Goal: Task Accomplishment & Management: Manage account settings

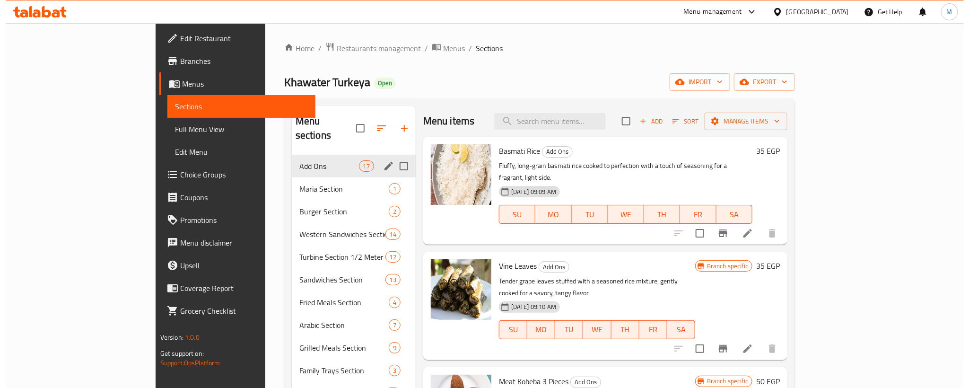
scroll to position [653, 0]
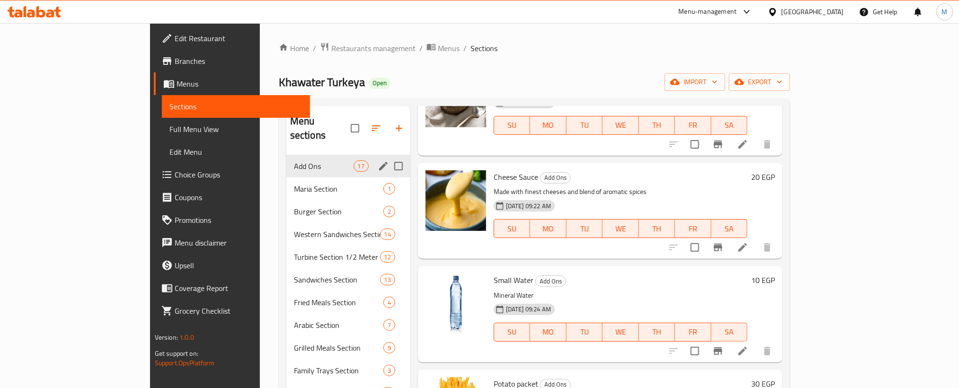
click at [835, 12] on div "[GEOGRAPHIC_DATA]" at bounding box center [812, 12] width 62 height 10
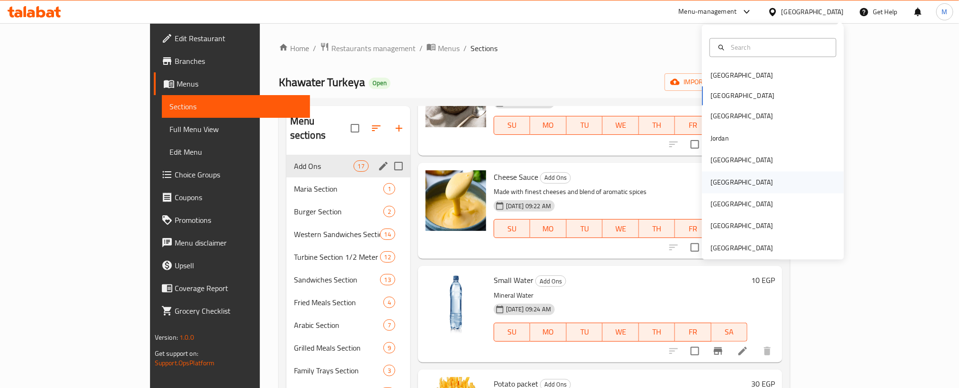
click at [718, 179] on div "Oman" at bounding box center [742, 182] width 78 height 22
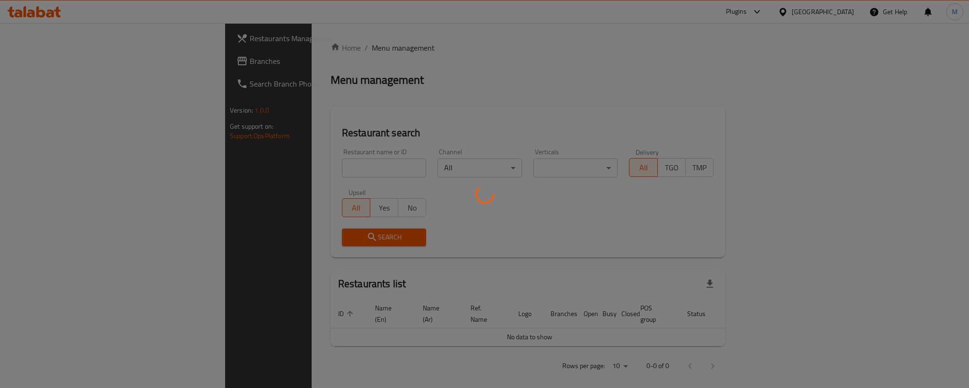
click at [27, 60] on div at bounding box center [484, 194] width 969 height 388
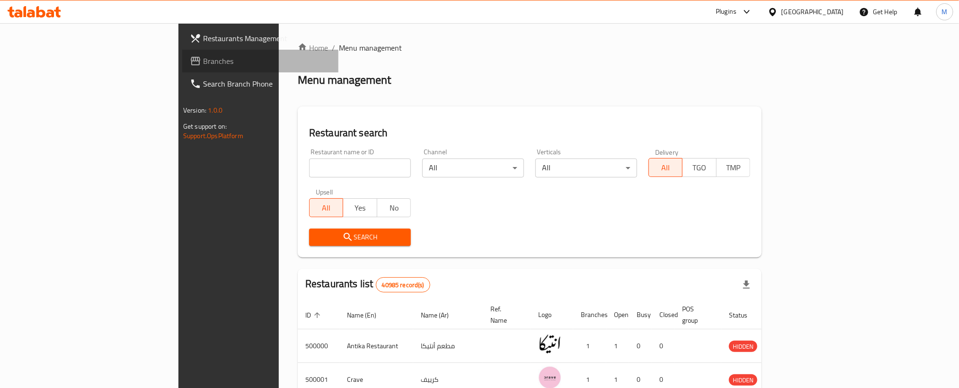
click at [203, 60] on span "Branches" at bounding box center [267, 60] width 128 height 11
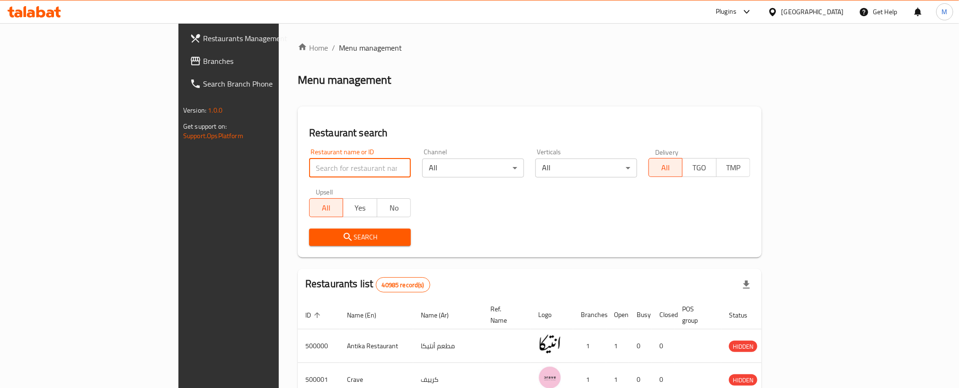
click at [309, 173] on input "search" at bounding box center [360, 167] width 102 height 19
paste input "724593"
type input "724593"
click button "Search" at bounding box center [360, 238] width 102 height 18
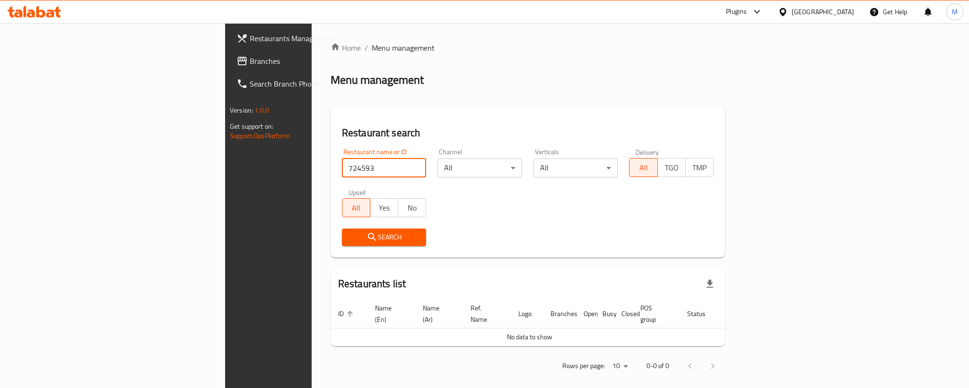
click at [250, 66] on span "Branches" at bounding box center [315, 60] width 130 height 11
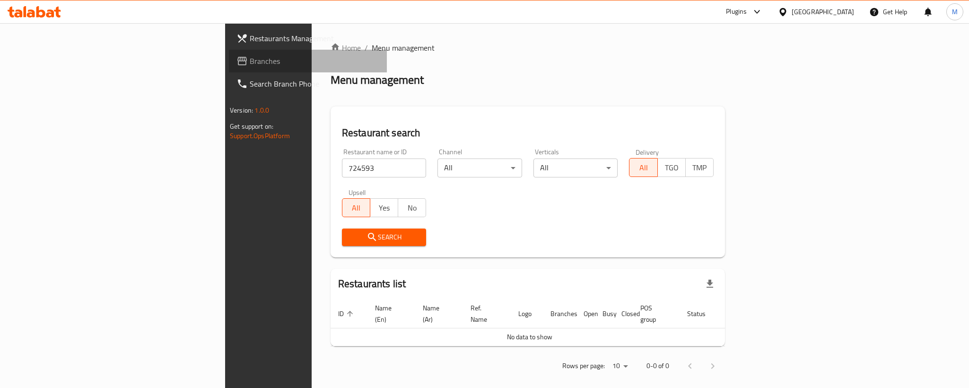
click at [250, 61] on span "Branches" at bounding box center [315, 60] width 130 height 11
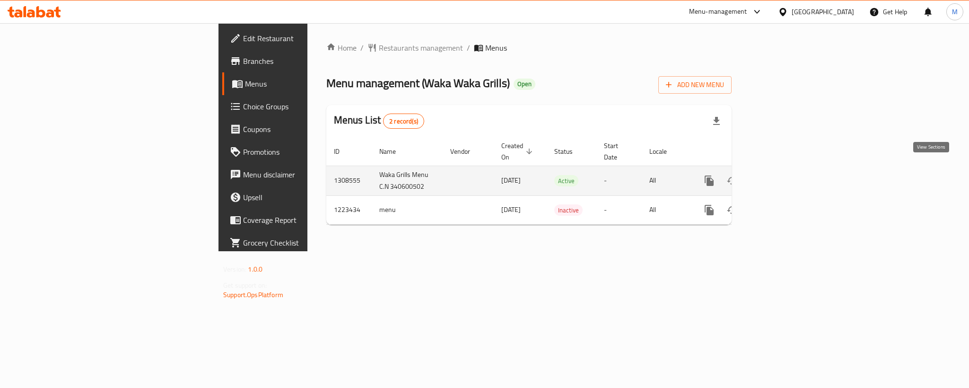
click at [783, 175] on icon "enhanced table" at bounding box center [777, 180] width 11 height 11
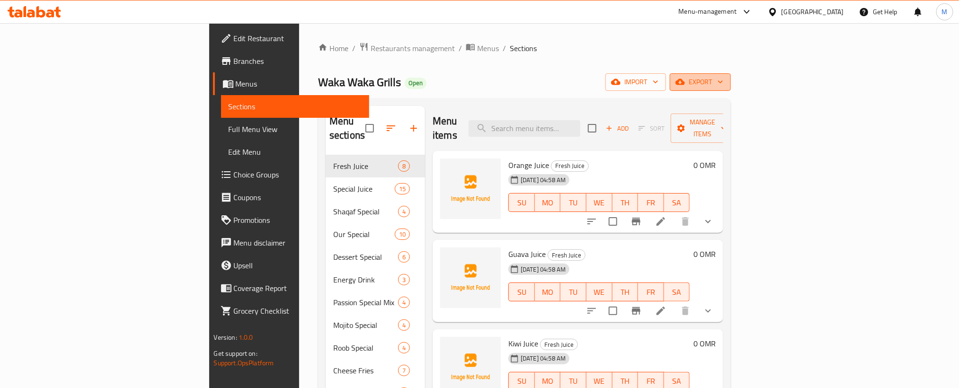
click at [723, 78] on span "export" at bounding box center [700, 82] width 46 height 12
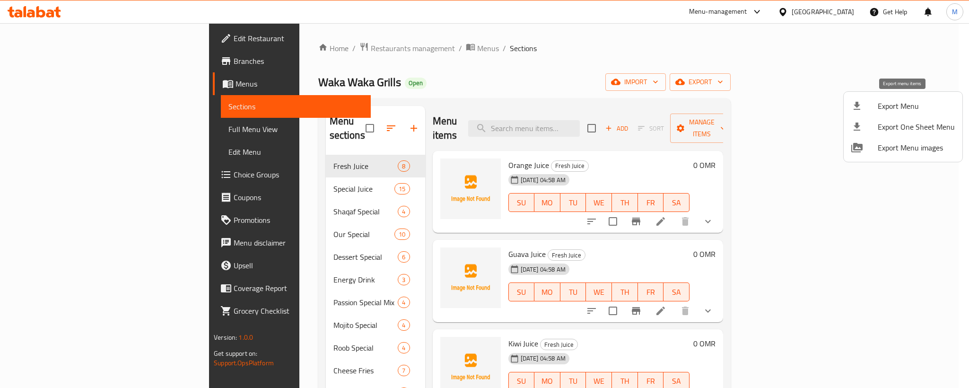
click at [894, 110] on span "Export Menu" at bounding box center [916, 105] width 77 height 11
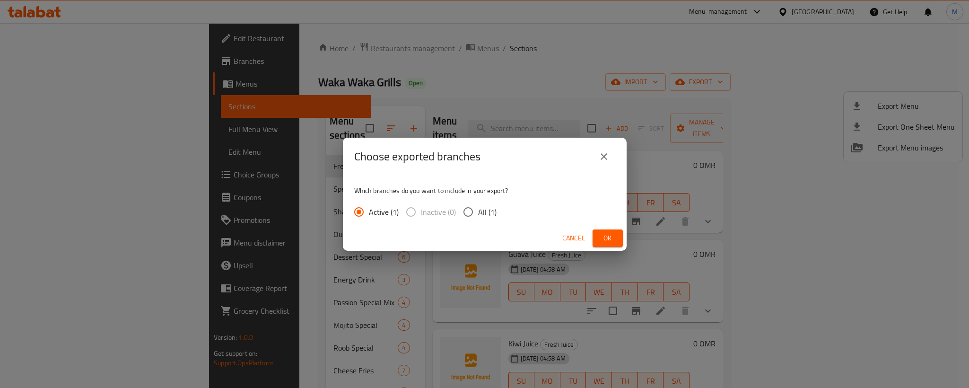
click at [605, 238] on span "Ok" at bounding box center [607, 238] width 15 height 12
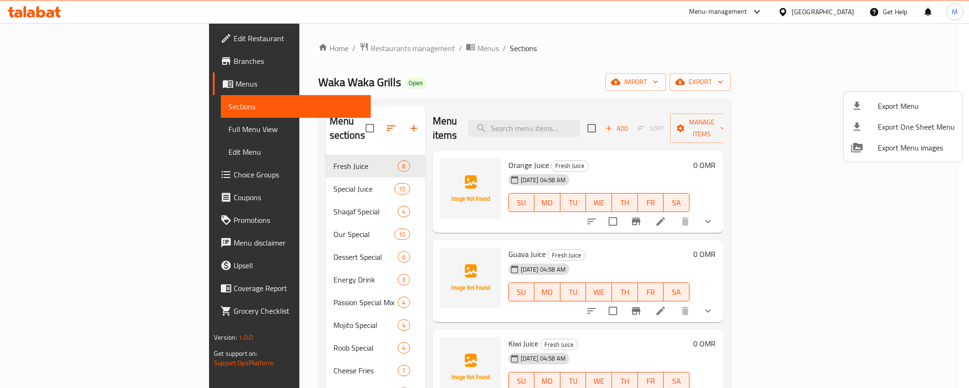
click at [484, 70] on div at bounding box center [484, 194] width 969 height 388
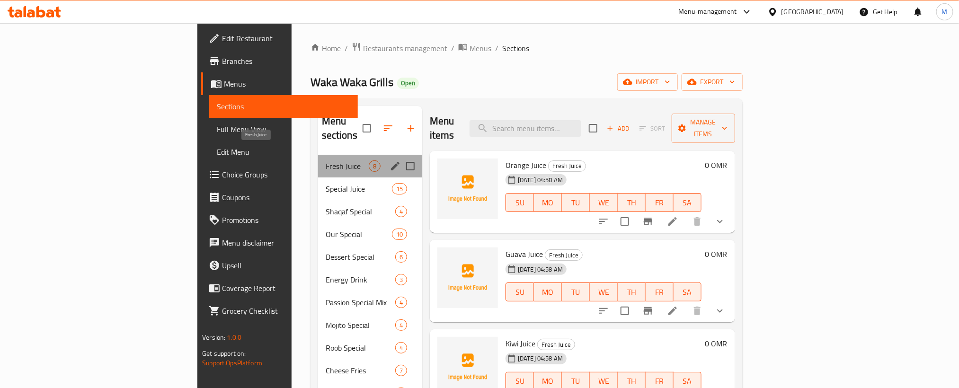
click at [325, 160] on span "Fresh Juice" at bounding box center [346, 165] width 43 height 11
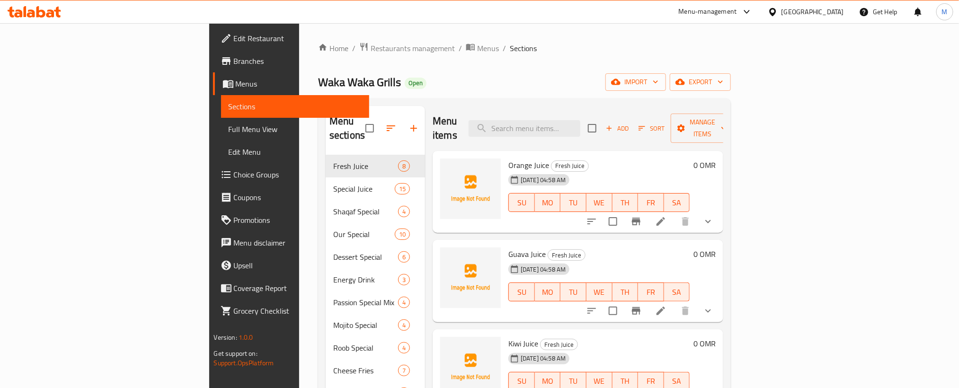
click at [508, 158] on span "Orange Juice" at bounding box center [528, 165] width 41 height 14
copy h6 "Juice"
click at [630, 124] on span "Add" at bounding box center [617, 128] width 26 height 11
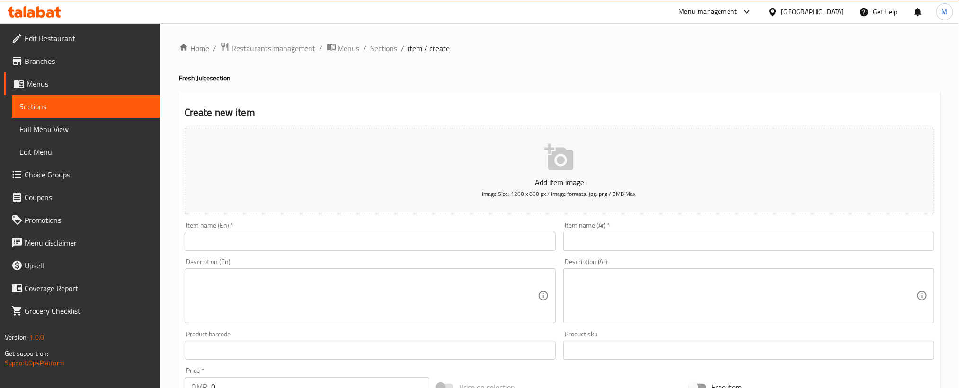
click at [404, 241] on input "text" at bounding box center [370, 241] width 371 height 19
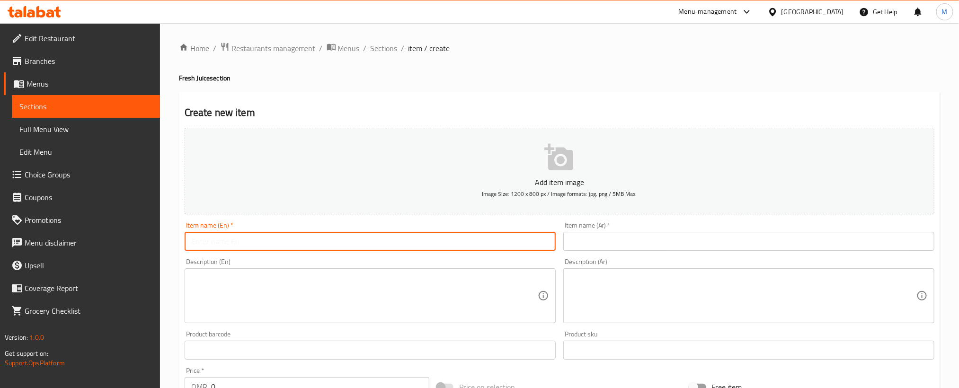
paste input "Juice"
click at [190, 243] on input "Juice" at bounding box center [370, 241] width 371 height 19
paste input "Chikoo"
click at [209, 241] on input "Chikoo Juice" at bounding box center [370, 241] width 371 height 19
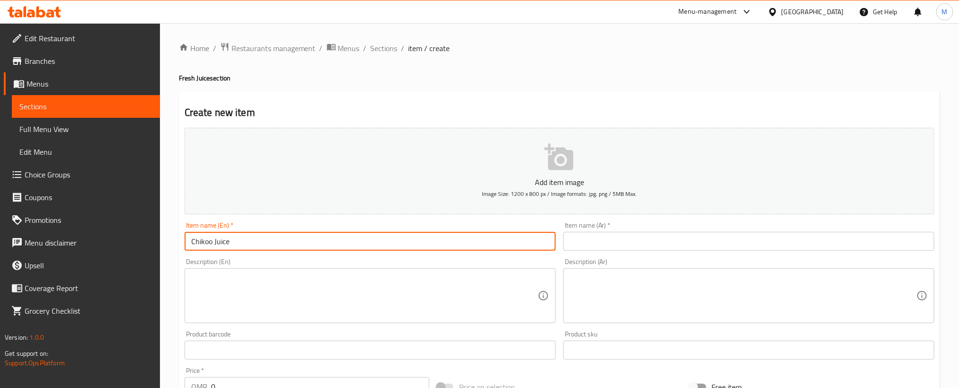
click at [209, 241] on input "Chikoo Juice" at bounding box center [370, 241] width 371 height 19
type input "Chikoo Juice"
click at [701, 245] on input "text" at bounding box center [748, 241] width 371 height 19
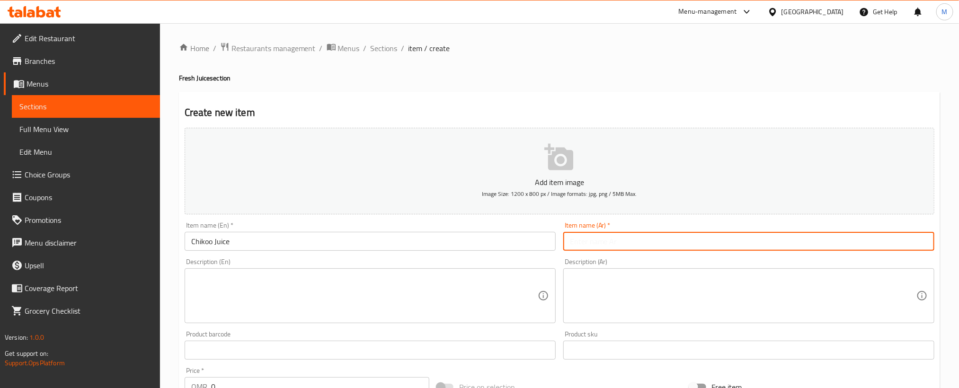
paste input "عصير شيكو"
type input "عصير شيكو"
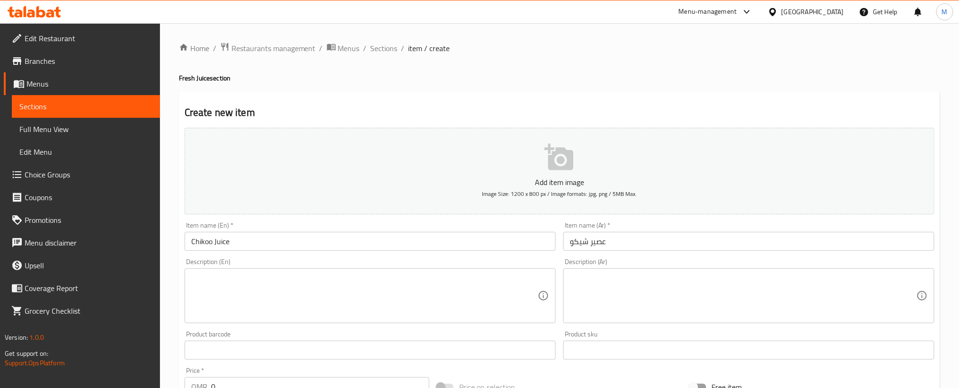
click at [606, 77] on h4 "Fresh Juice section" at bounding box center [559, 77] width 761 height 9
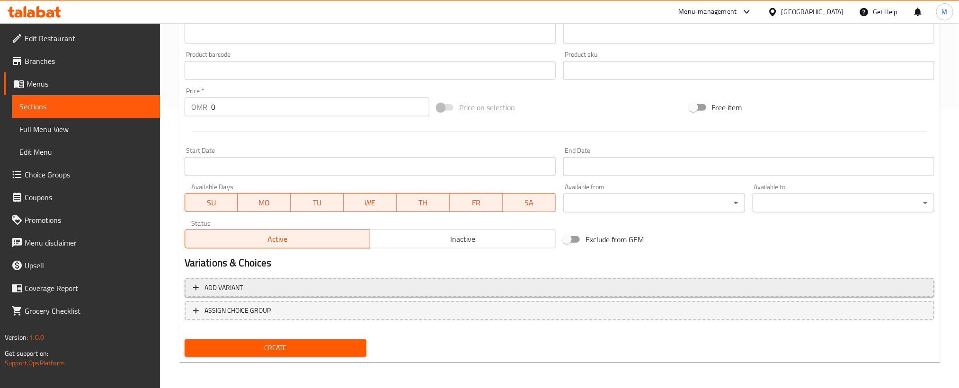
click at [704, 285] on span "Add variant" at bounding box center [559, 288] width 732 height 12
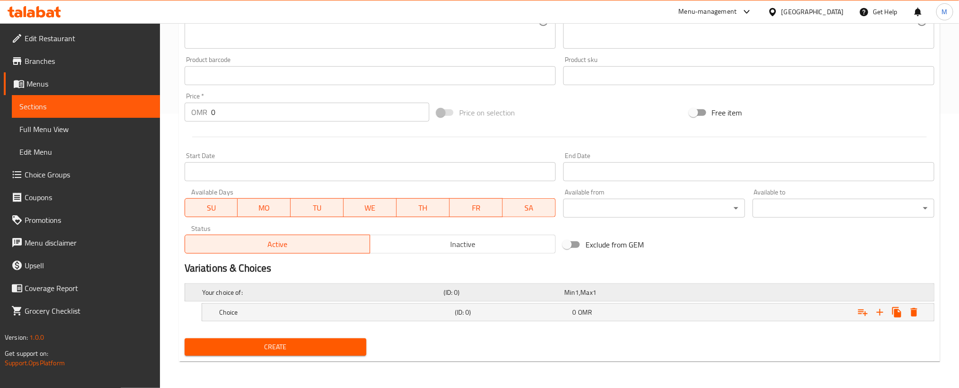
scroll to position [275, 0]
click at [879, 312] on icon "Expand" at bounding box center [879, 312] width 7 height 7
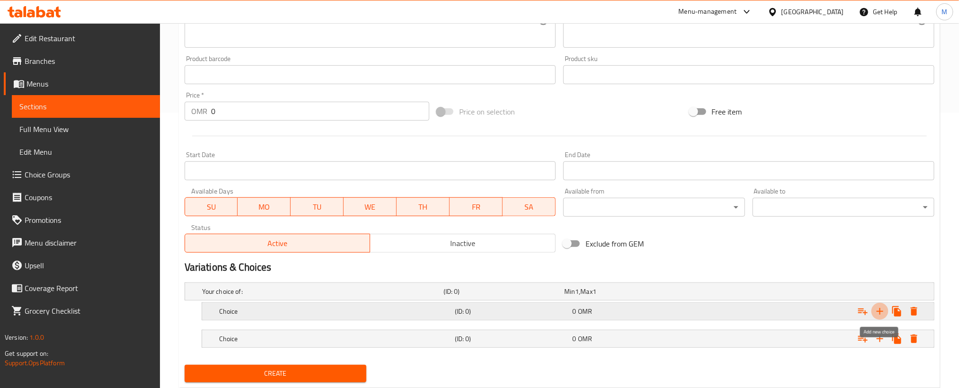
click at [879, 312] on icon "Expand" at bounding box center [879, 311] width 7 height 7
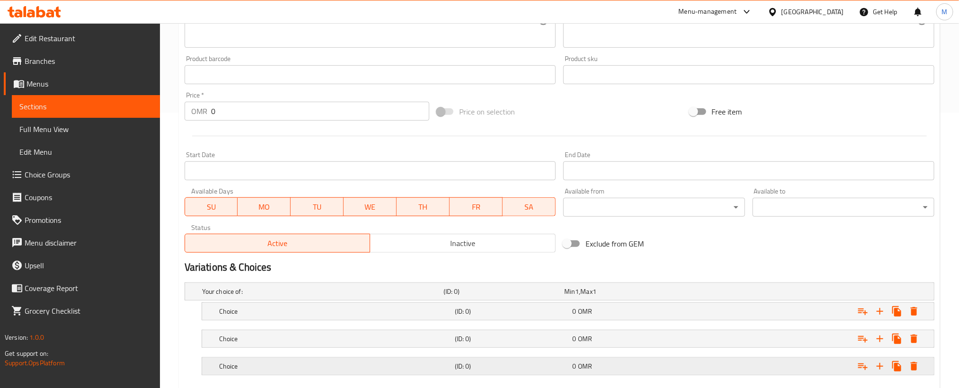
click at [722, 293] on div "Expand" at bounding box center [803, 292] width 241 height 4
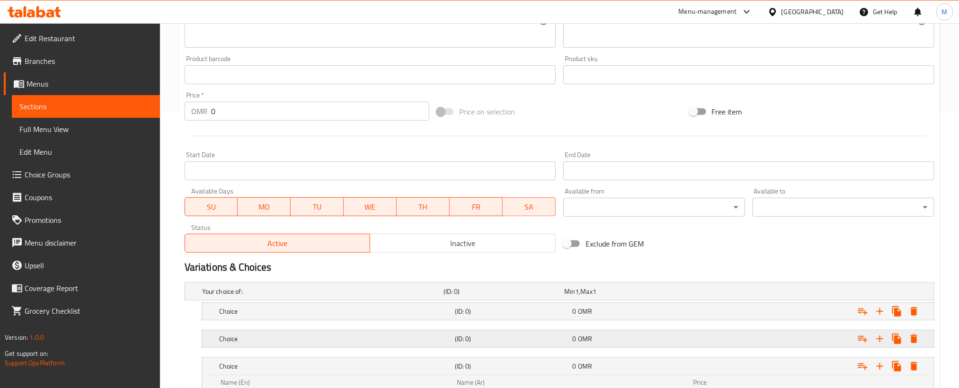
click at [724, 293] on div "Expand" at bounding box center [803, 292] width 241 height 4
click at [720, 293] on div "Expand" at bounding box center [803, 292] width 241 height 4
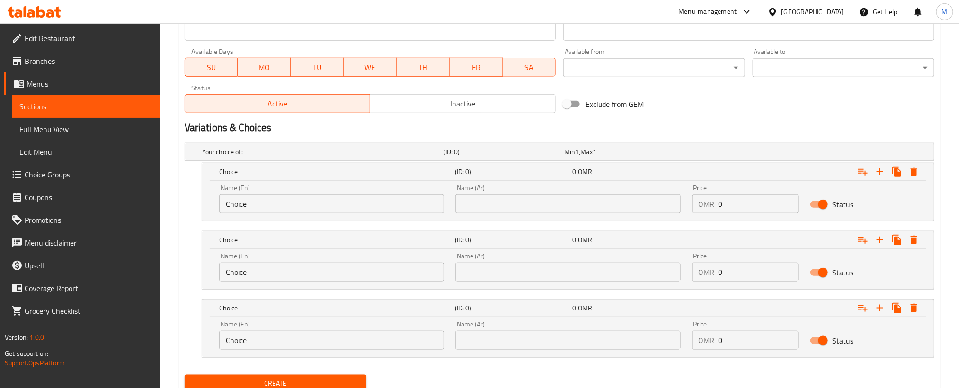
scroll to position [453, 0]
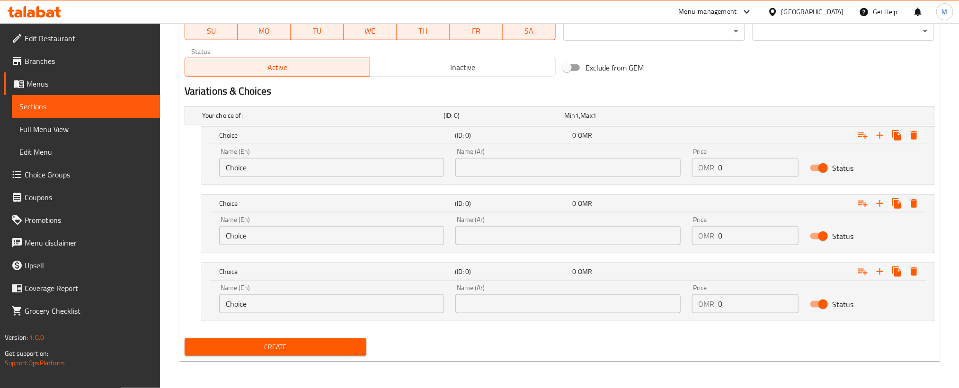
click at [289, 166] on input "Choice" at bounding box center [331, 167] width 225 height 19
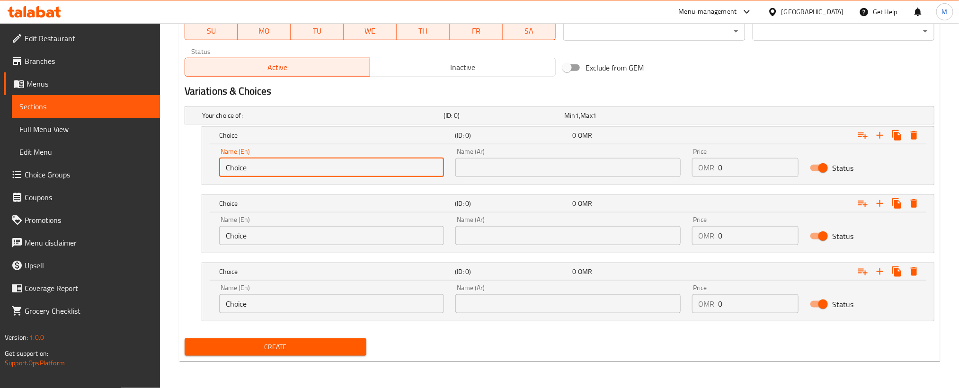
click at [289, 166] on input "Choice" at bounding box center [331, 167] width 225 height 19
type input "Small"
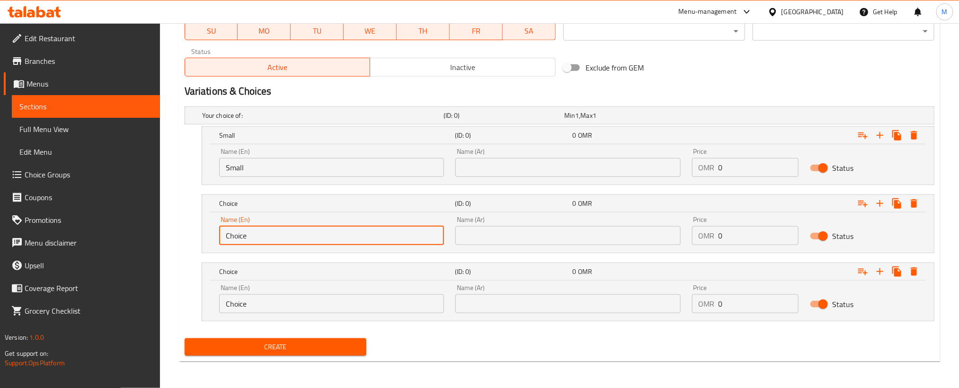
click at [256, 240] on input "Choice" at bounding box center [331, 235] width 225 height 19
type input "Medium"
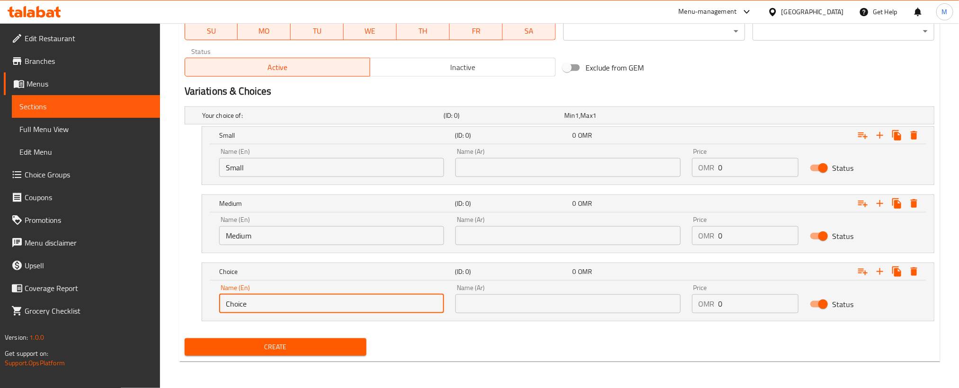
click at [290, 300] on input "Choice" at bounding box center [331, 303] width 225 height 19
click at [251, 303] on input "LARGE" at bounding box center [331, 303] width 225 height 19
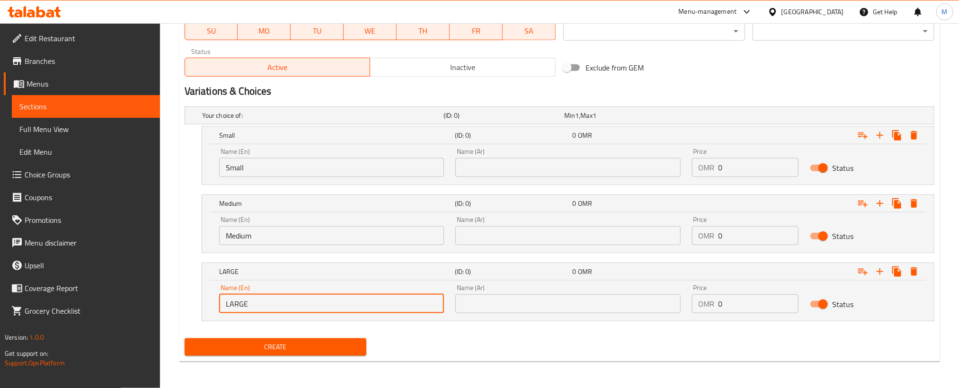
click at [251, 303] on input "LARGE" at bounding box center [331, 303] width 225 height 19
type input "Large"
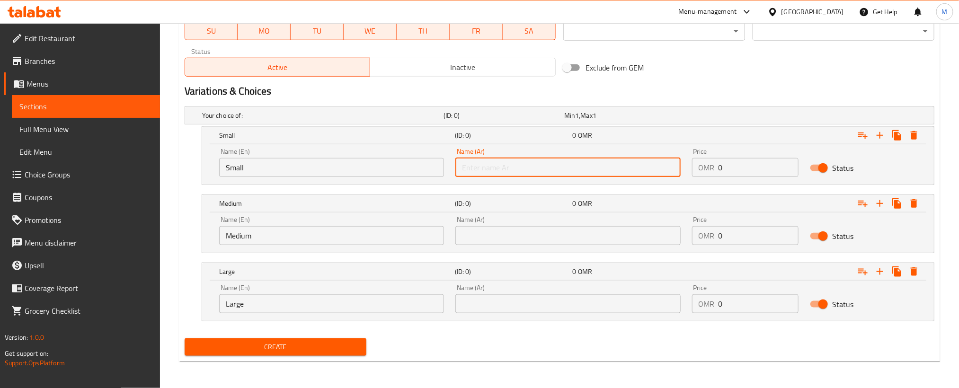
click at [570, 169] on input "text" at bounding box center [567, 167] width 225 height 19
type input "صغير"
click at [528, 242] on input "text" at bounding box center [567, 235] width 225 height 19
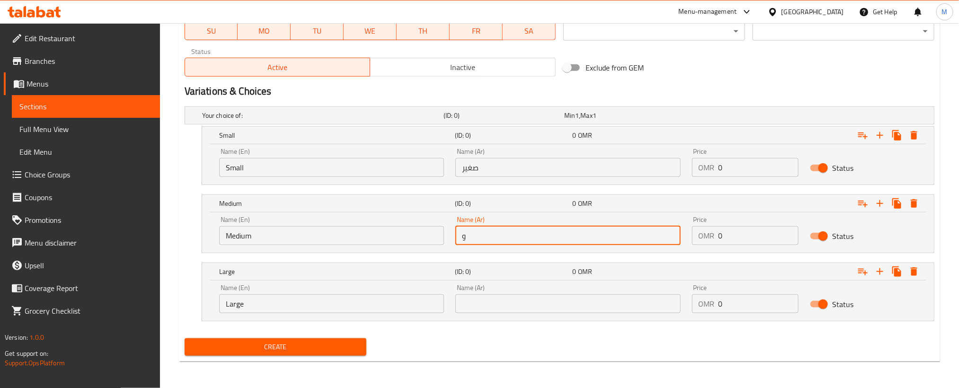
type input "وسط"
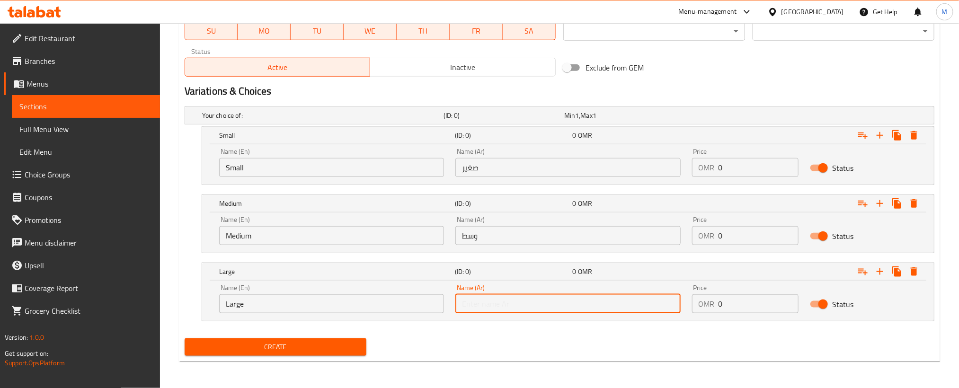
click at [528, 308] on input "text" at bounding box center [567, 303] width 225 height 19
type input "كبير"
click at [756, 175] on input "0" at bounding box center [758, 167] width 80 height 19
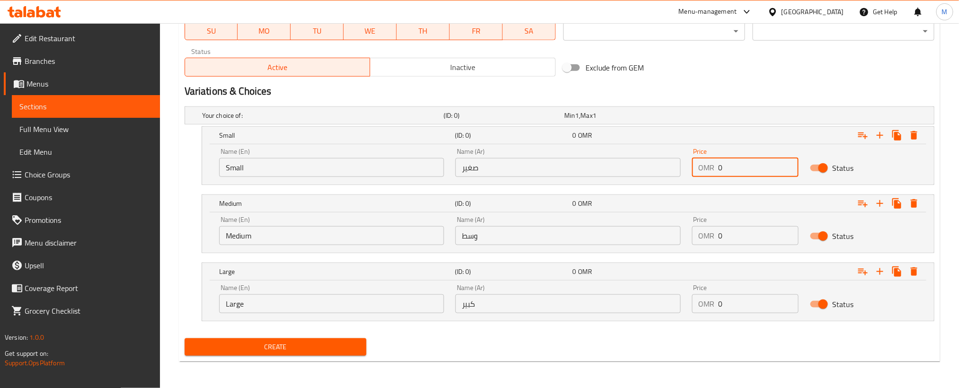
click at [756, 175] on input "0" at bounding box center [758, 167] width 80 height 19
type input "0.600"
click at [747, 230] on input "0" at bounding box center [758, 235] width 80 height 19
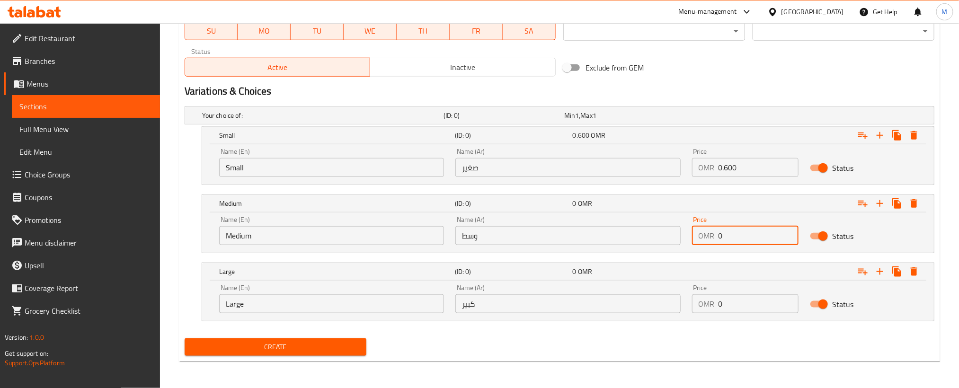
click at [747, 230] on input "0" at bounding box center [758, 235] width 80 height 19
type input "0.800"
click at [741, 311] on input "0" at bounding box center [758, 303] width 80 height 19
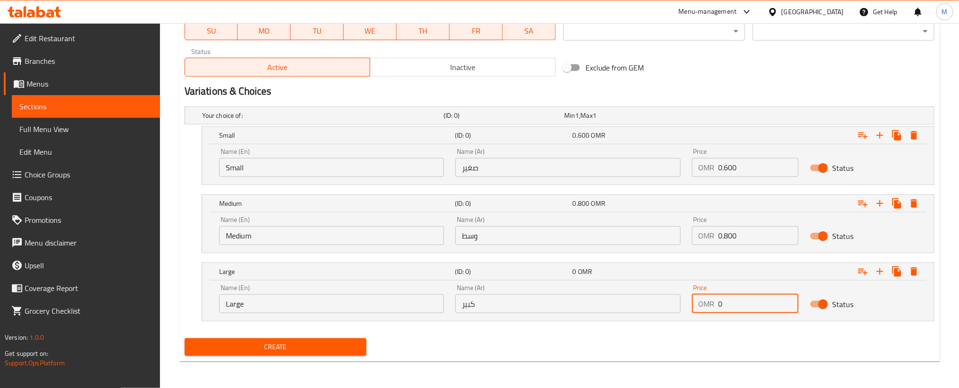
click at [741, 311] on input "0" at bounding box center [758, 303] width 80 height 19
type input "1"
click at [646, 352] on div "Create" at bounding box center [559, 346] width 757 height 25
click at [354, 351] on span "Create" at bounding box center [275, 347] width 167 height 12
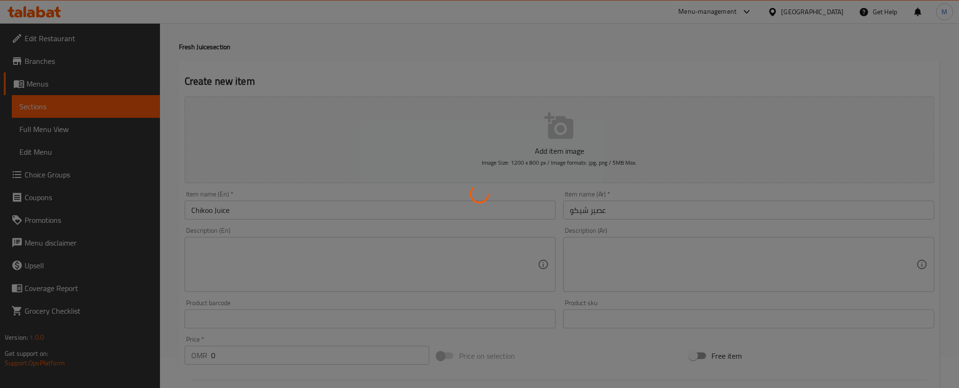
scroll to position [0, 0]
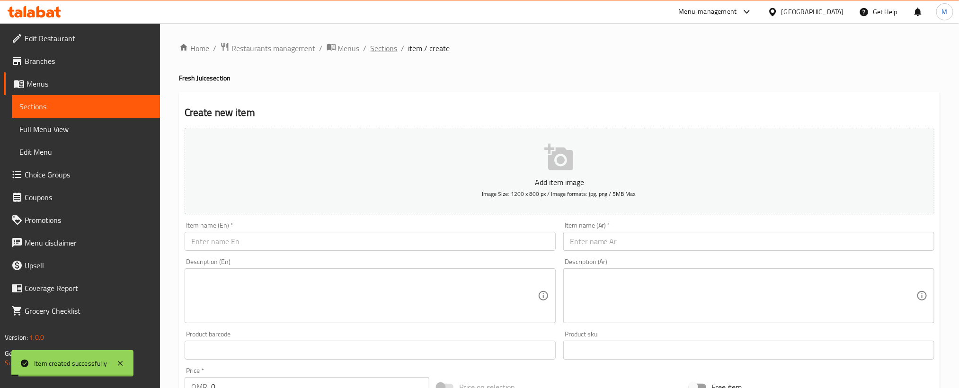
click at [372, 51] on span "Sections" at bounding box center [383, 48] width 27 height 11
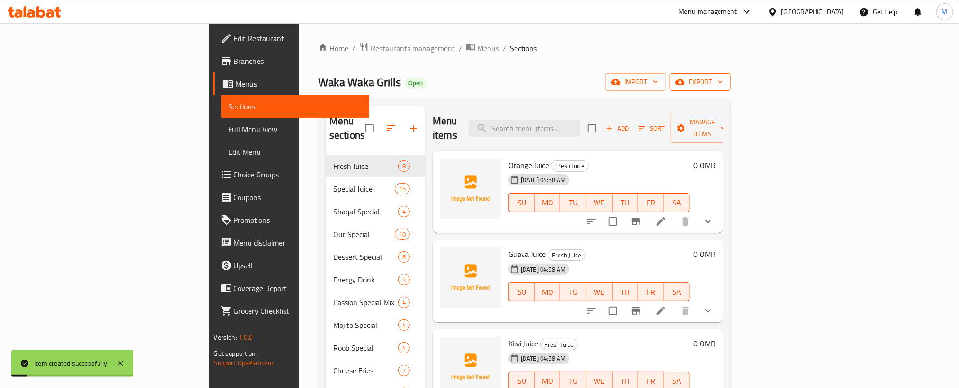
click at [723, 81] on span "export" at bounding box center [700, 82] width 46 height 12
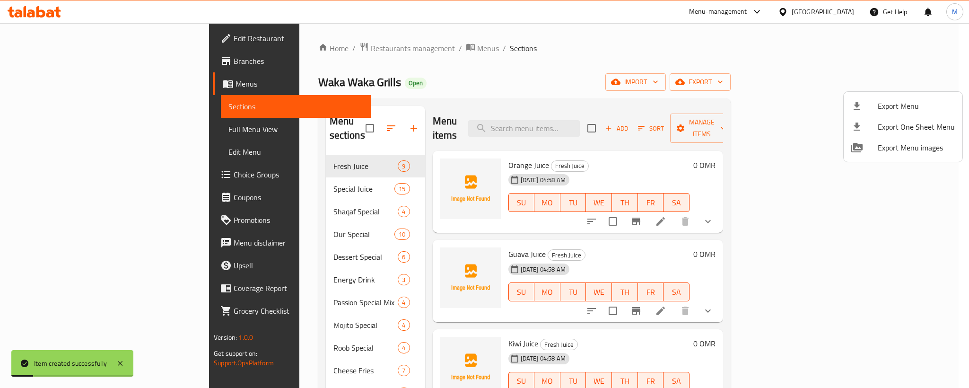
click at [900, 102] on span "Export Menu" at bounding box center [916, 105] width 77 height 11
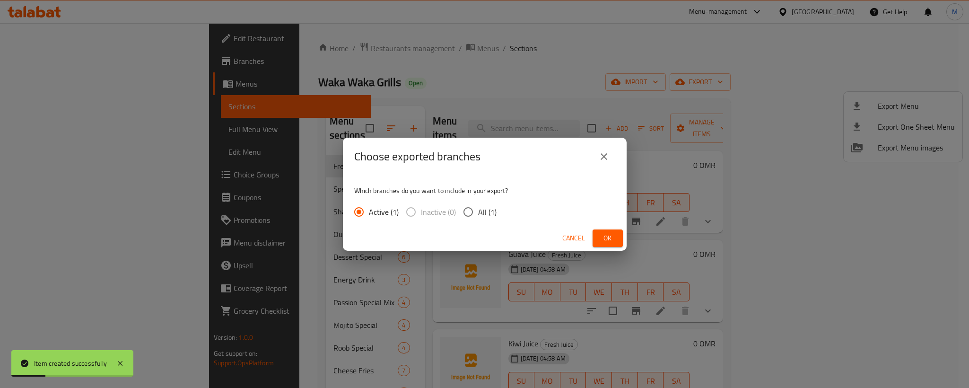
click at [598, 240] on button "Ok" at bounding box center [608, 238] width 30 height 18
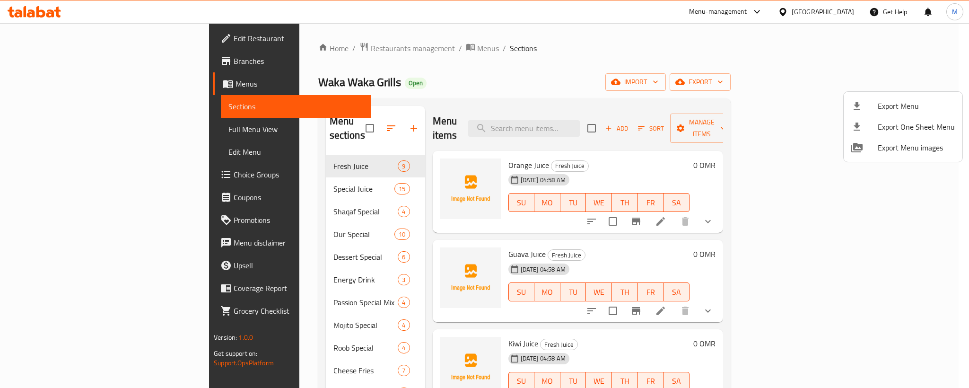
click at [54, 9] on div at bounding box center [484, 194] width 969 height 388
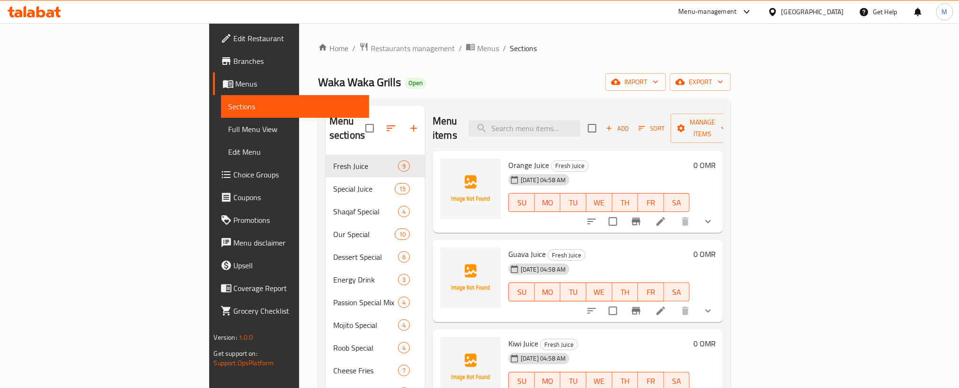
click at [54, 9] on icon at bounding box center [34, 11] width 53 height 11
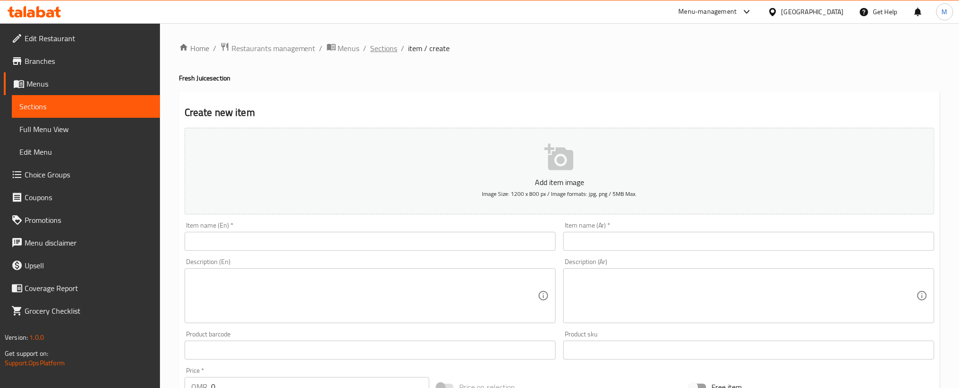
click at [395, 45] on span "Sections" at bounding box center [383, 48] width 27 height 11
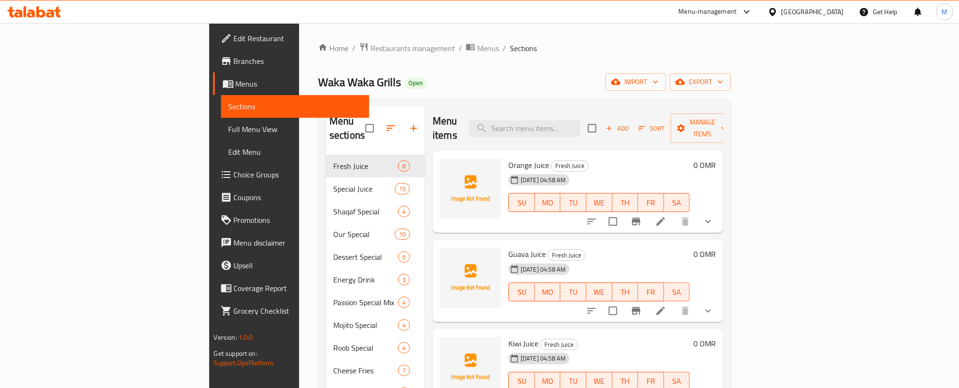
click at [713, 216] on icon "show more" at bounding box center [707, 221] width 11 height 11
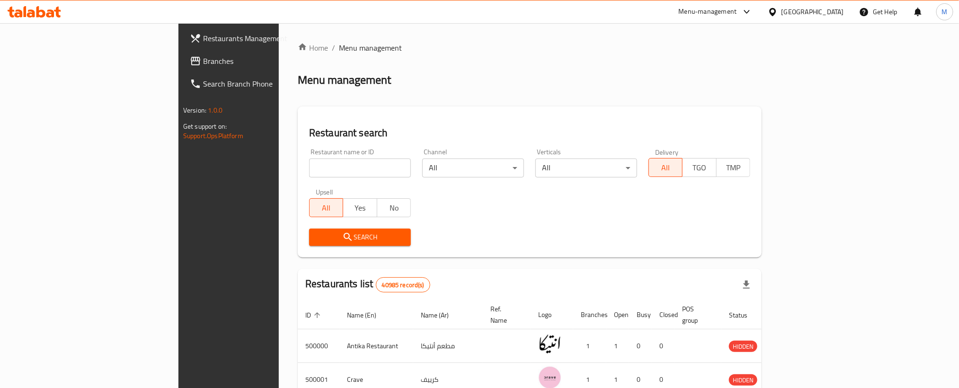
click at [190, 60] on icon at bounding box center [195, 60] width 11 height 11
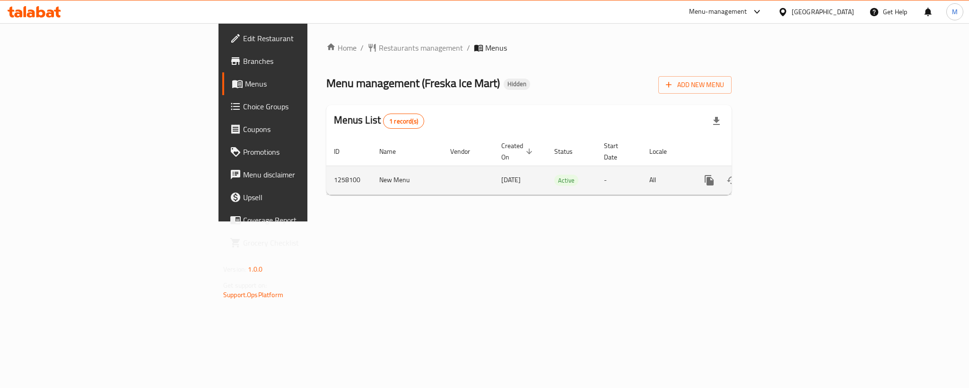
click at [783, 175] on icon "enhanced table" at bounding box center [777, 180] width 11 height 11
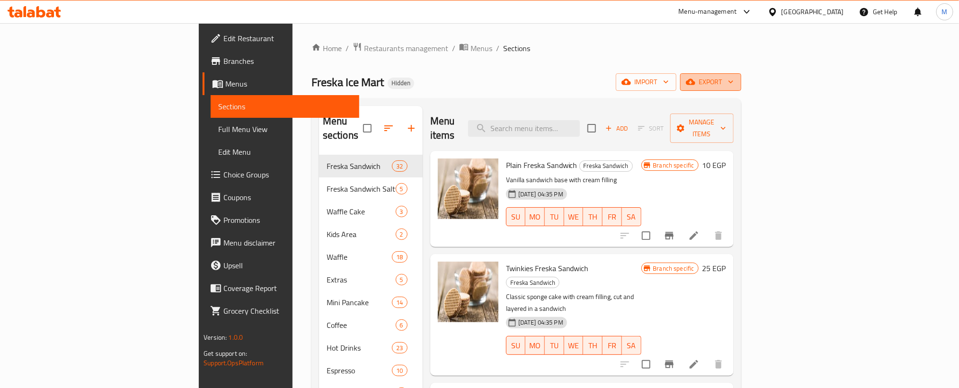
click at [733, 80] on span "export" at bounding box center [710, 82] width 46 height 12
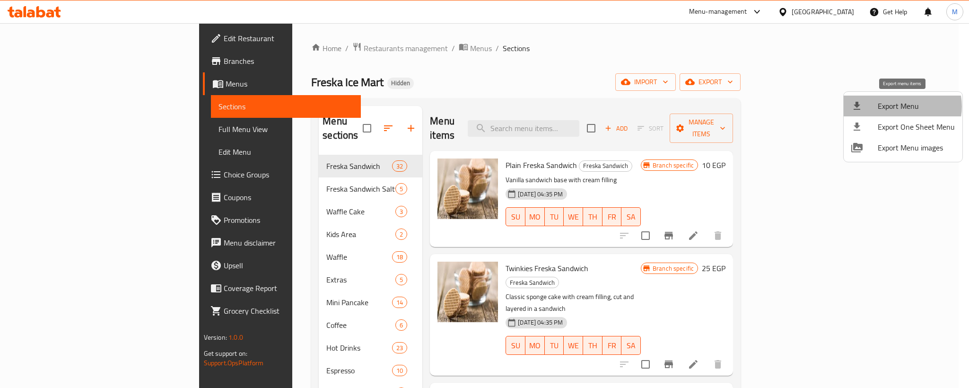
click at [898, 106] on span "Export Menu" at bounding box center [916, 105] width 77 height 11
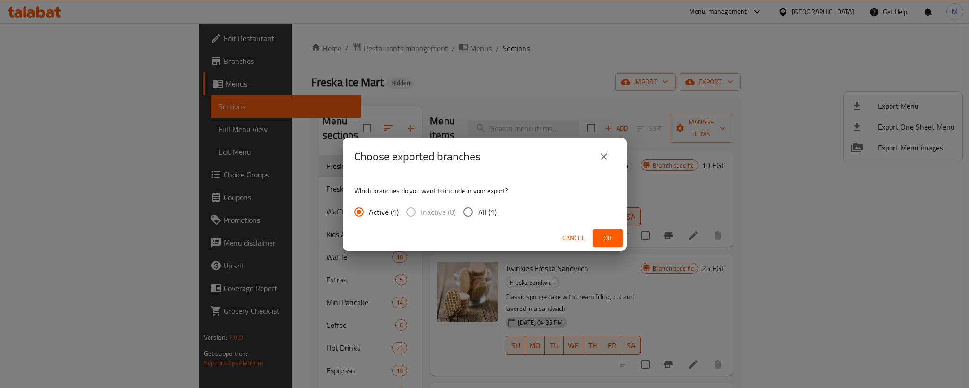
click at [603, 230] on button "Ok" at bounding box center [608, 238] width 30 height 18
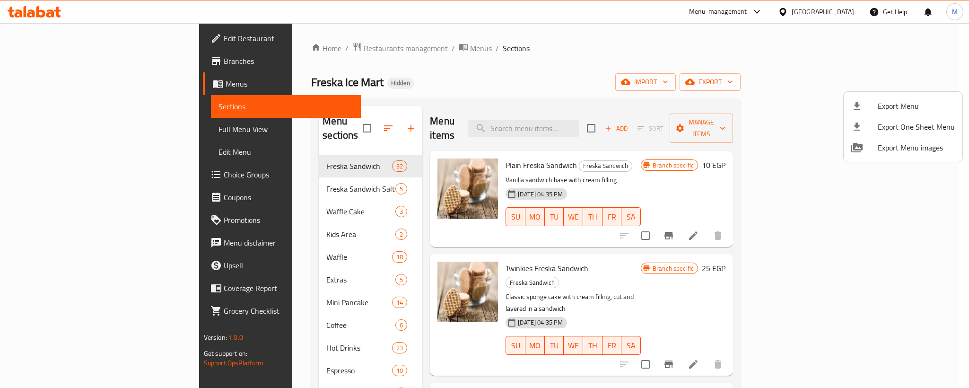
click at [180, 256] on div at bounding box center [484, 194] width 969 height 388
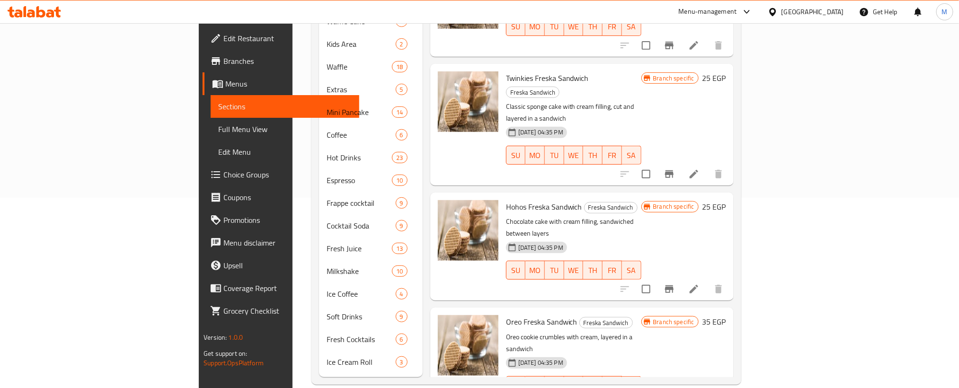
scroll to position [192, 0]
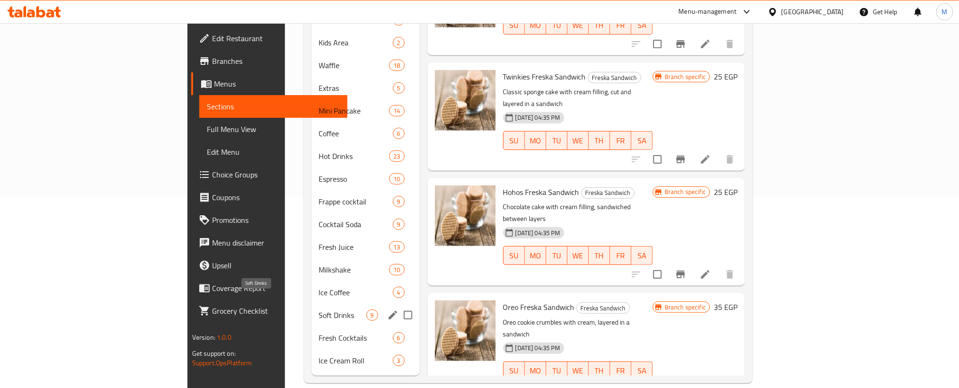
click at [319, 309] on span "Soft Drinks" at bounding box center [342, 314] width 47 height 11
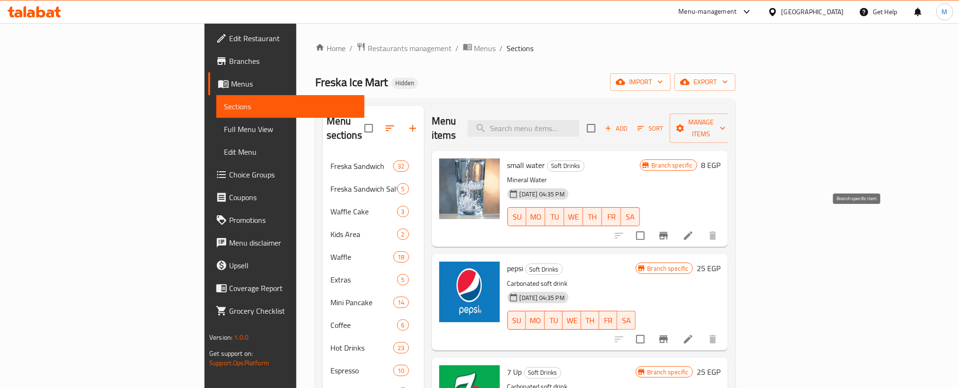
click at [675, 228] on button "Branch-specific-item" at bounding box center [663, 235] width 23 height 23
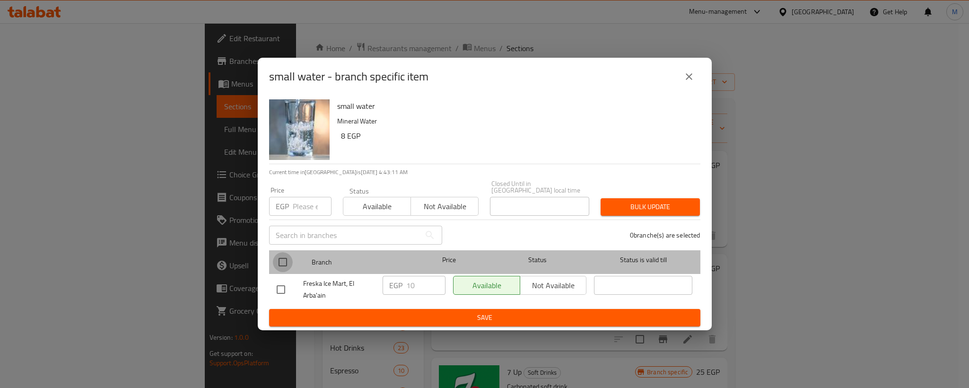
click at [285, 265] on input "checkbox" at bounding box center [283, 262] width 20 height 20
checkbox input "true"
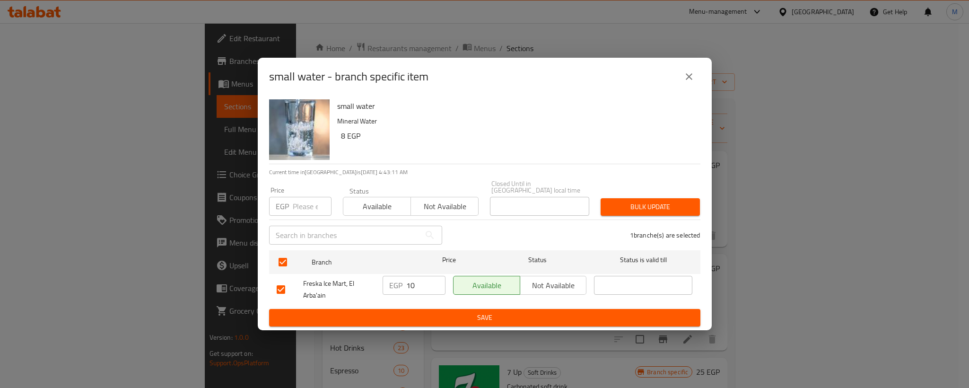
click at [307, 202] on input "number" at bounding box center [312, 206] width 39 height 19
type input "15"
click at [653, 205] on span "Bulk update" at bounding box center [650, 207] width 84 height 12
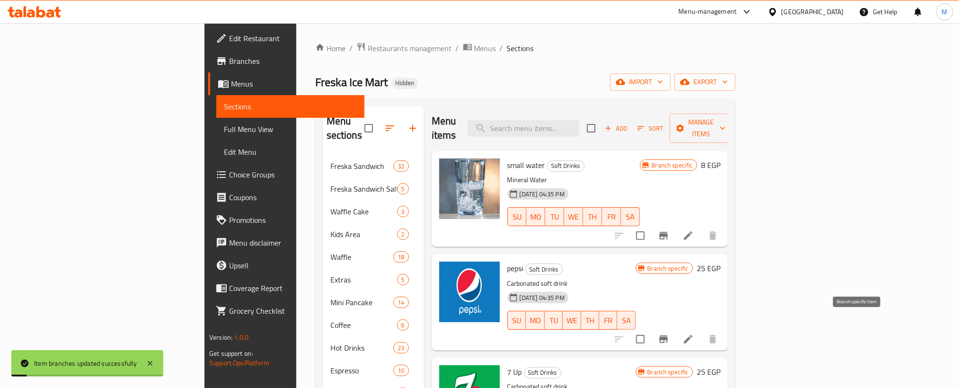
click at [669, 334] on icon "Branch-specific-item" at bounding box center [663, 339] width 11 height 11
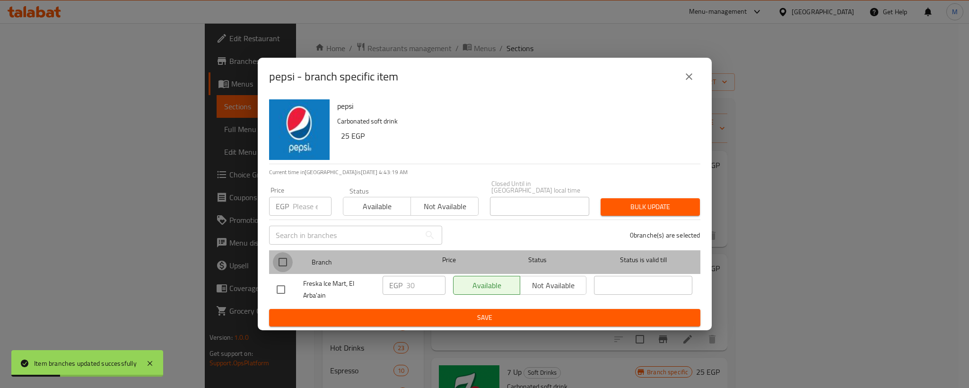
click at [280, 257] on input "checkbox" at bounding box center [283, 262] width 20 height 20
checkbox input "true"
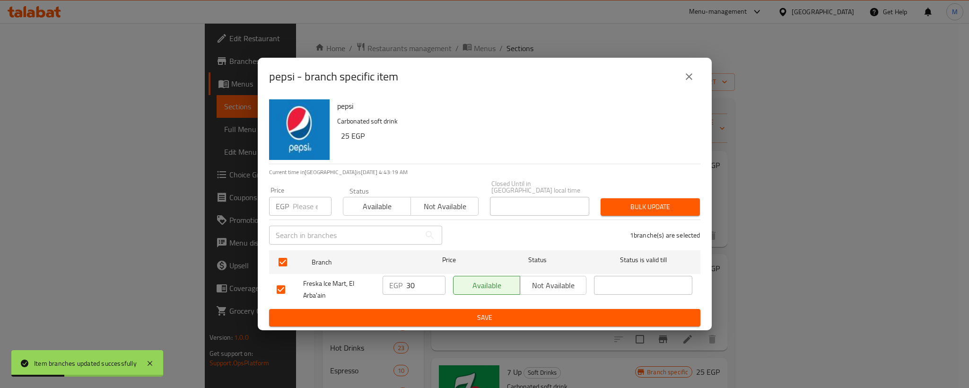
click at [304, 207] on input "number" at bounding box center [312, 206] width 39 height 19
type input "35"
click at [634, 201] on span "Bulk update" at bounding box center [650, 207] width 84 height 12
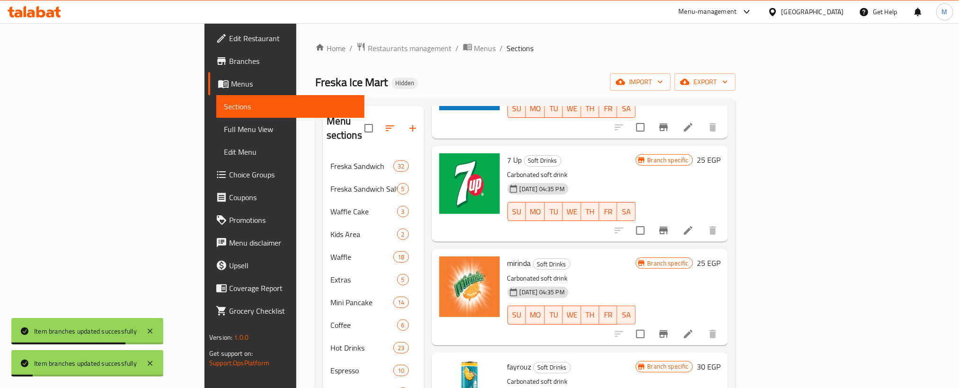
scroll to position [213, 0]
click at [692, 225] on icon at bounding box center [688, 229] width 9 height 9
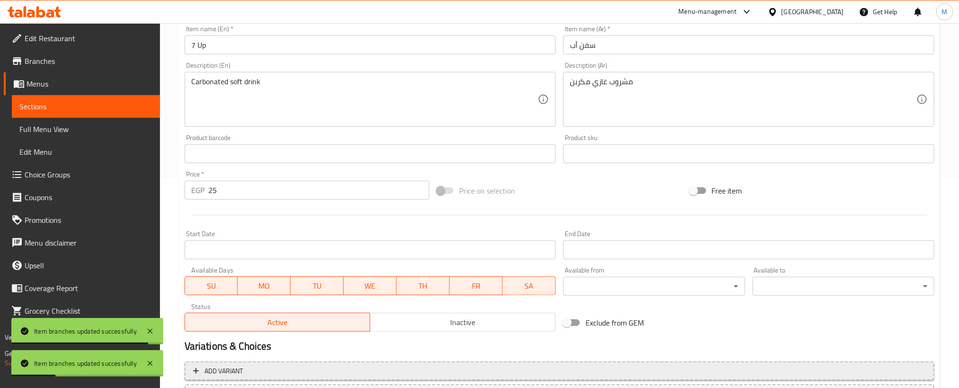
scroll to position [293, 0]
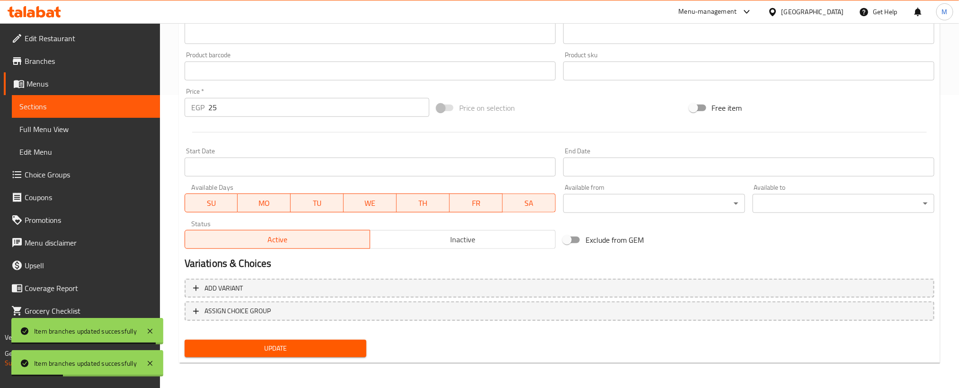
click at [439, 244] on span "Inactive" at bounding box center [463, 240] width 178 height 14
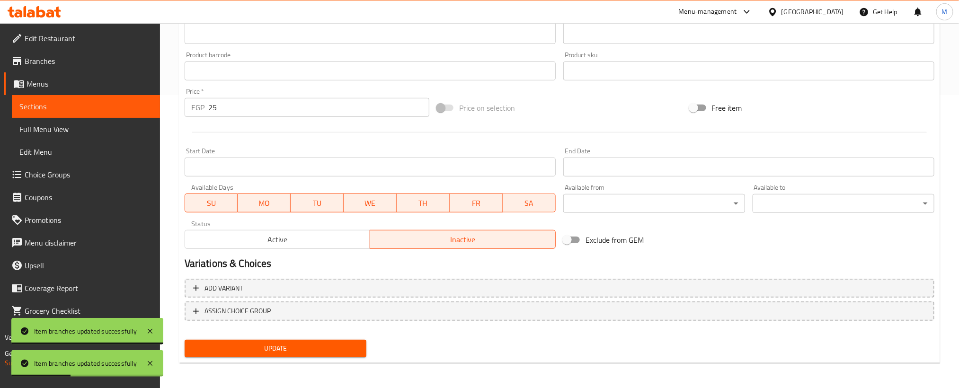
click at [344, 344] on span "Update" at bounding box center [275, 349] width 167 height 12
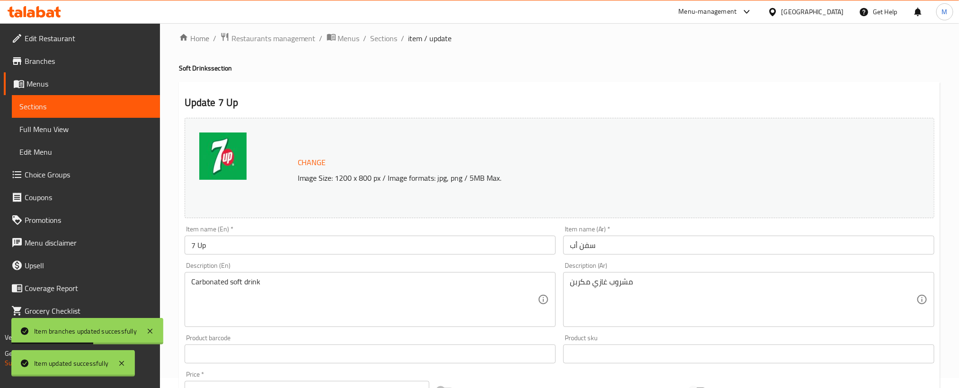
scroll to position [0, 0]
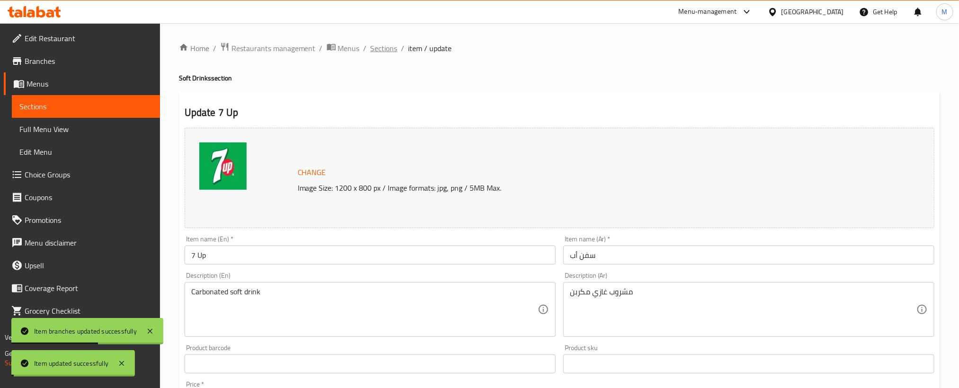
click at [380, 47] on span "Sections" at bounding box center [383, 48] width 27 height 11
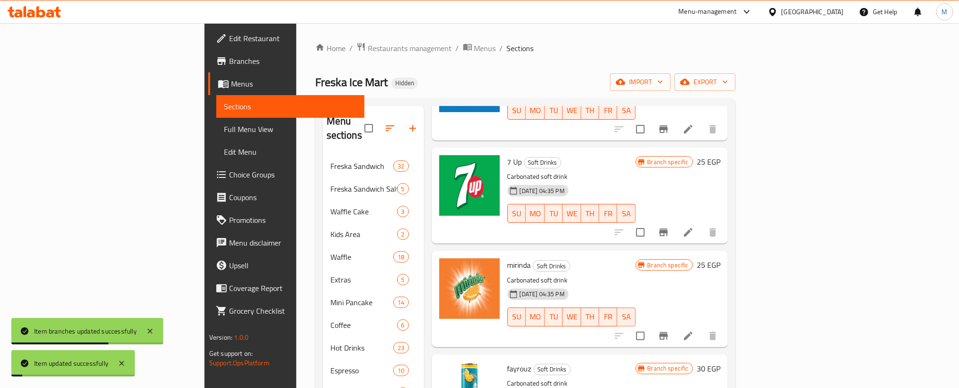
scroll to position [284, 0]
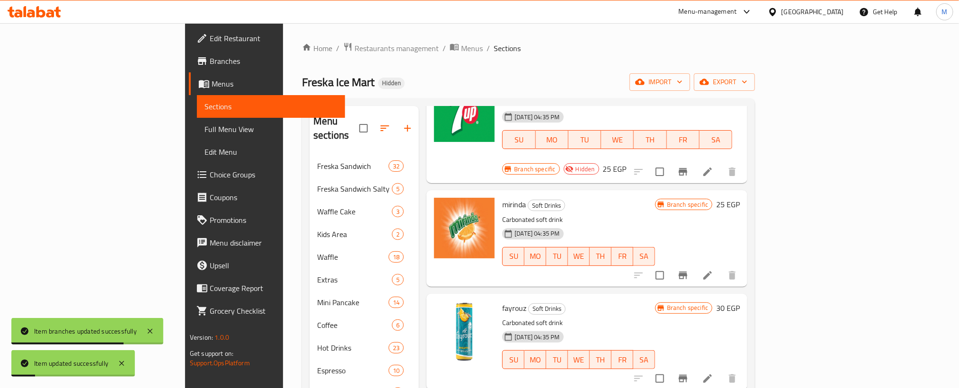
click at [713, 270] on icon at bounding box center [707, 275] width 11 height 11
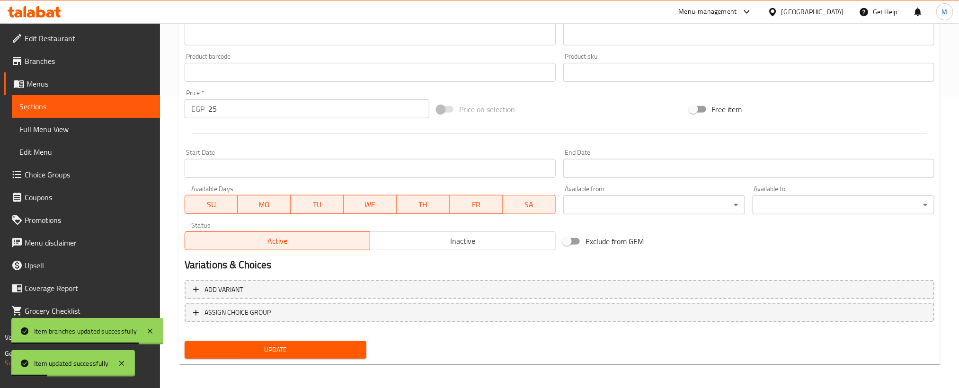
scroll to position [293, 0]
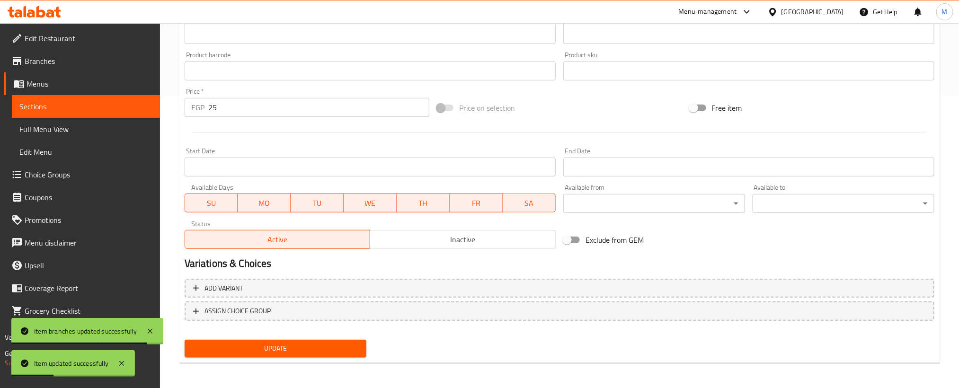
click at [417, 243] on span "Inactive" at bounding box center [463, 240] width 178 height 14
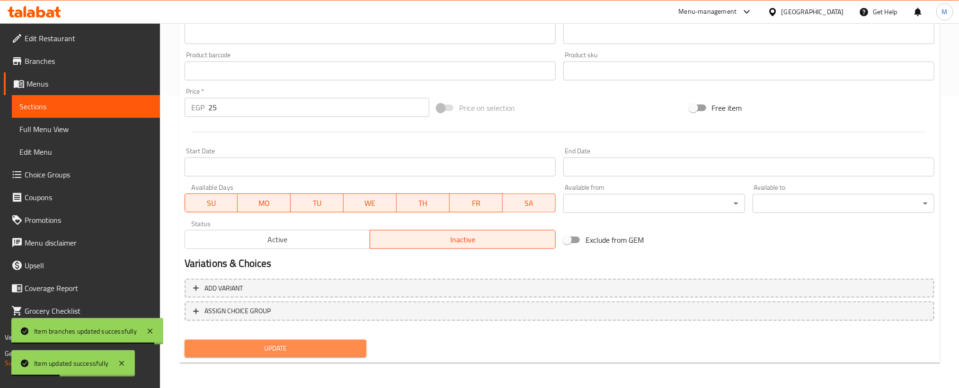
click at [325, 351] on span "Update" at bounding box center [275, 349] width 167 height 12
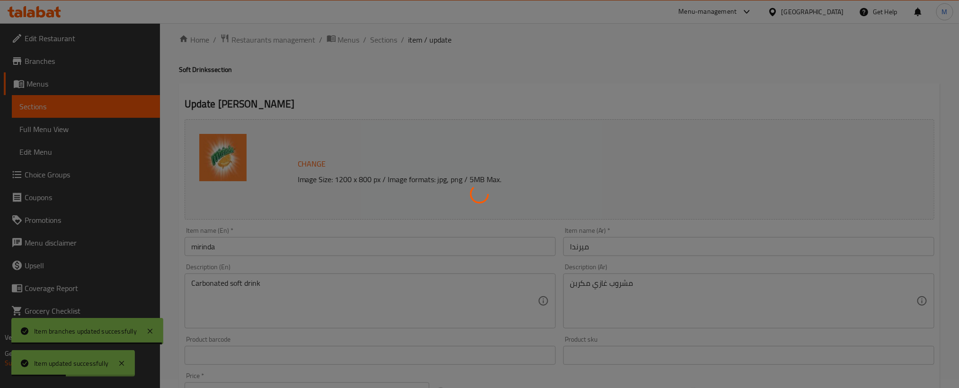
scroll to position [0, 0]
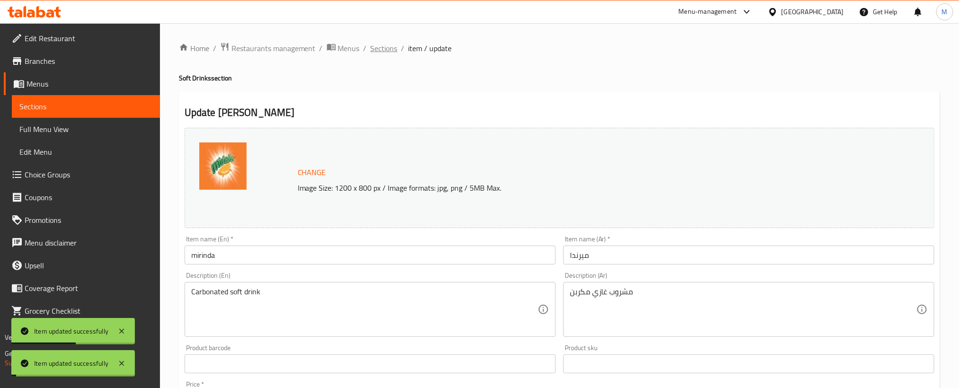
click at [378, 51] on span "Sections" at bounding box center [383, 48] width 27 height 11
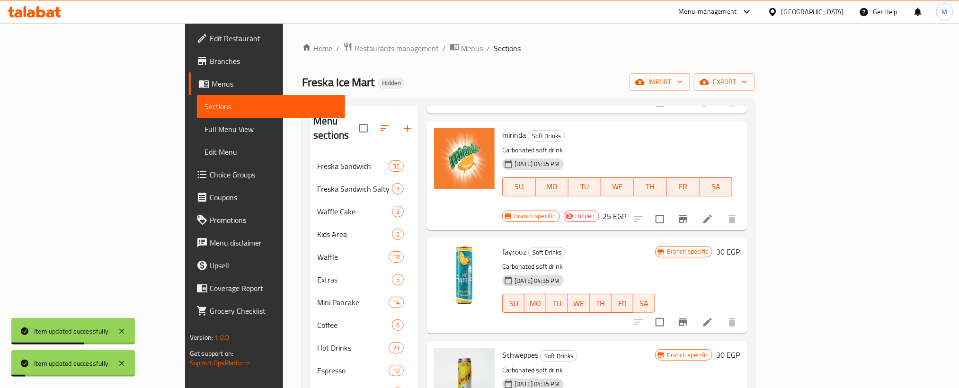
scroll to position [355, 0]
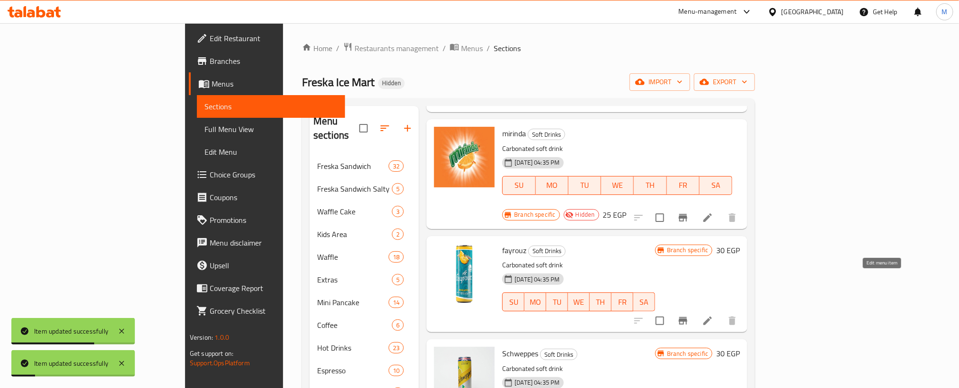
click at [713, 315] on icon at bounding box center [707, 320] width 11 height 11
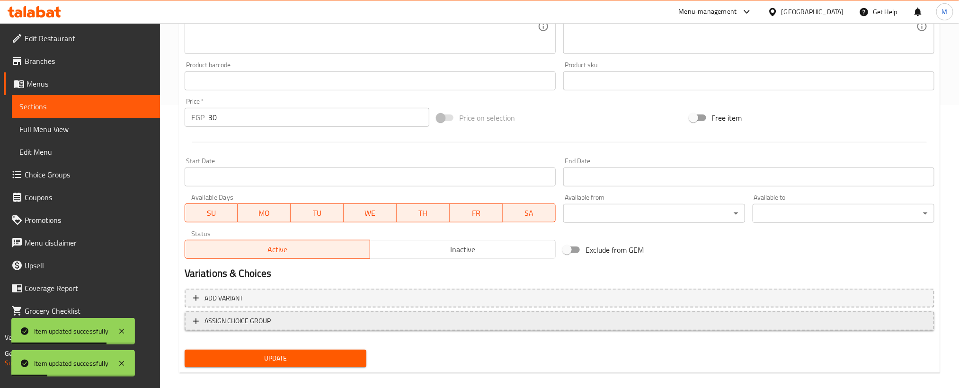
scroll to position [284, 0]
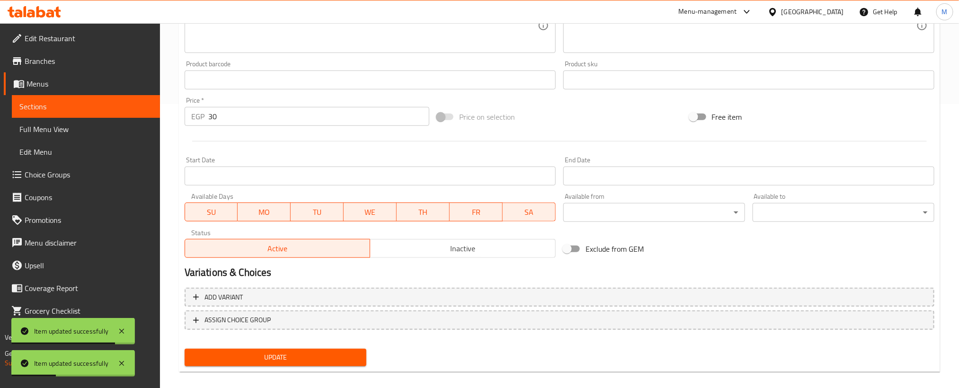
click at [431, 255] on span "Inactive" at bounding box center [463, 249] width 178 height 14
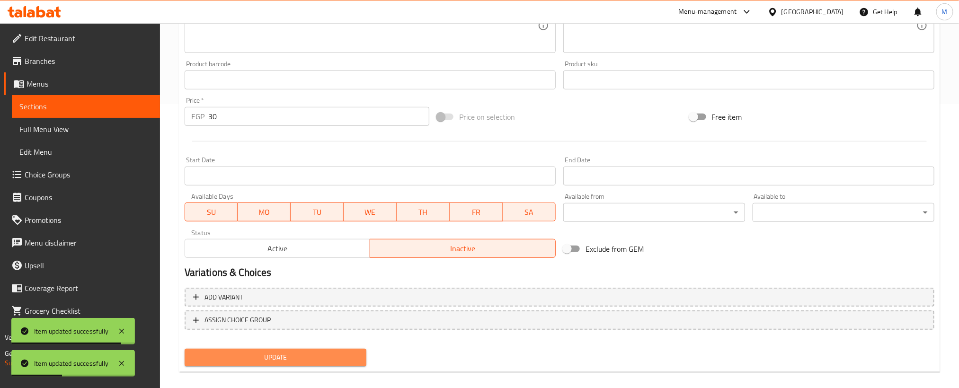
click at [348, 356] on span "Update" at bounding box center [275, 358] width 167 height 12
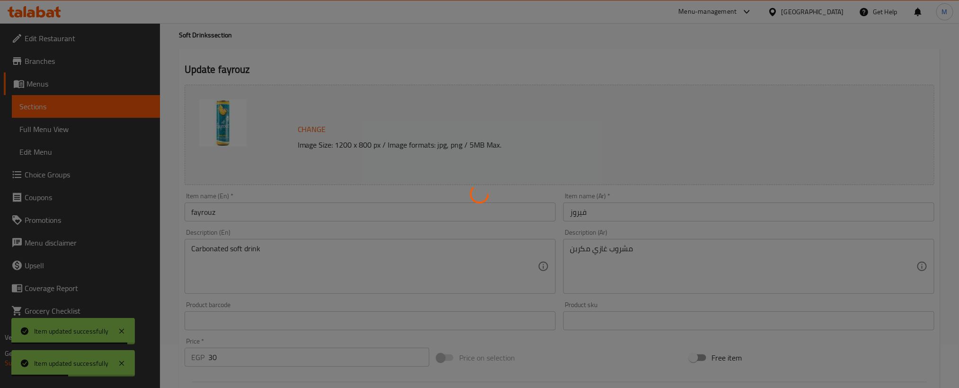
scroll to position [0, 0]
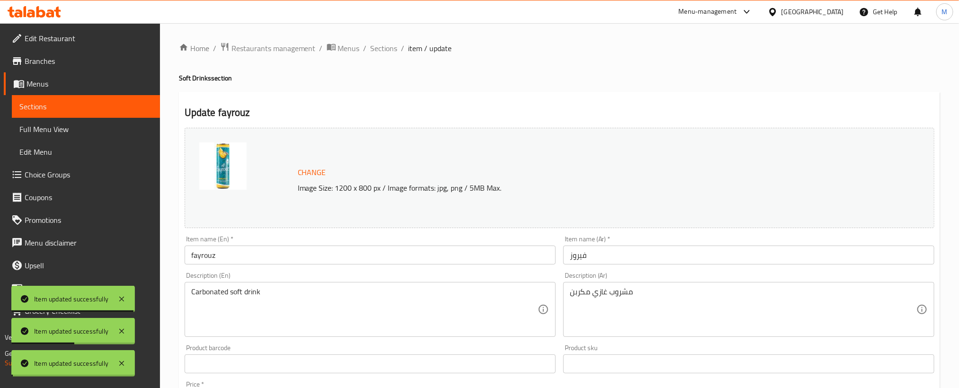
click at [381, 51] on span "Sections" at bounding box center [383, 48] width 27 height 11
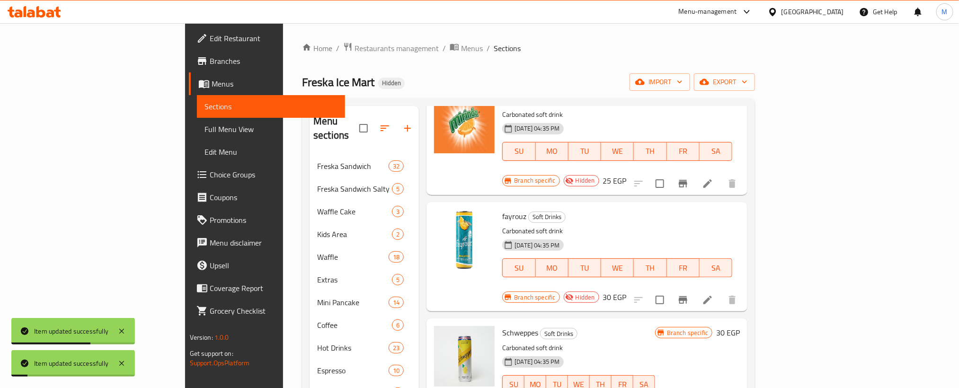
scroll to position [426, 0]
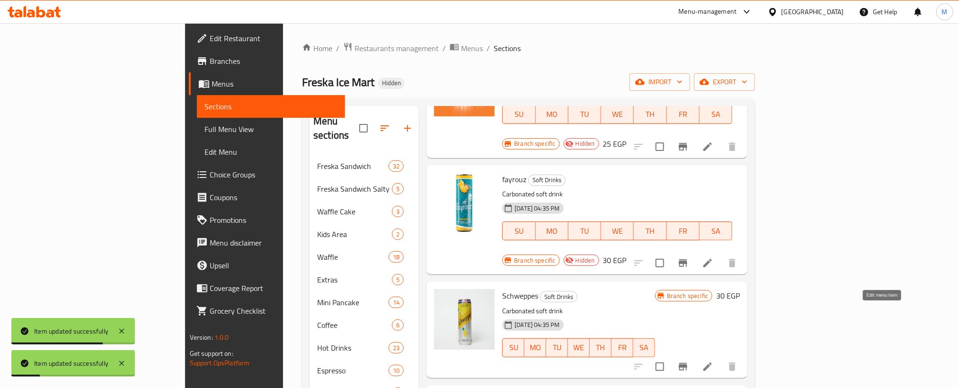
click at [713, 361] on icon at bounding box center [707, 366] width 11 height 11
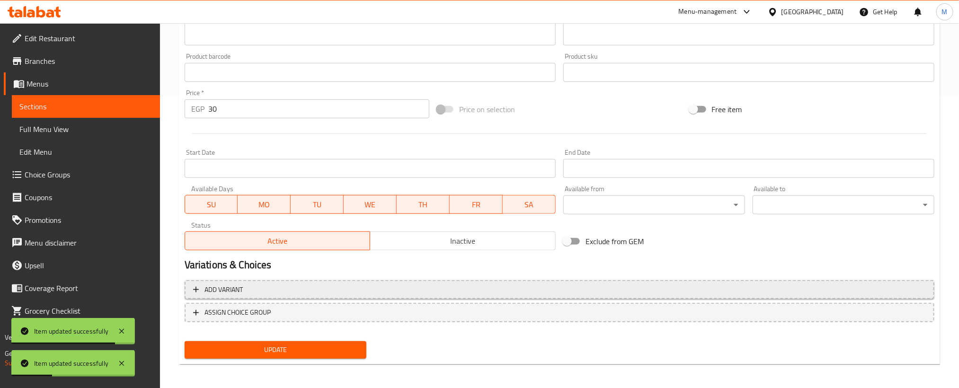
scroll to position [293, 0]
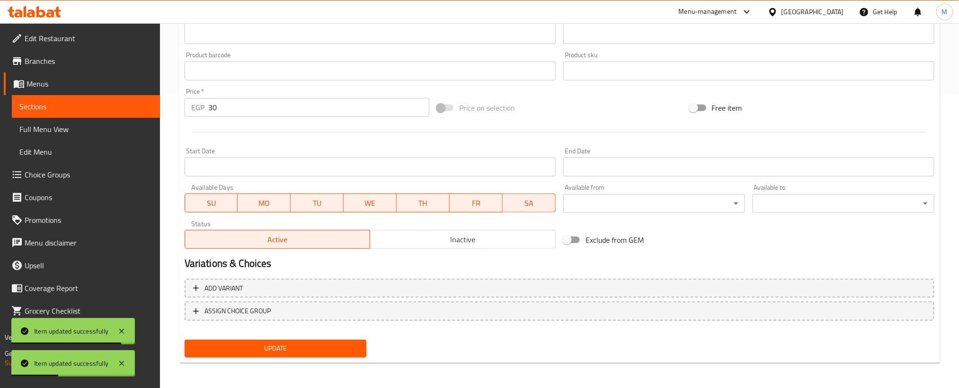
drag, startPoint x: 429, startPoint y: 237, endPoint x: 418, endPoint y: 264, distance: 28.8
click at [430, 240] on span "Inactive" at bounding box center [463, 240] width 178 height 14
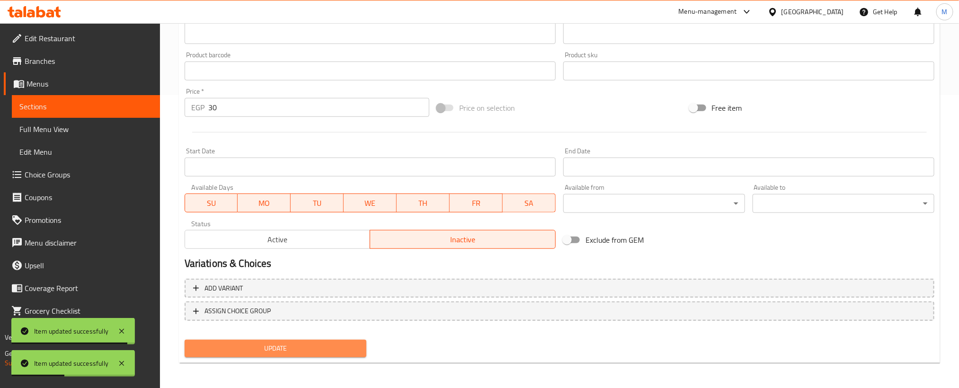
click at [351, 346] on span "Update" at bounding box center [275, 349] width 167 height 12
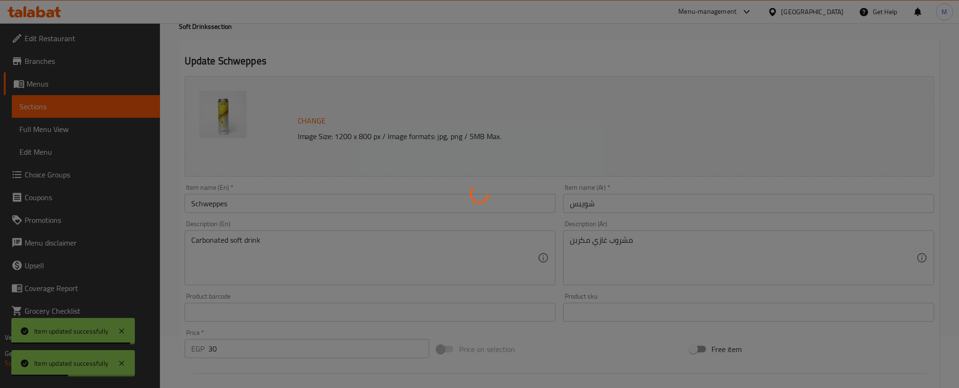
scroll to position [0, 0]
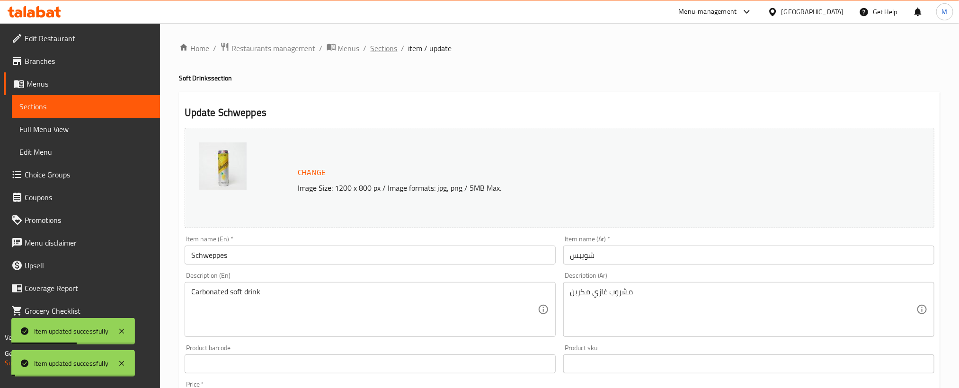
click at [376, 51] on span "Sections" at bounding box center [383, 48] width 27 height 11
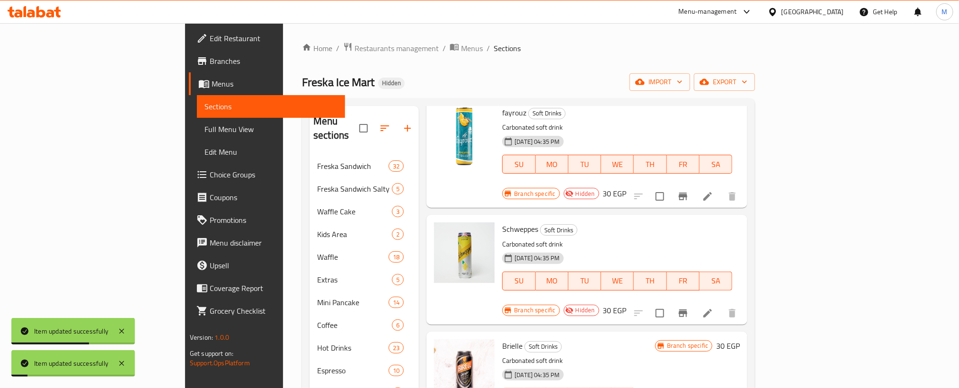
scroll to position [492, 0]
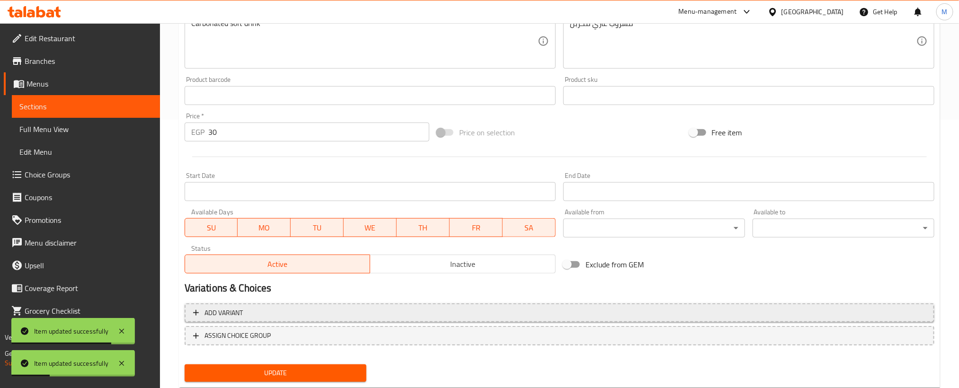
scroll to position [293, 0]
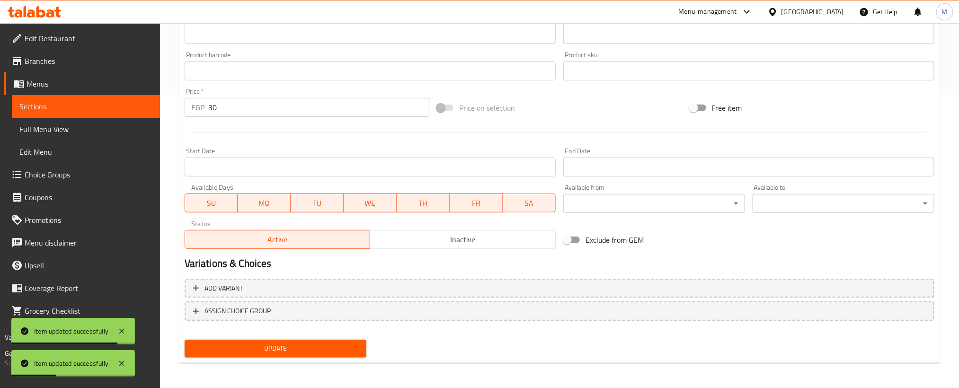
click at [460, 239] on span "Inactive" at bounding box center [463, 240] width 178 height 14
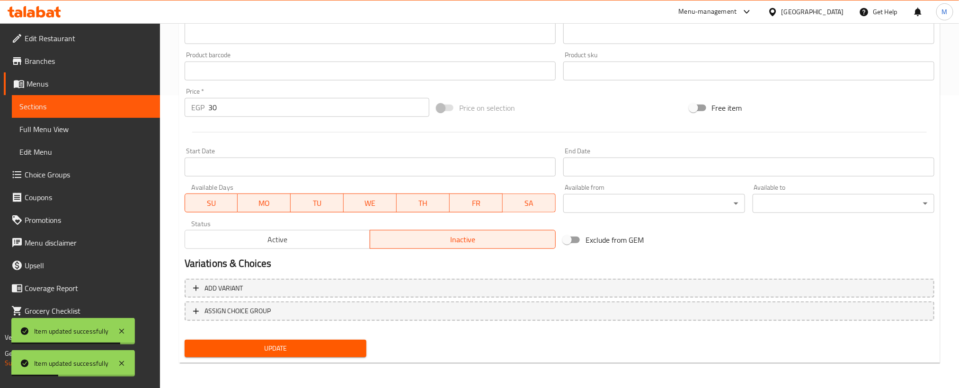
click at [328, 355] on button "Update" at bounding box center [276, 349] width 182 height 18
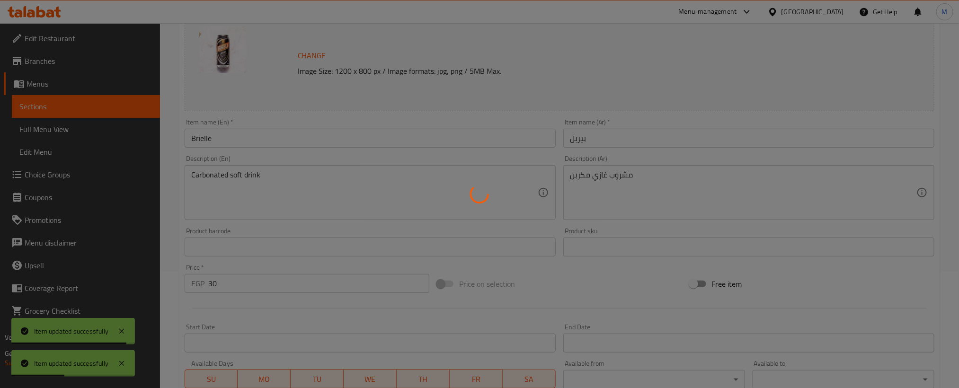
scroll to position [0, 0]
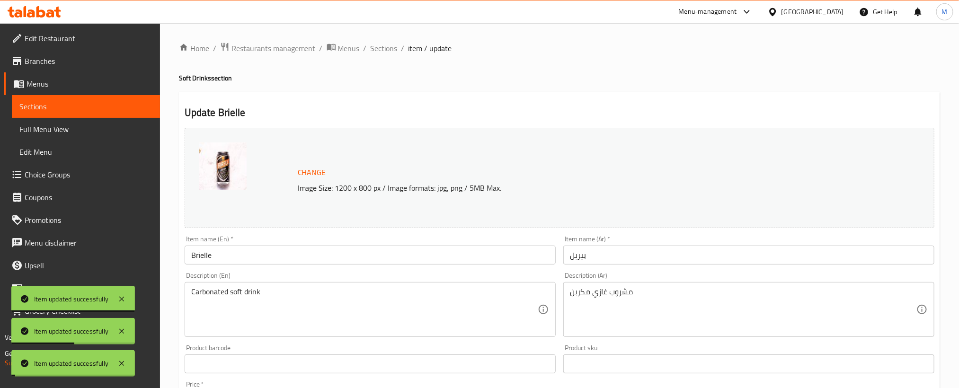
click at [385, 57] on div "Home / Restaurants management / Menus / Sections / item / update Soft Drinks se…" at bounding box center [559, 352] width 761 height 621
click at [389, 43] on span "Sections" at bounding box center [383, 48] width 27 height 11
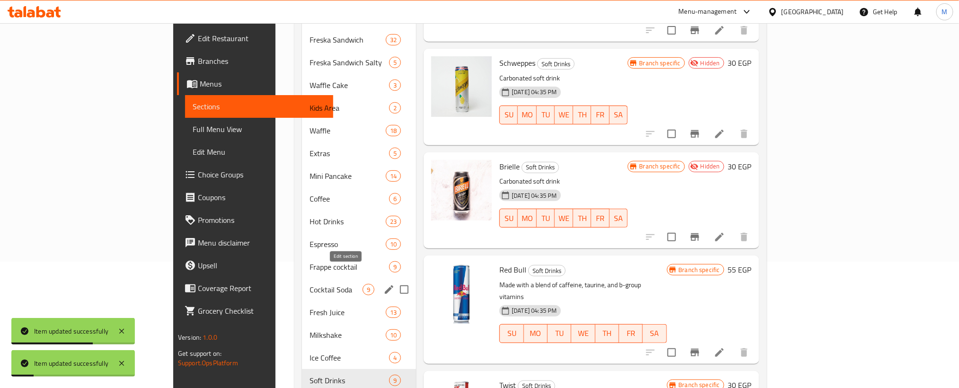
scroll to position [192, 0]
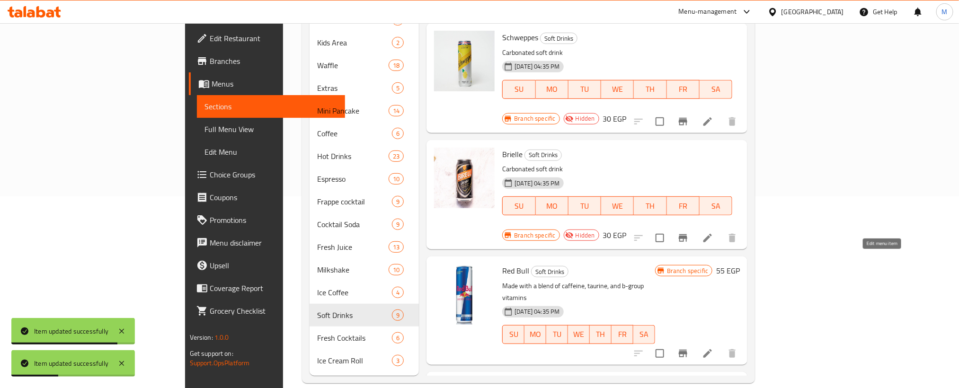
click at [713, 348] on icon at bounding box center [707, 353] width 11 height 11
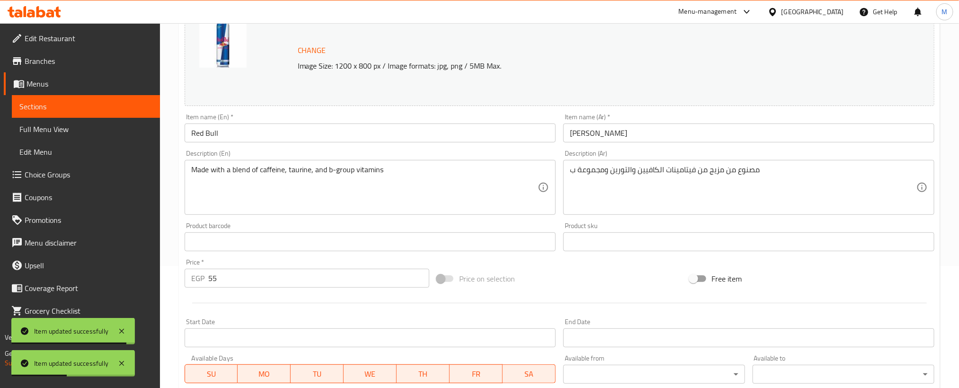
scroll to position [293, 0]
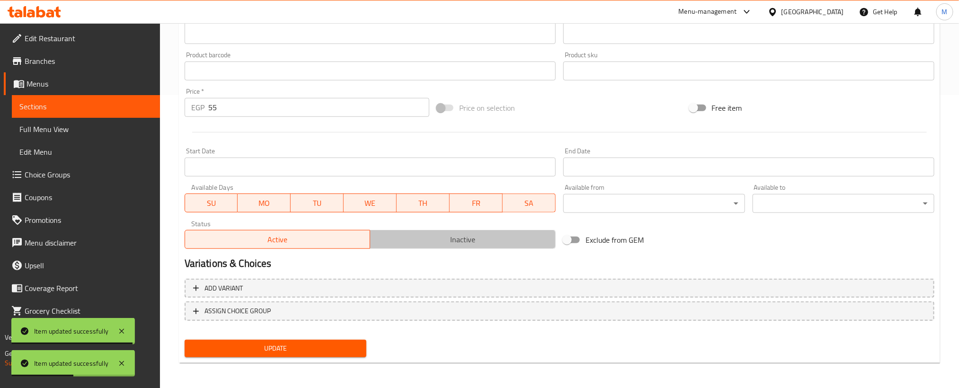
click at [436, 243] on span "Inactive" at bounding box center [463, 240] width 178 height 14
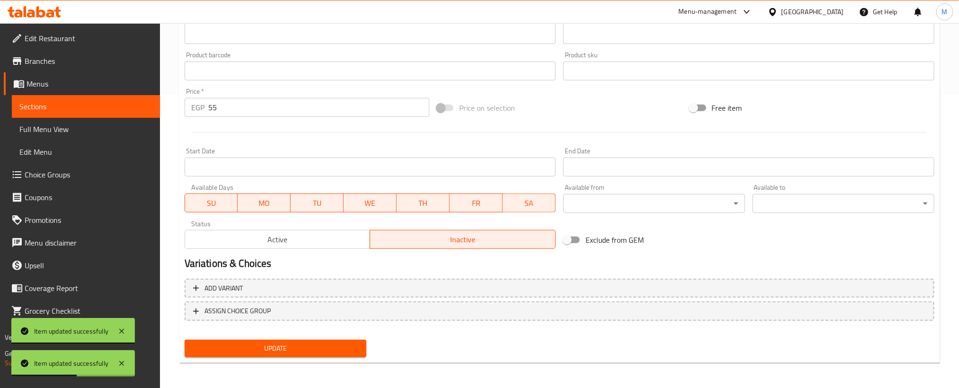
click at [299, 354] on button "Update" at bounding box center [276, 349] width 182 height 18
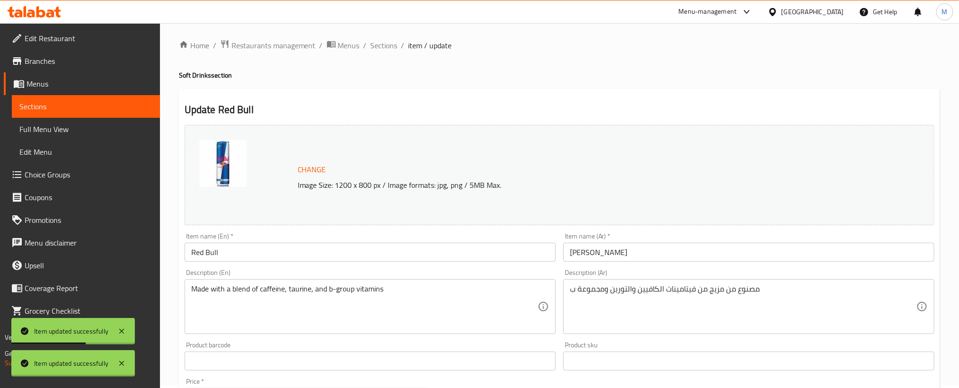
scroll to position [0, 0]
click at [389, 53] on span "Sections" at bounding box center [383, 48] width 27 height 11
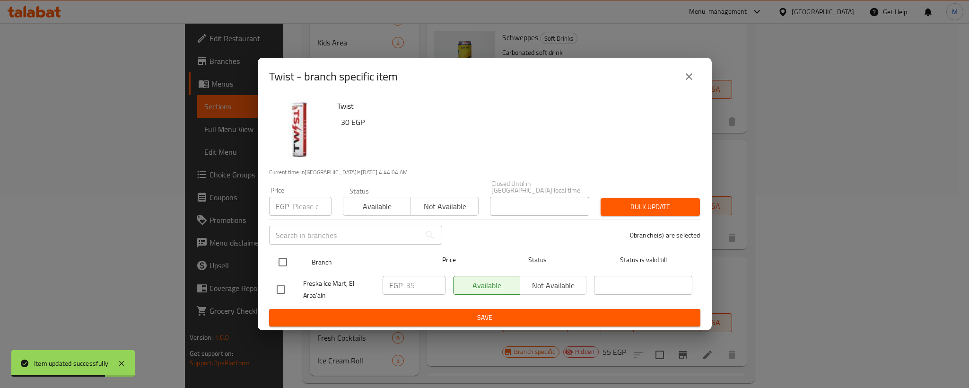
drag, startPoint x: 285, startPoint y: 258, endPoint x: 283, endPoint y: 250, distance: 8.8
click at [284, 258] on input "checkbox" at bounding box center [283, 262] width 20 height 20
checkbox input "true"
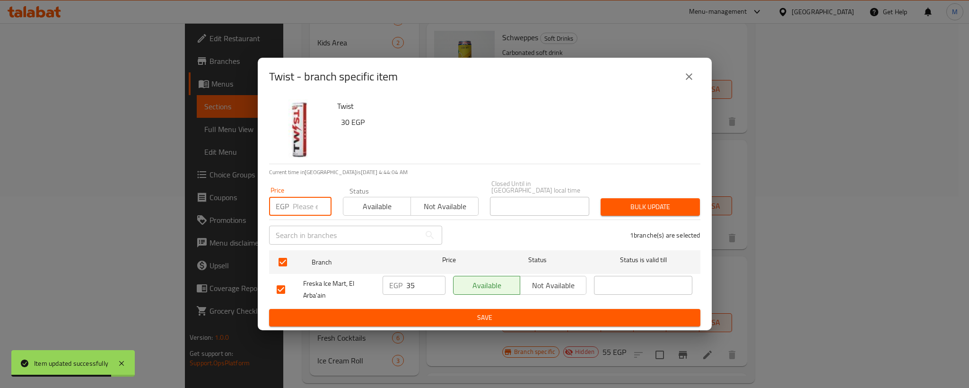
click at [299, 199] on input "number" at bounding box center [312, 206] width 39 height 19
type input "40"
click at [634, 208] on span "Bulk update" at bounding box center [650, 207] width 84 height 12
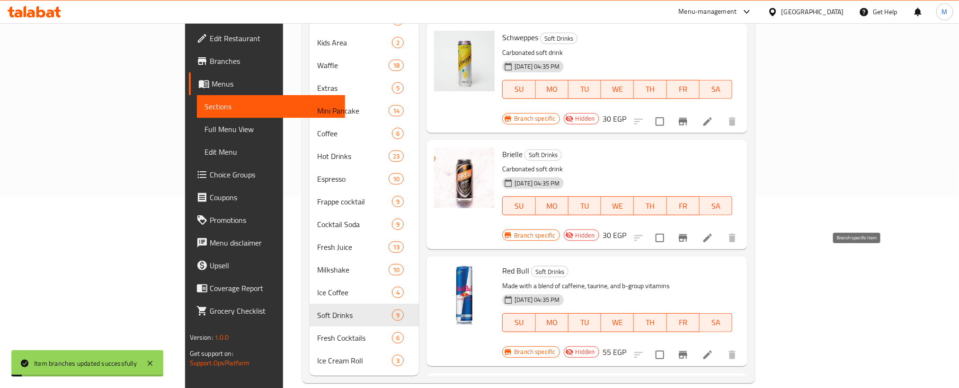
click at [688, 349] on icon "Branch-specific-item" at bounding box center [682, 354] width 11 height 11
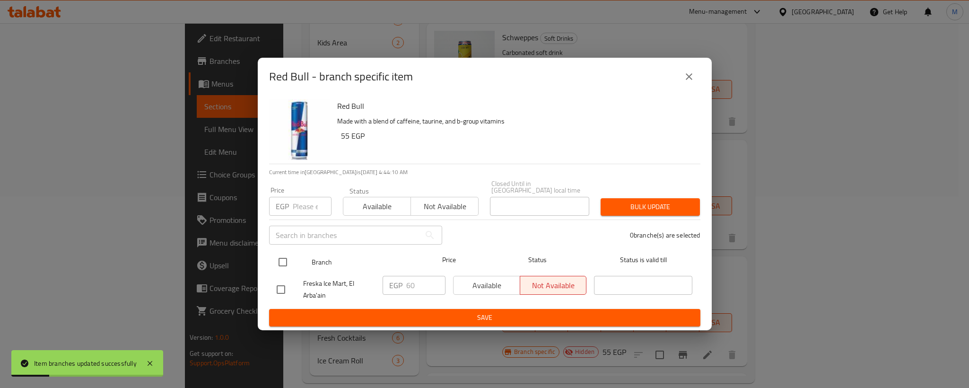
click at [287, 266] on input "checkbox" at bounding box center [283, 262] width 20 height 20
checkbox input "true"
click at [294, 205] on input "number" at bounding box center [312, 206] width 39 height 19
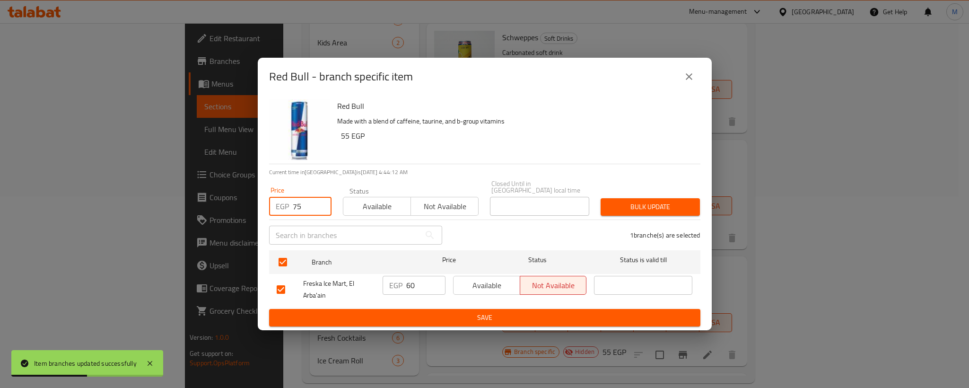
type input "75"
click at [687, 202] on span "Bulk update" at bounding box center [650, 207] width 84 height 12
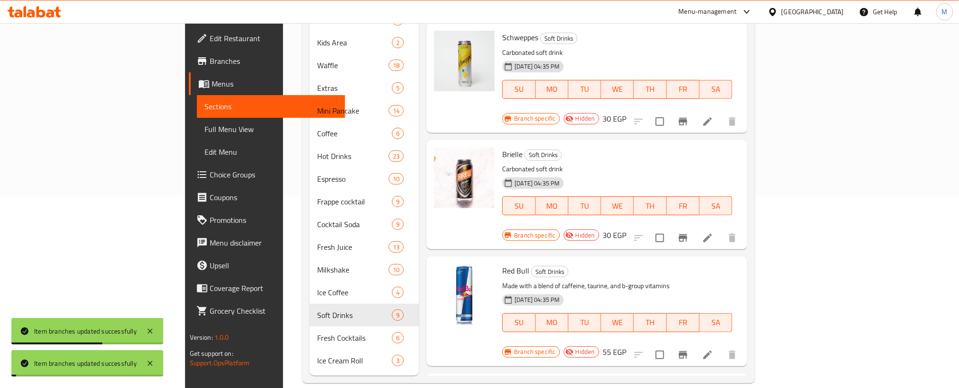
click at [721, 346] on li at bounding box center [707, 354] width 26 height 17
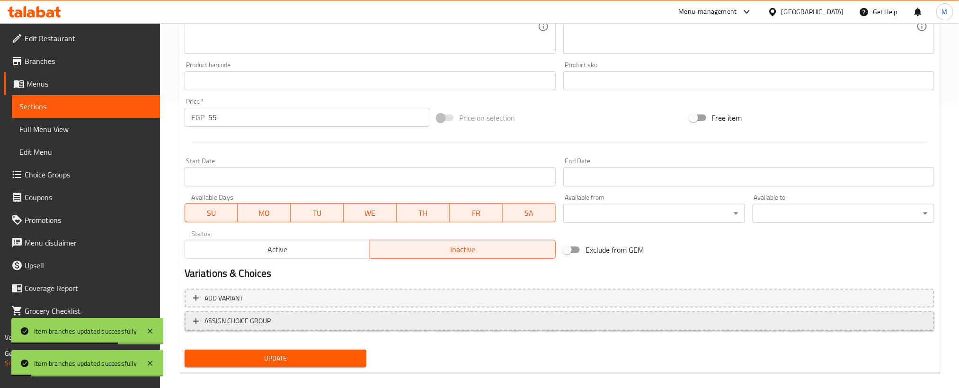
scroll to position [293, 0]
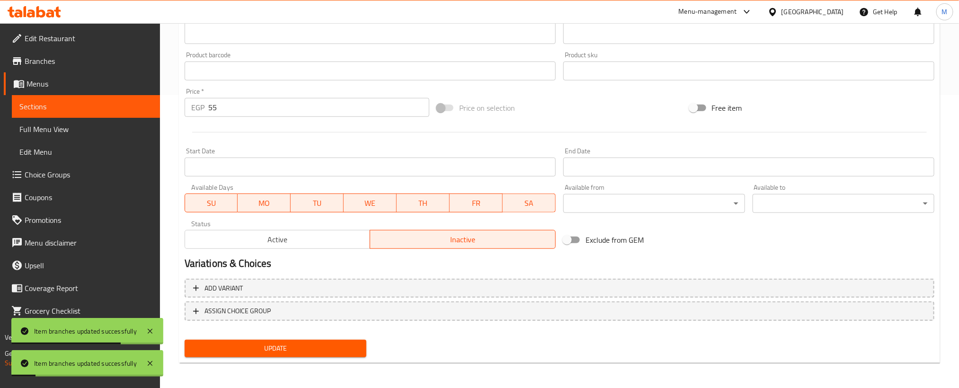
click at [352, 237] on span "Active" at bounding box center [278, 240] width 178 height 14
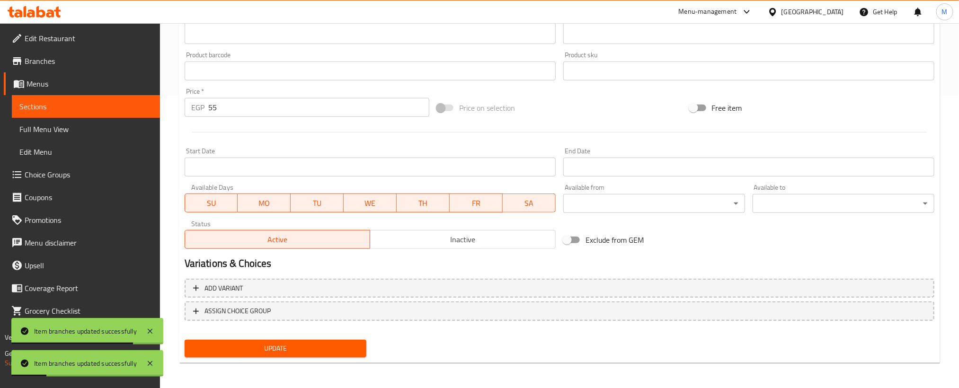
click at [340, 340] on button "Update" at bounding box center [276, 349] width 182 height 18
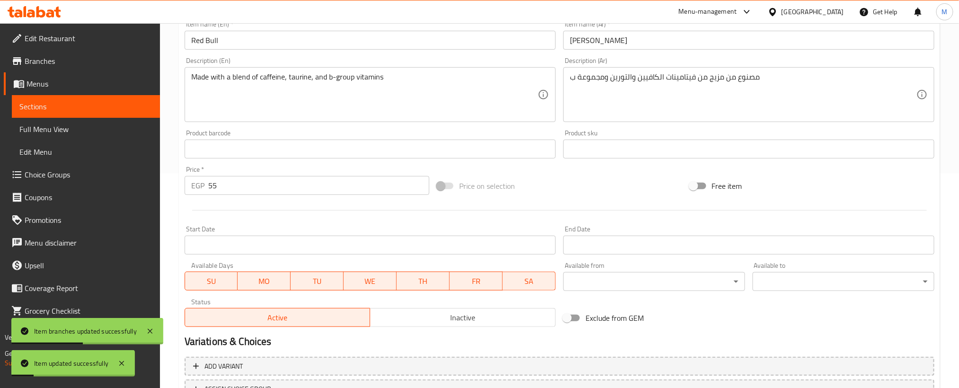
scroll to position [44, 0]
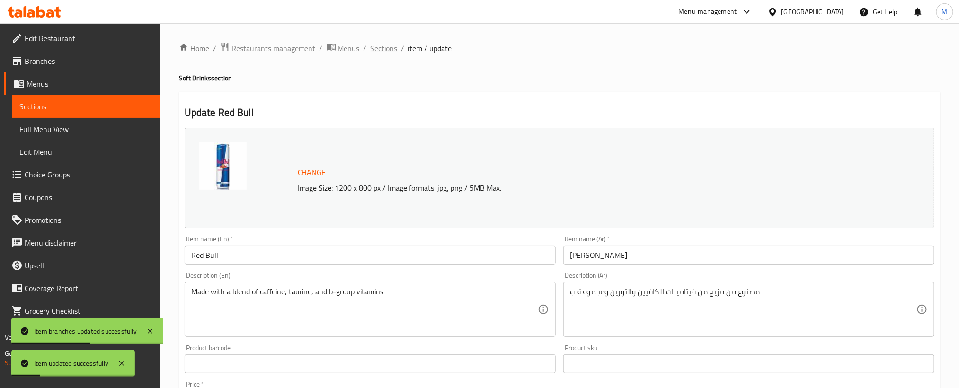
click at [390, 53] on span "Sections" at bounding box center [383, 48] width 27 height 11
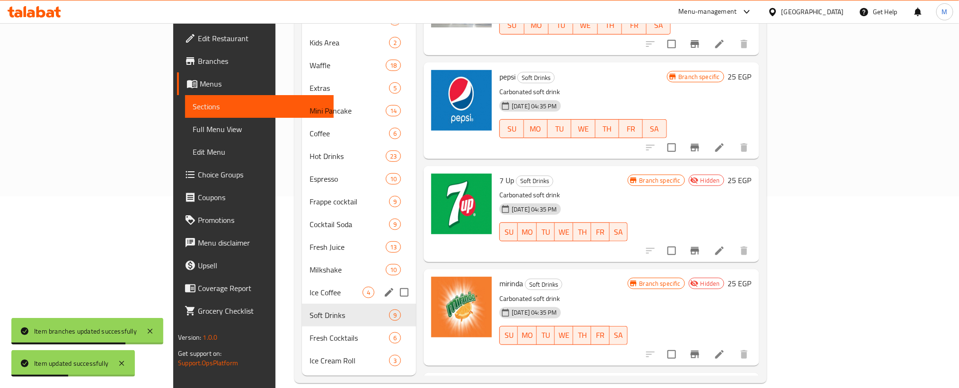
click at [309, 287] on span "Ice Coffee" at bounding box center [335, 292] width 53 height 11
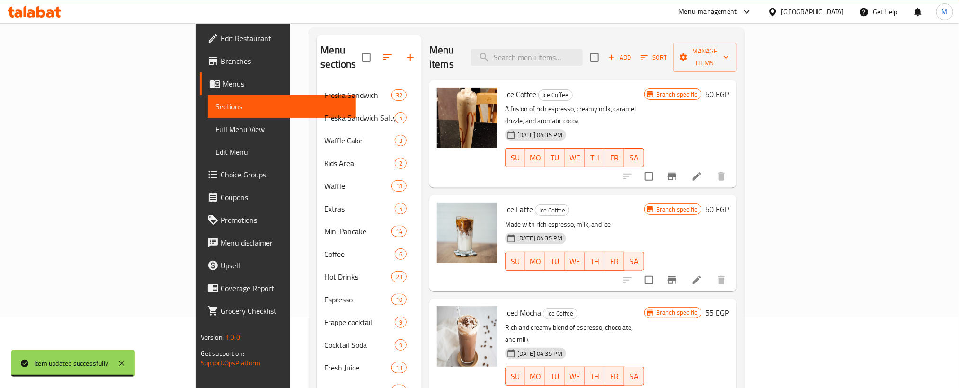
click at [677, 274] on icon "Branch-specific-item" at bounding box center [671, 279] width 11 height 11
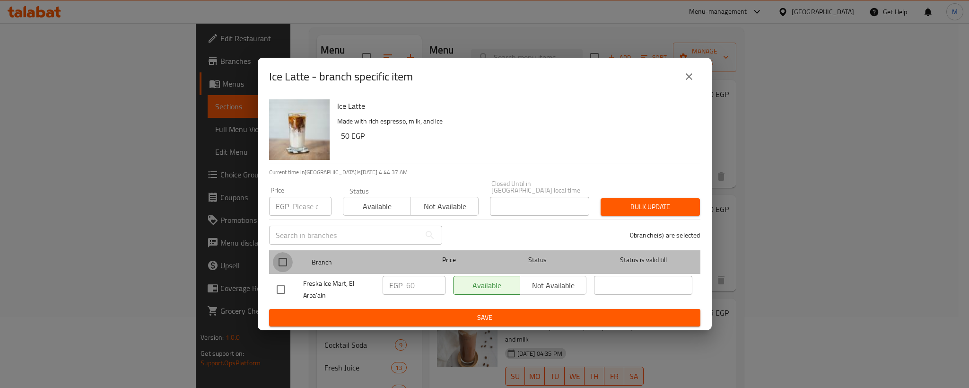
click at [281, 252] on input "checkbox" at bounding box center [283, 262] width 20 height 20
checkbox input "true"
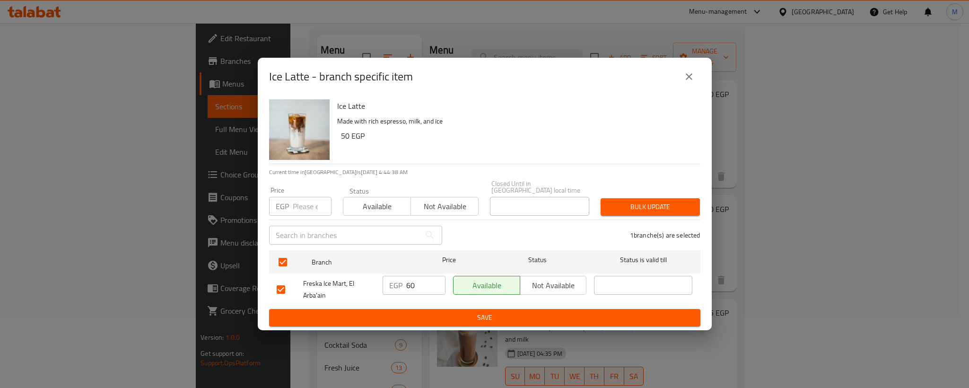
click at [301, 206] on input "number" at bounding box center [312, 206] width 39 height 19
type input "95"
click at [700, 204] on div "Bulk update" at bounding box center [650, 207] width 111 height 29
click at [683, 203] on span "Bulk update" at bounding box center [650, 207] width 84 height 12
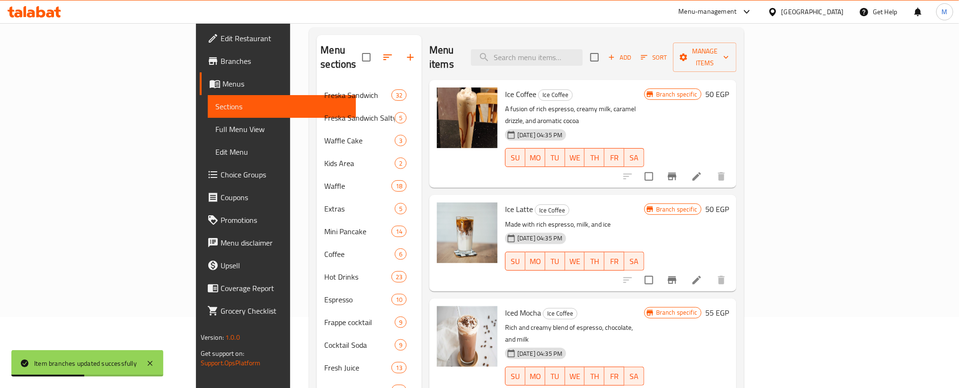
click at [702, 171] on icon at bounding box center [696, 176] width 11 height 11
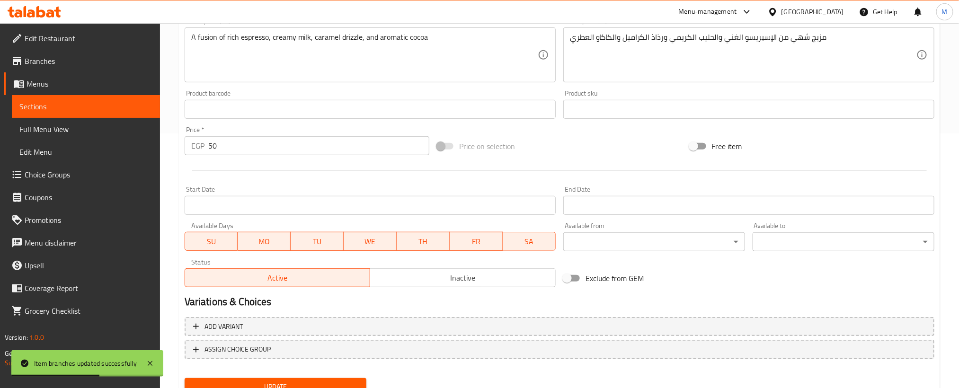
scroll to position [293, 0]
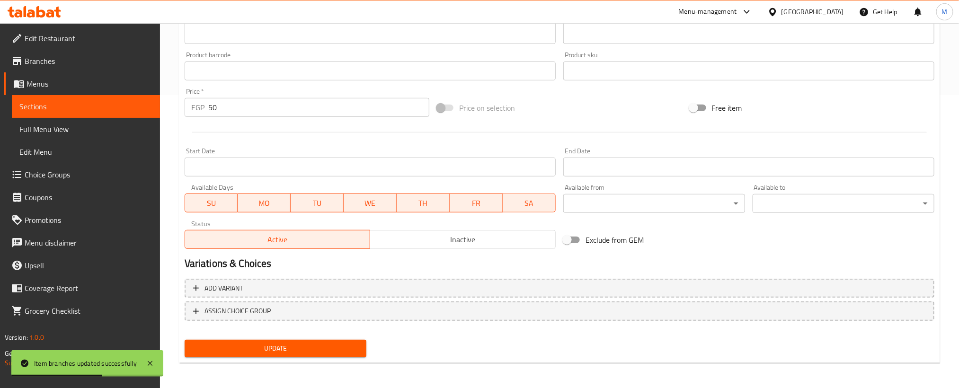
click at [494, 244] on span "Inactive" at bounding box center [463, 240] width 178 height 14
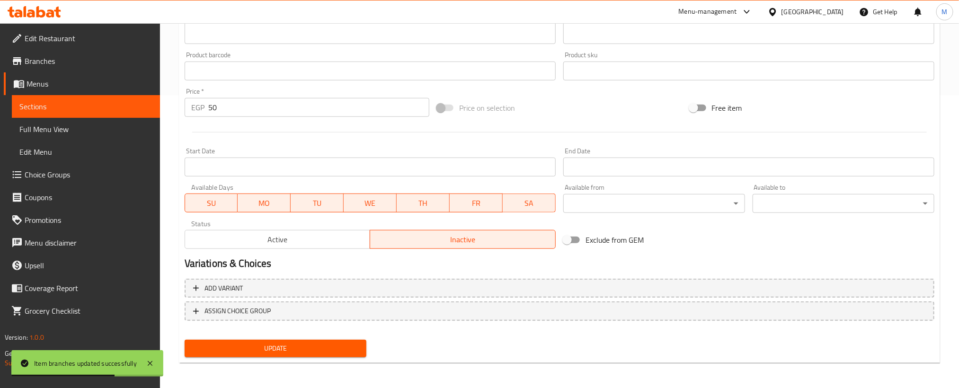
click at [335, 348] on span "Update" at bounding box center [275, 349] width 167 height 12
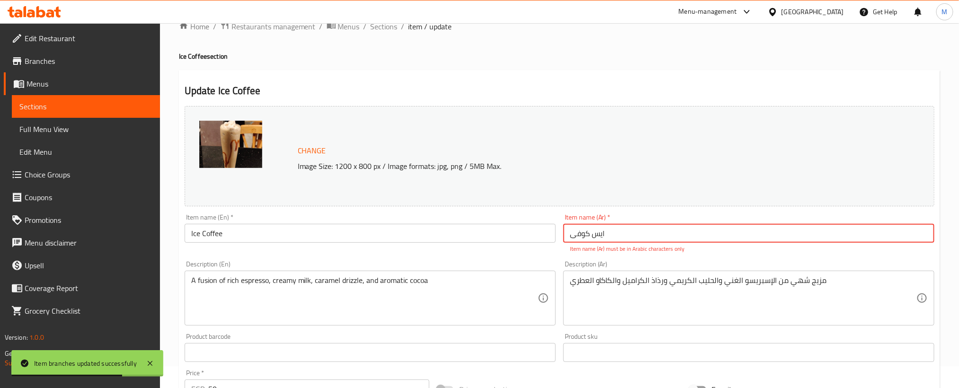
scroll to position [0, 0]
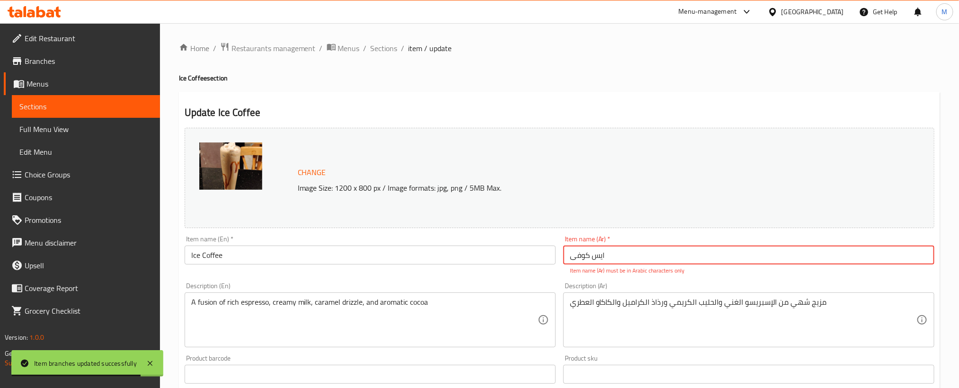
click at [643, 254] on input "ایس کوفی" at bounding box center [748, 255] width 371 height 19
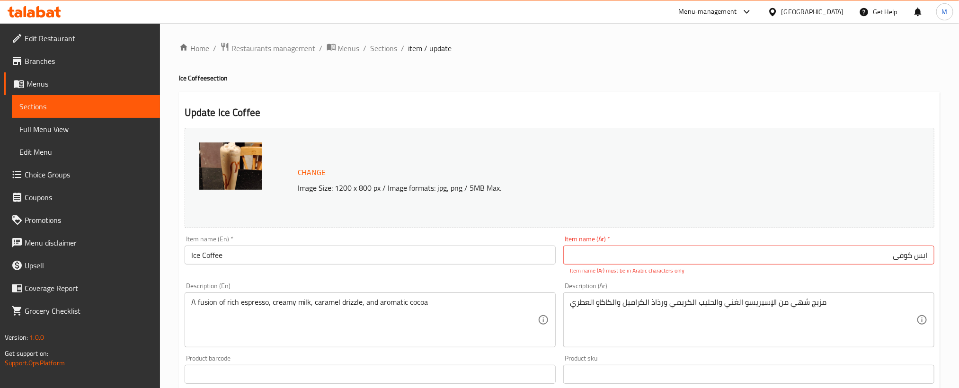
click at [821, 72] on div "Home / Restaurants management / Menus / Sections / item / update Ice Coffee sec…" at bounding box center [559, 358] width 761 height 632
click at [906, 253] on input "ایس کوفی" at bounding box center [748, 255] width 371 height 19
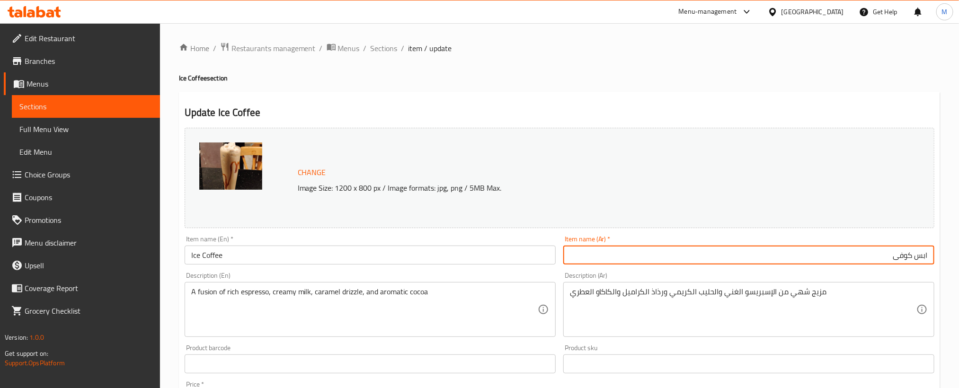
type input "ابس كوفى"
click at [616, 57] on div "Home / Restaurants management / Menus / Sections / item / update Ice Coffee sec…" at bounding box center [559, 352] width 761 height 621
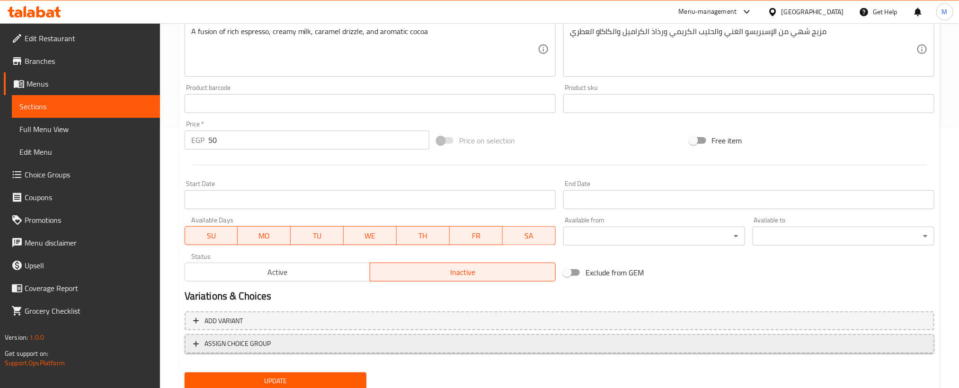
scroll to position [293, 0]
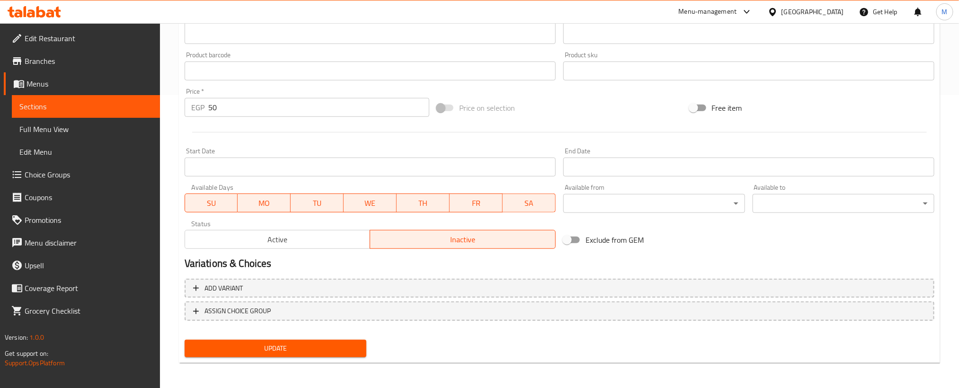
click at [360, 340] on button "Update" at bounding box center [276, 349] width 182 height 18
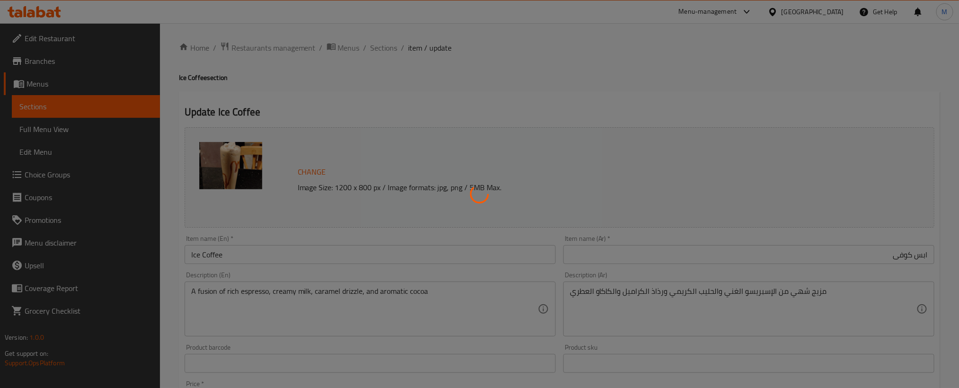
scroll to position [0, 0]
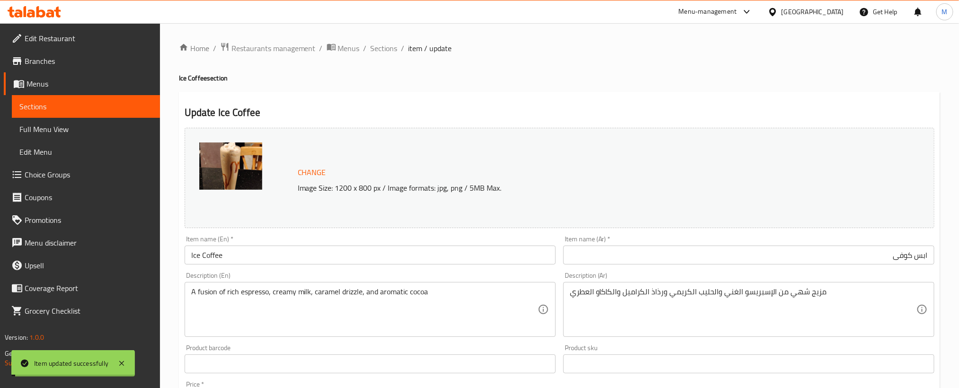
click at [375, 59] on div "Home / Restaurants management / Menus / Sections / item / update Ice Coffee sec…" at bounding box center [559, 352] width 761 height 621
click at [383, 54] on span "Sections" at bounding box center [383, 48] width 27 height 11
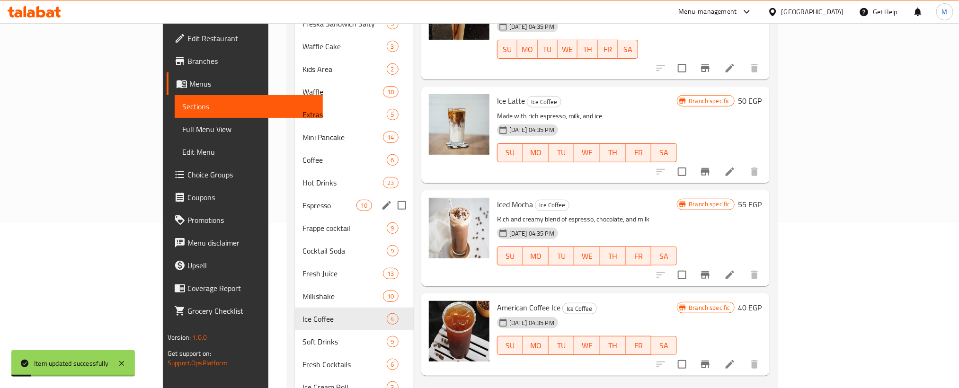
scroll to position [192, 0]
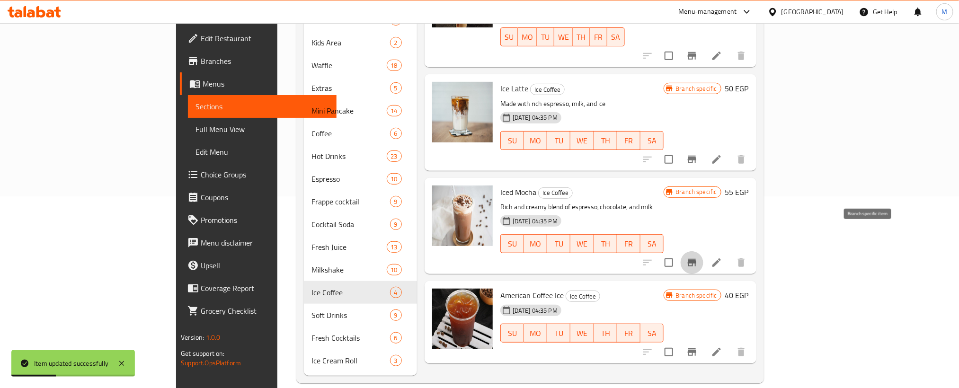
click at [696, 259] on icon "Branch-specific-item" at bounding box center [691, 263] width 9 height 8
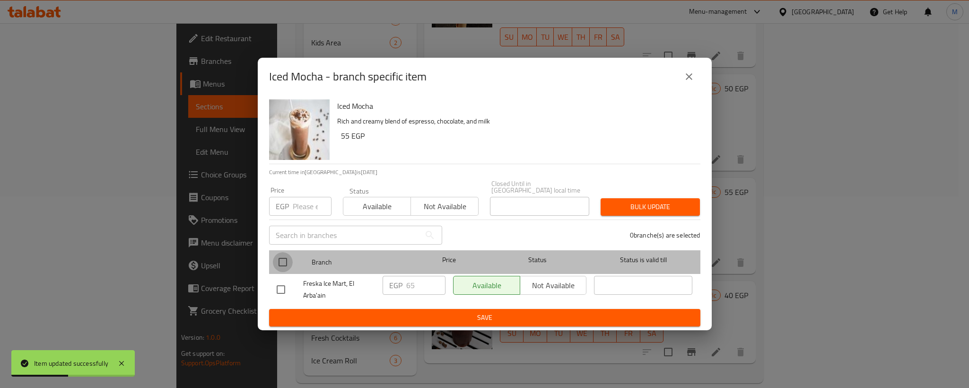
click at [291, 258] on input "checkbox" at bounding box center [283, 262] width 20 height 20
checkbox input "true"
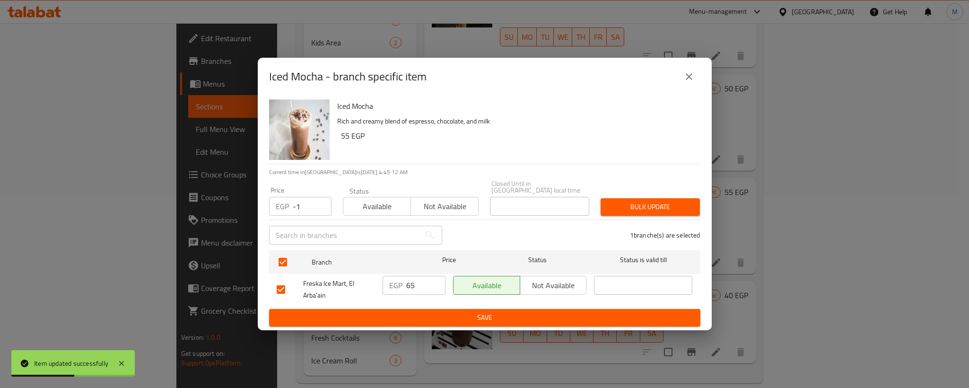
click at [318, 205] on input "-1" at bounding box center [312, 206] width 39 height 19
click at [301, 199] on input "-1" at bounding box center [312, 206] width 39 height 19
type input "95"
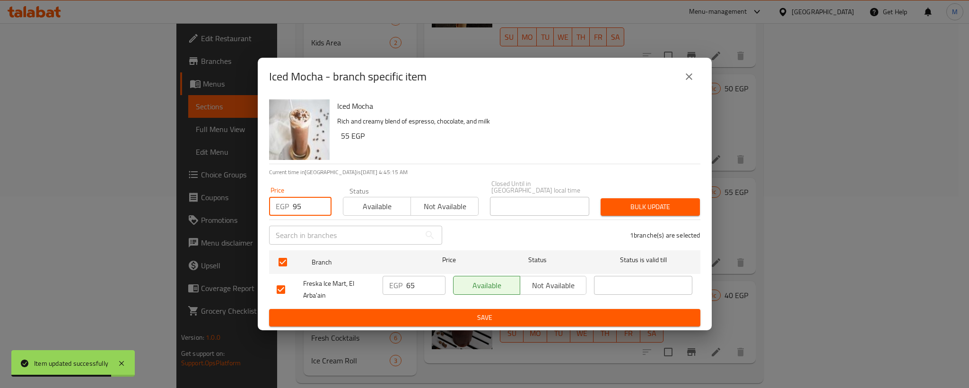
click at [653, 198] on button "Bulk update" at bounding box center [650, 207] width 99 height 18
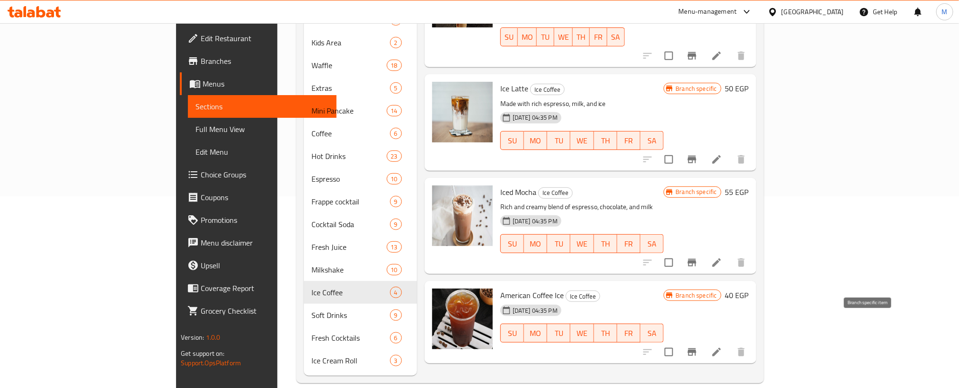
click at [697, 346] on icon "Branch-specific-item" at bounding box center [691, 351] width 11 height 11
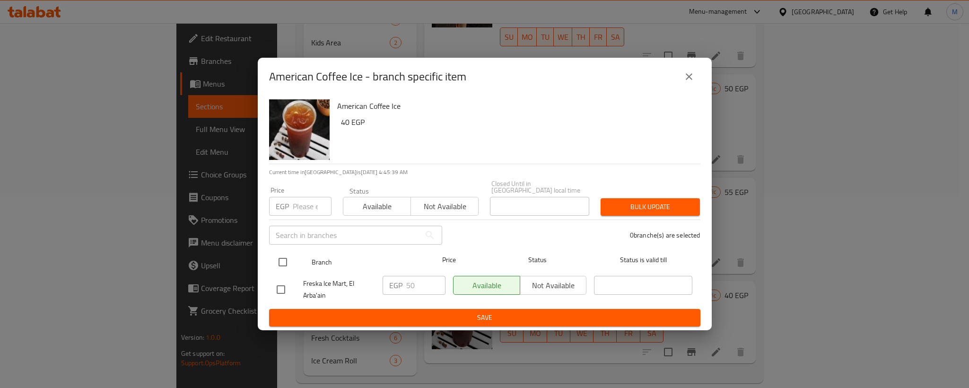
click at [277, 248] on div at bounding box center [290, 261] width 35 height 27
click at [286, 252] on input "checkbox" at bounding box center [283, 262] width 20 height 20
checkbox input "true"
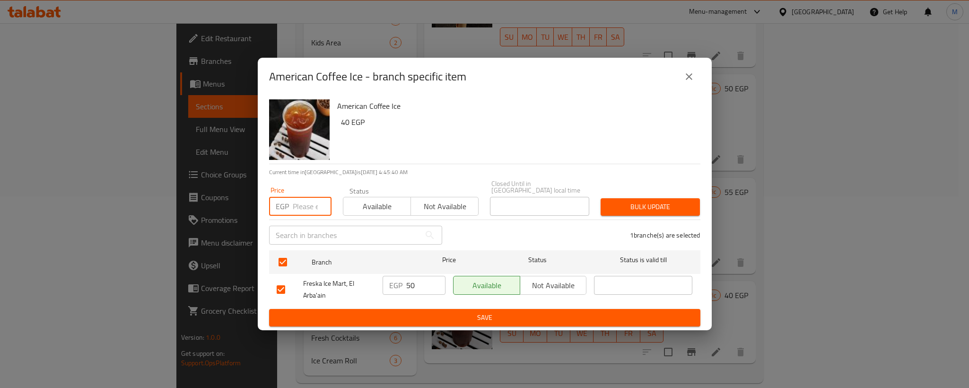
click at [304, 206] on input "number" at bounding box center [312, 206] width 39 height 19
type input "85"
click at [501, 153] on div "American Coffee Ice 40 EGP" at bounding box center [515, 130] width 363 height 68
click at [636, 204] on span "Bulk update" at bounding box center [650, 207] width 84 height 12
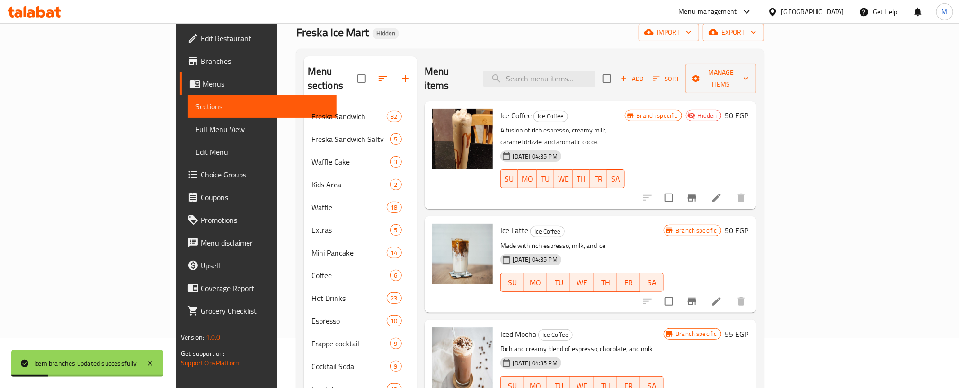
scroll to position [0, 0]
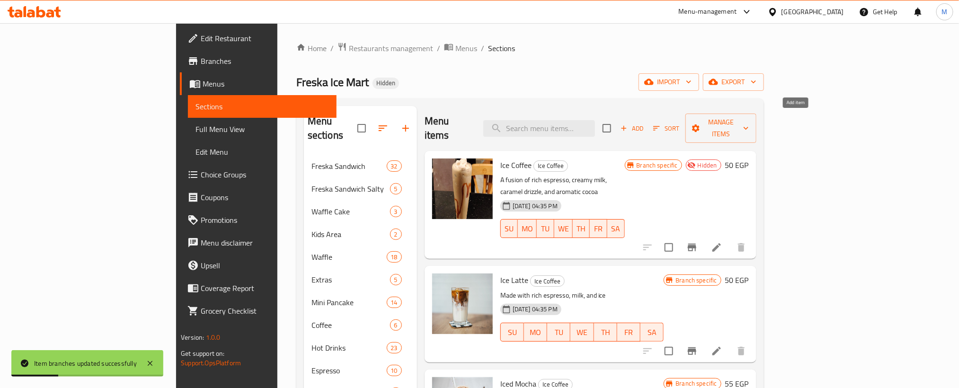
click at [644, 124] on span "Add" at bounding box center [632, 128] width 26 height 11
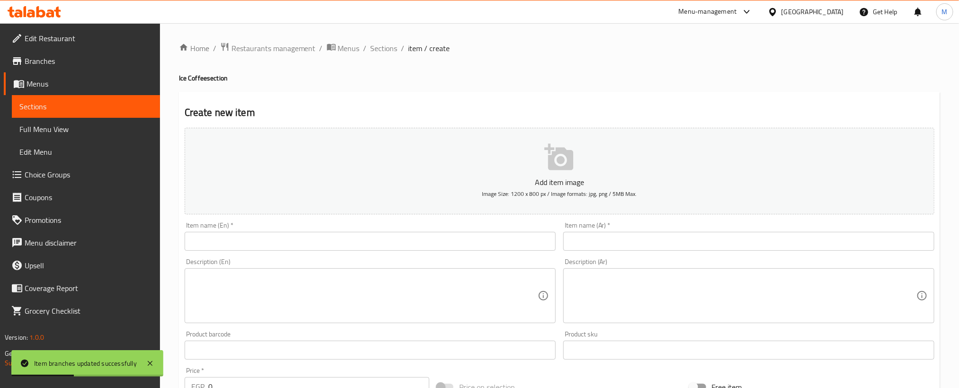
click at [799, 240] on input "text" at bounding box center [748, 241] width 371 height 19
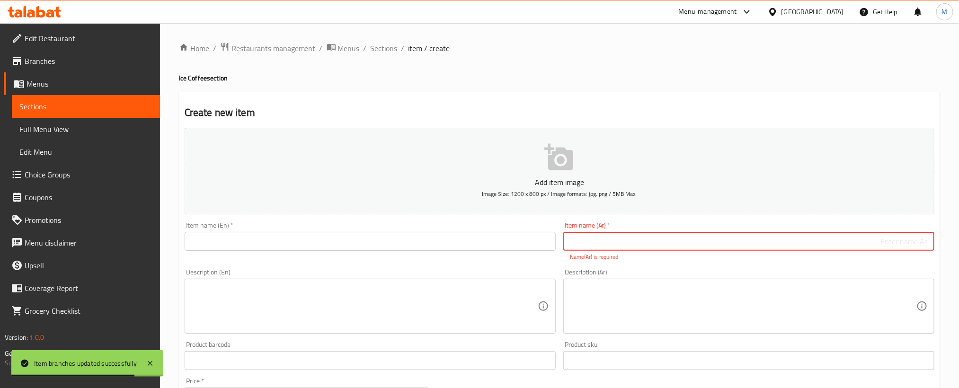
click at [812, 243] on input "text" at bounding box center [748, 241] width 371 height 19
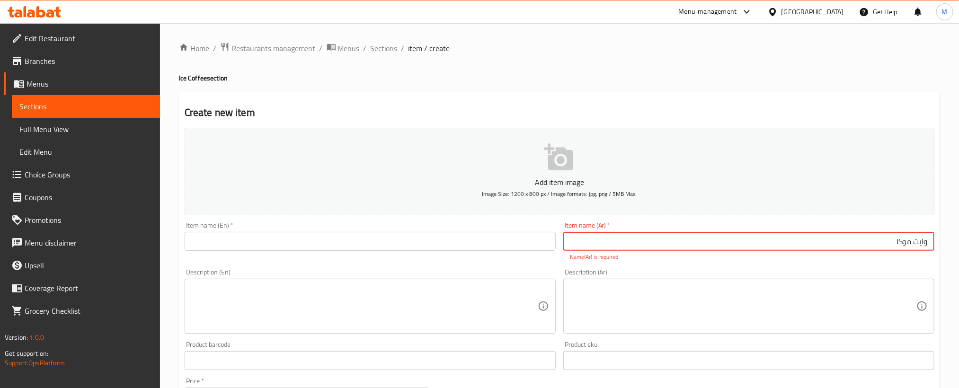
click at [812, 243] on input "وايت موكا" at bounding box center [748, 241] width 371 height 19
type input "وايت موكا"
click at [394, 246] on input "text" at bounding box center [370, 241] width 371 height 19
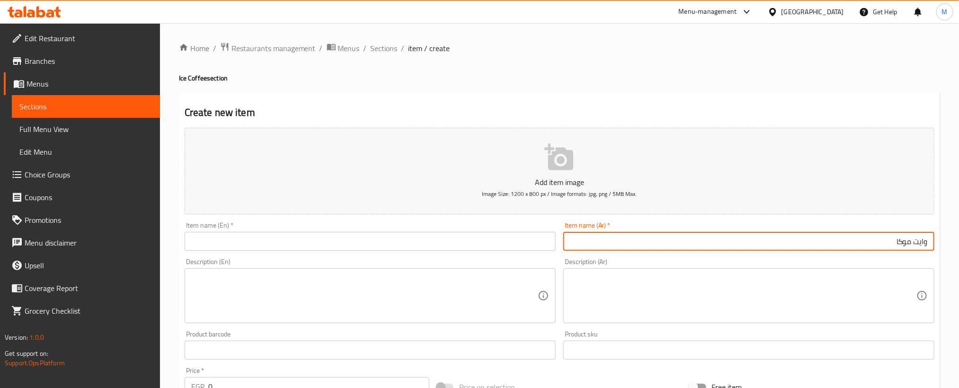
paste input "White Mocha"
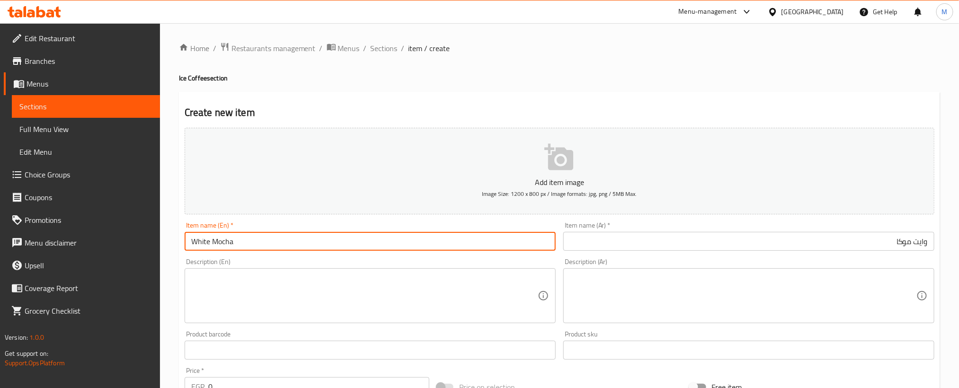
type input "White Mocha"
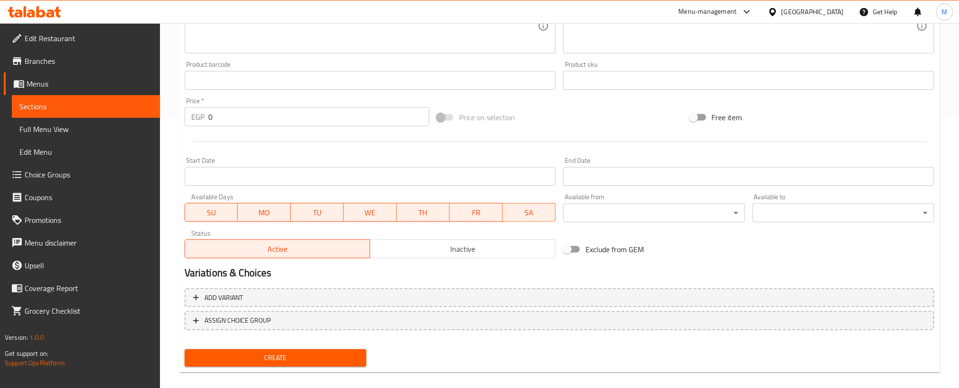
scroll to position [280, 0]
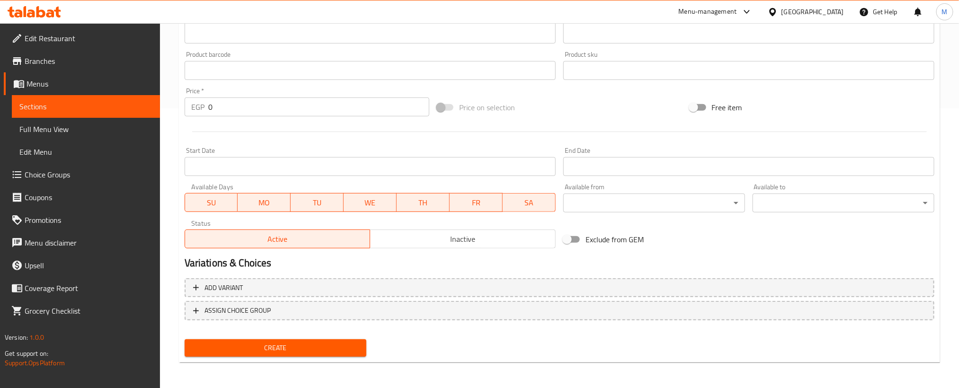
click at [372, 110] on input "0" at bounding box center [318, 106] width 221 height 19
type input "95"
click at [330, 347] on span "Create" at bounding box center [275, 348] width 167 height 12
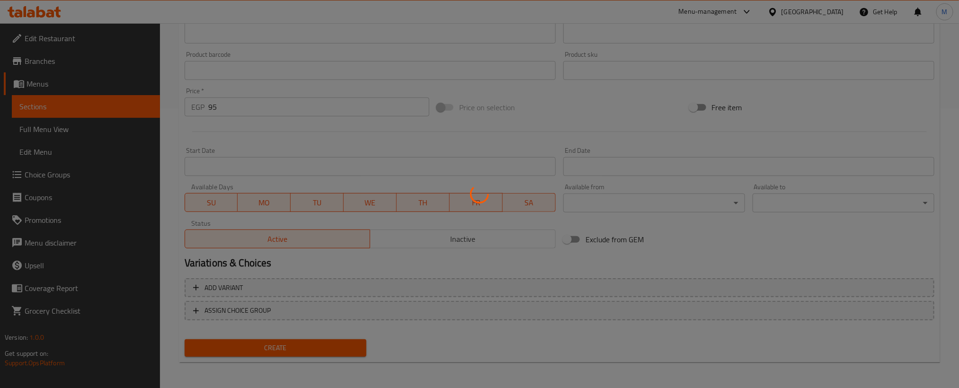
type input "0"
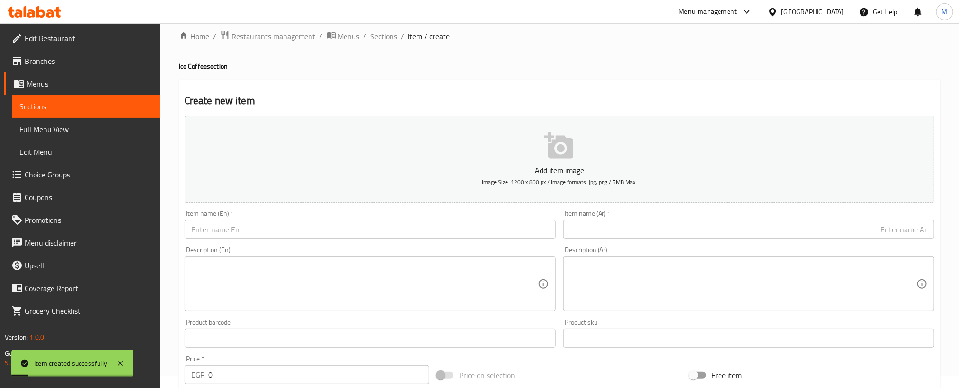
scroll to position [0, 0]
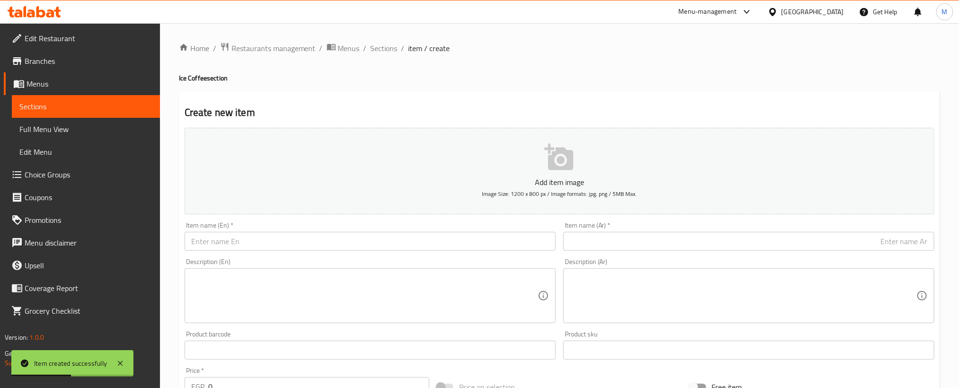
click at [816, 238] on input "text" at bounding box center [748, 241] width 371 height 19
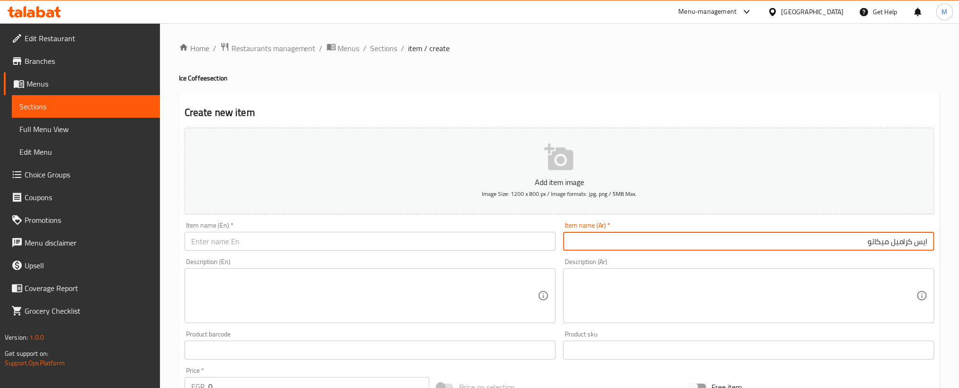
click at [920, 240] on input "ايس كراميل ميكاتو" at bounding box center [748, 241] width 371 height 19
click at [920, 241] on input "ايس كراميل ميكاتو" at bounding box center [748, 241] width 371 height 19
type input "ايس كراميل ميكاتو"
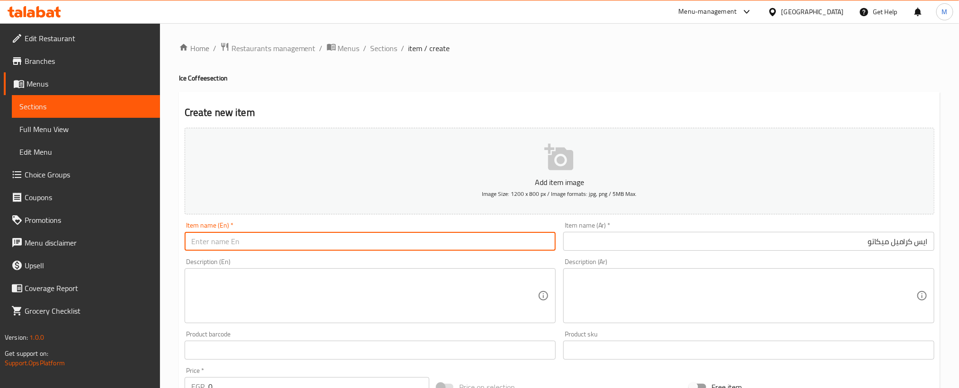
click at [393, 244] on input "text" at bounding box center [370, 241] width 371 height 19
paste input "Iced Caramel Macchiato"
type input "Iced Caramel Macchiato"
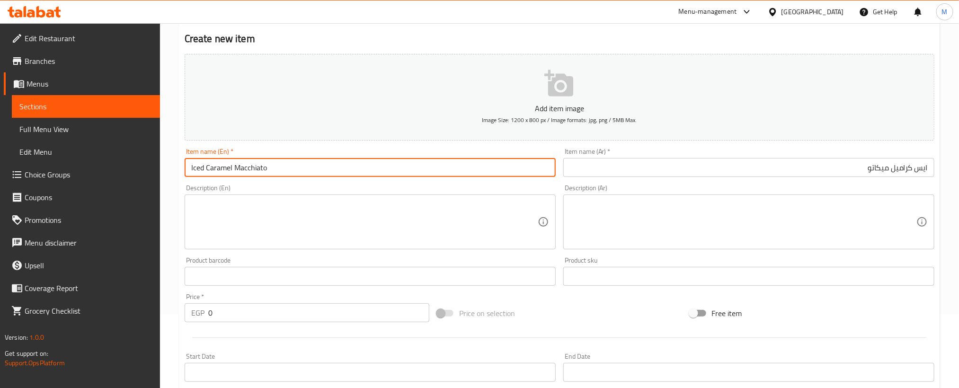
scroll to position [280, 0]
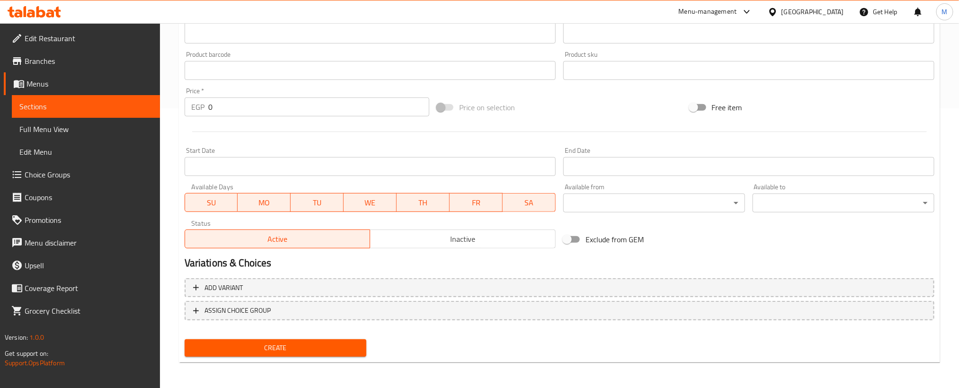
click at [304, 111] on input "0" at bounding box center [318, 106] width 221 height 19
type input "110"
click at [321, 354] on button "Create" at bounding box center [276, 348] width 182 height 18
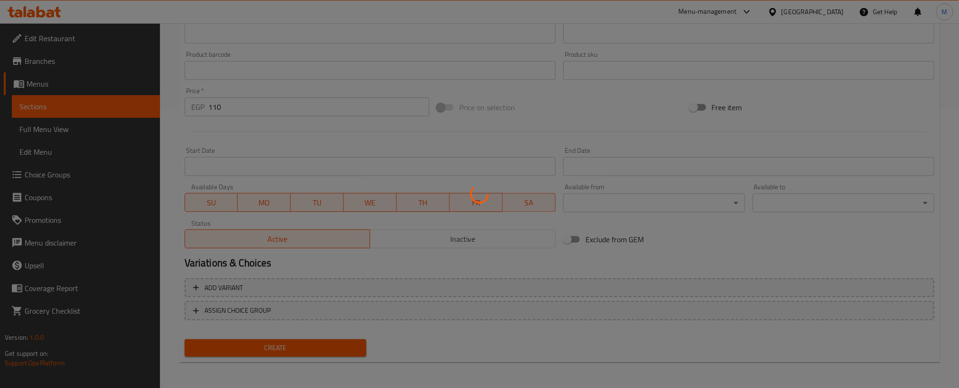
type input "0"
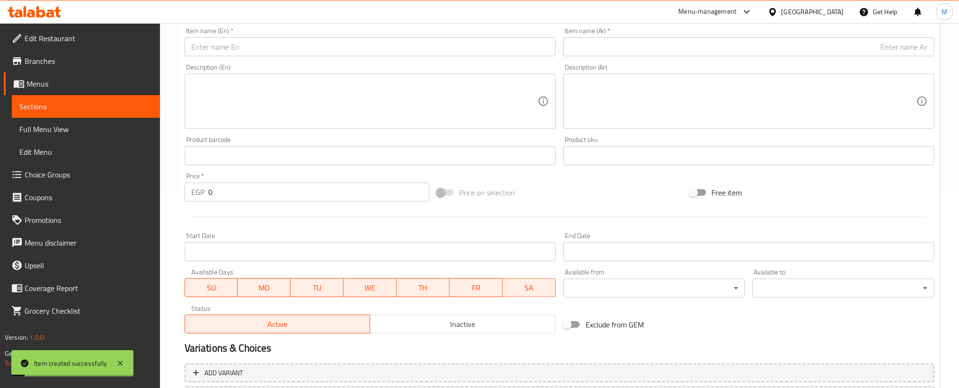
scroll to position [0, 0]
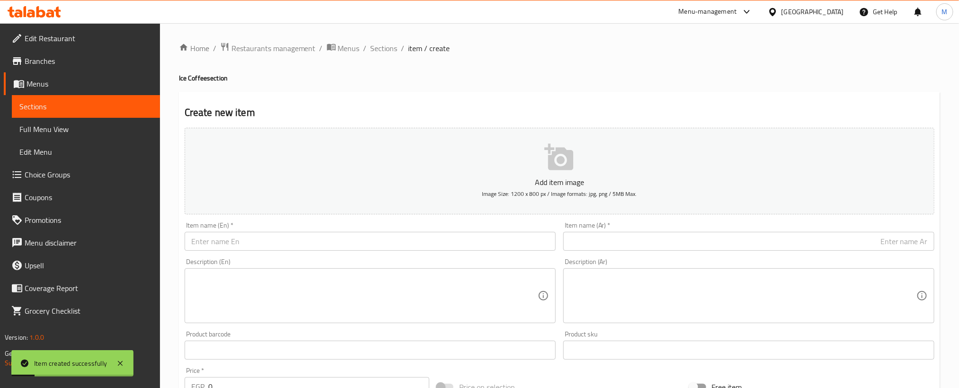
drag, startPoint x: 827, startPoint y: 247, endPoint x: 833, endPoint y: 245, distance: 6.3
click at [827, 247] on input "text" at bounding box center [748, 241] width 371 height 19
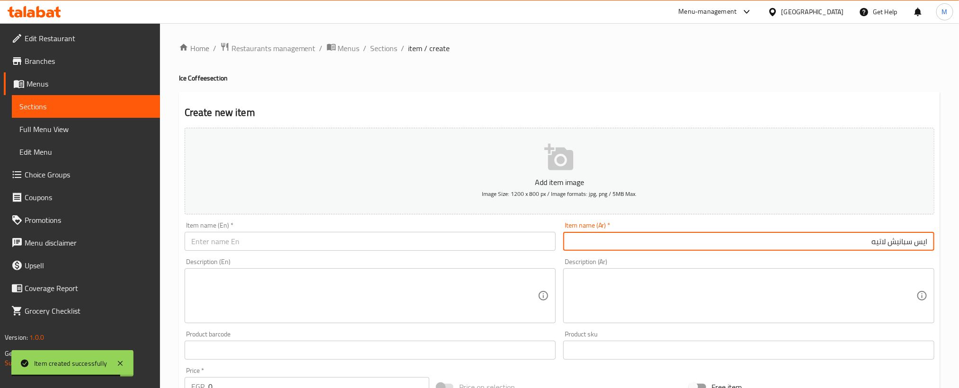
click at [844, 240] on input "ايس سبانيش لاتيه" at bounding box center [748, 241] width 371 height 19
type input "ايس سبانيش لاتيه"
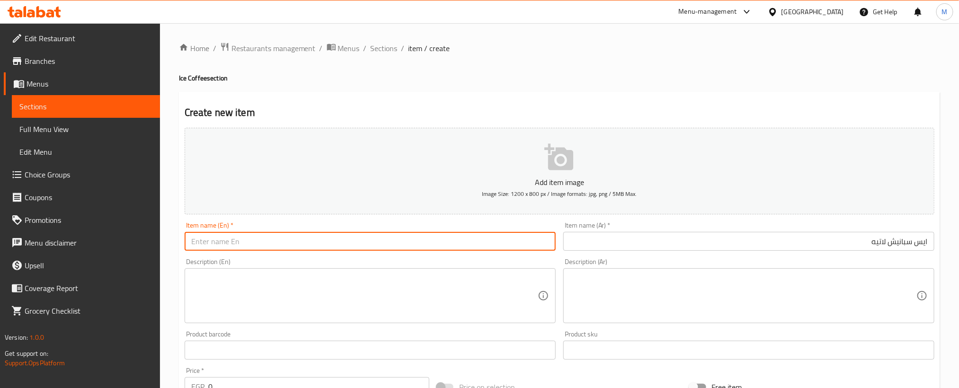
click at [376, 248] on input "text" at bounding box center [370, 241] width 371 height 19
paste input "Ice spanish latte"
click at [376, 248] on input "Ice spanish latte" at bounding box center [370, 241] width 371 height 19
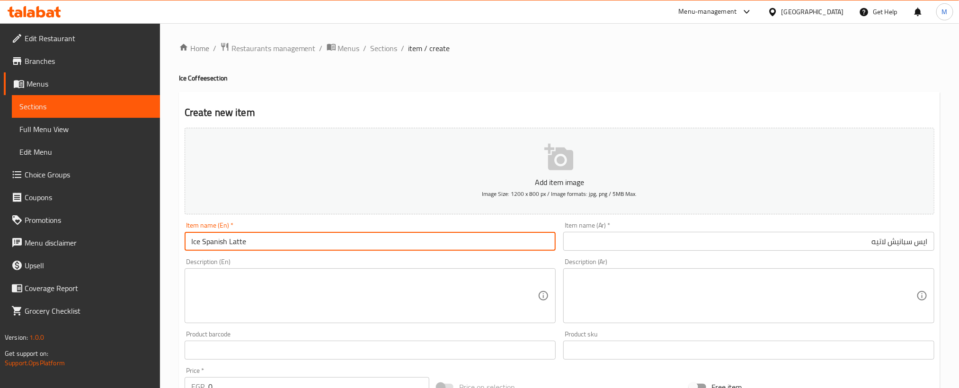
type input "Ice Spanish Latte"
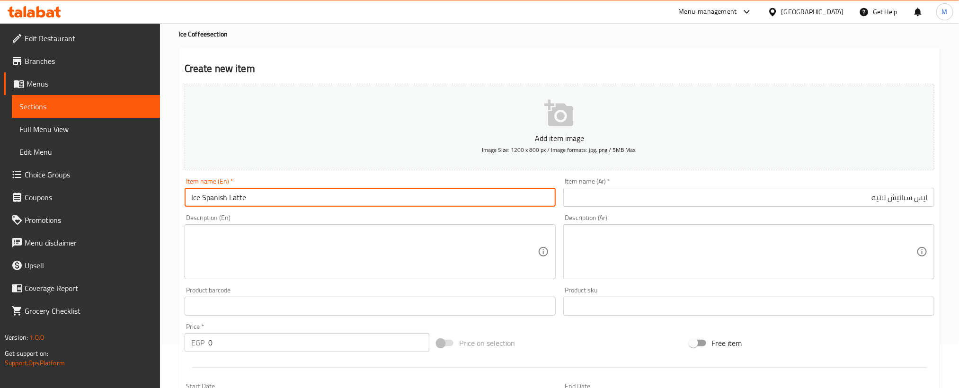
scroll to position [280, 0]
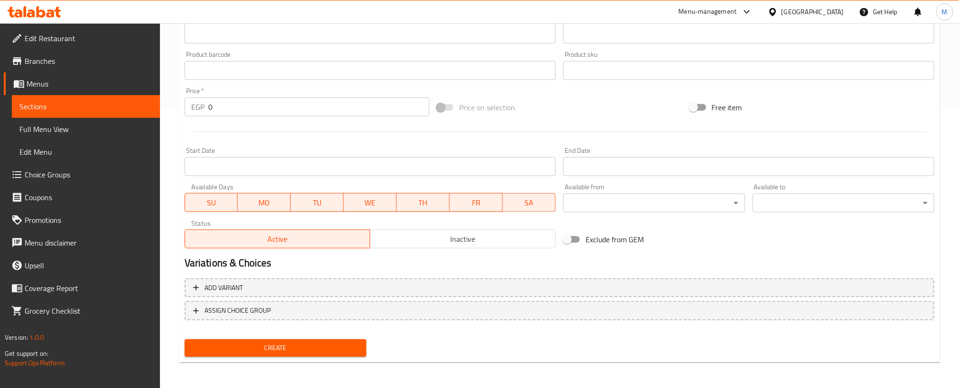
click at [373, 115] on input "0" at bounding box center [318, 106] width 221 height 19
type input "125"
click at [331, 353] on button "Create" at bounding box center [276, 348] width 182 height 18
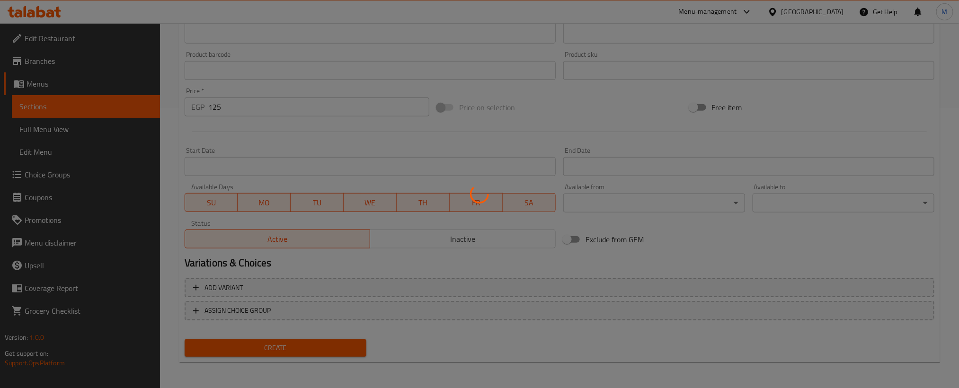
type input "0"
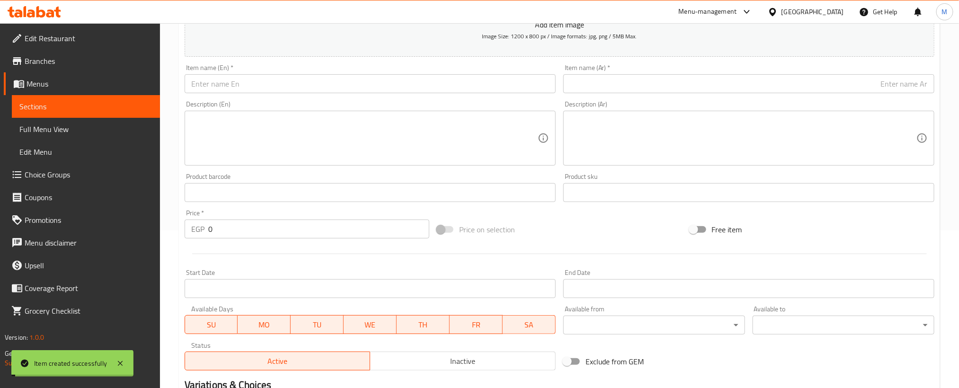
scroll to position [0, 0]
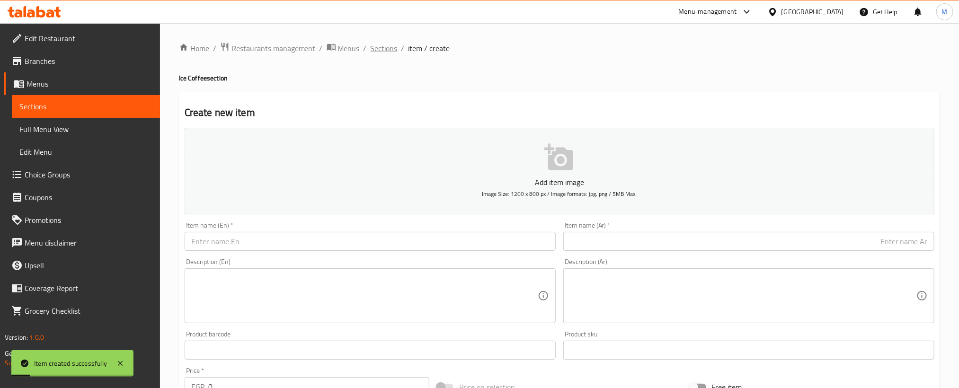
click at [389, 44] on span "Sections" at bounding box center [383, 48] width 27 height 11
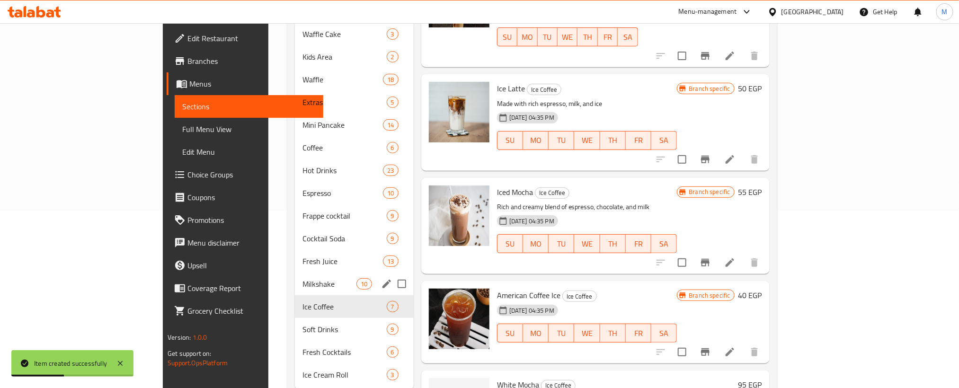
scroll to position [192, 0]
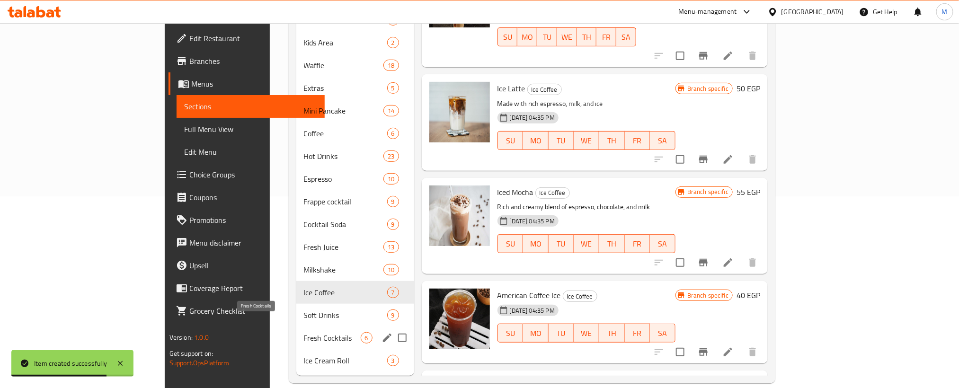
click at [304, 332] on span "Fresh Cocktails" at bounding box center [332, 337] width 57 height 11
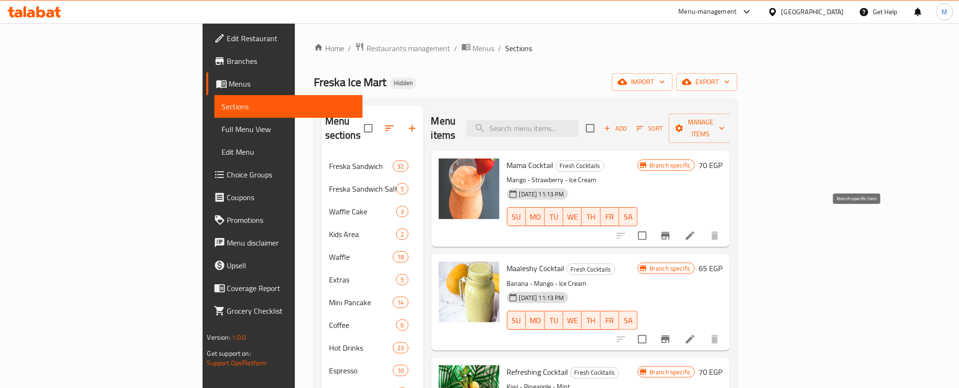
click at [677, 226] on button "Branch-specific-item" at bounding box center [665, 235] width 23 height 23
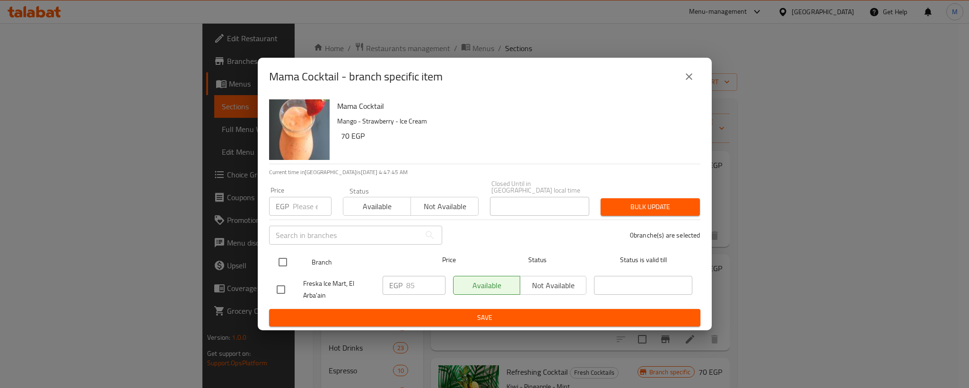
click at [282, 258] on input "checkbox" at bounding box center [283, 262] width 20 height 20
checkbox input "true"
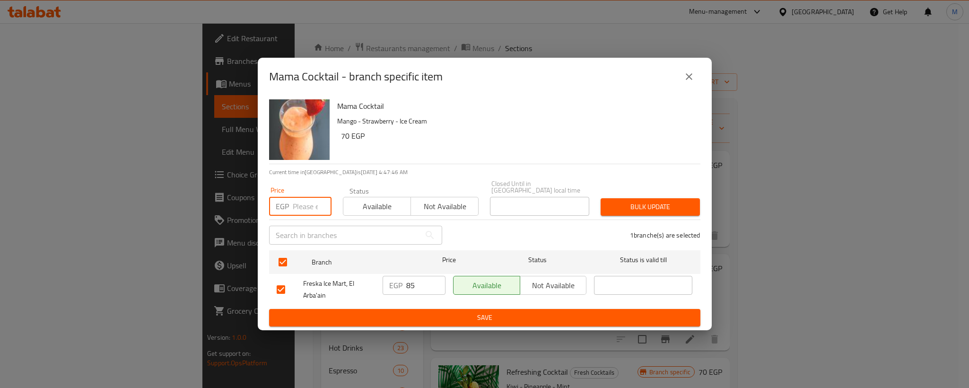
click at [294, 208] on input "number" at bounding box center [312, 206] width 39 height 19
type input "105"
click at [657, 210] on button "Bulk update" at bounding box center [650, 207] width 99 height 18
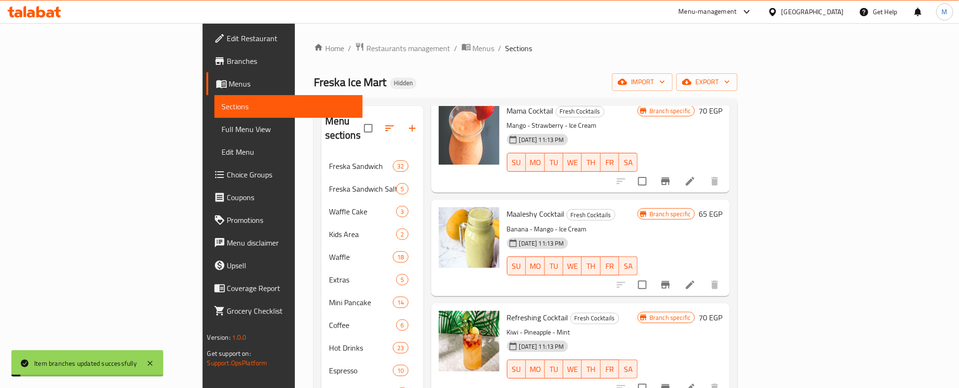
scroll to position [71, 0]
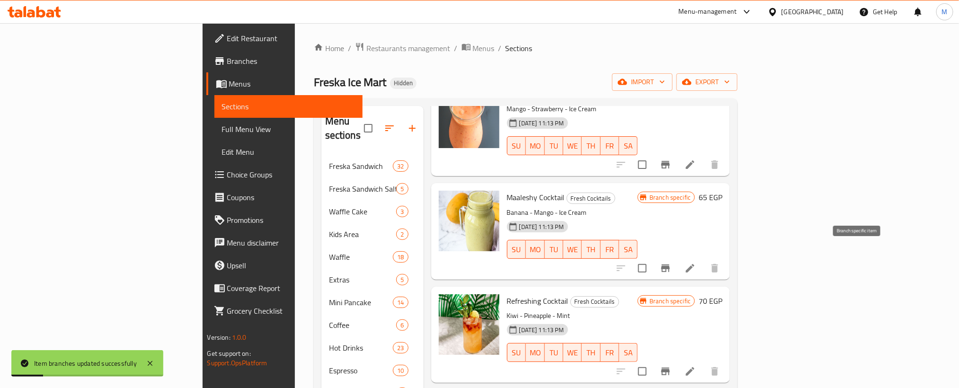
click at [677, 264] on button "Branch-specific-item" at bounding box center [665, 268] width 23 height 23
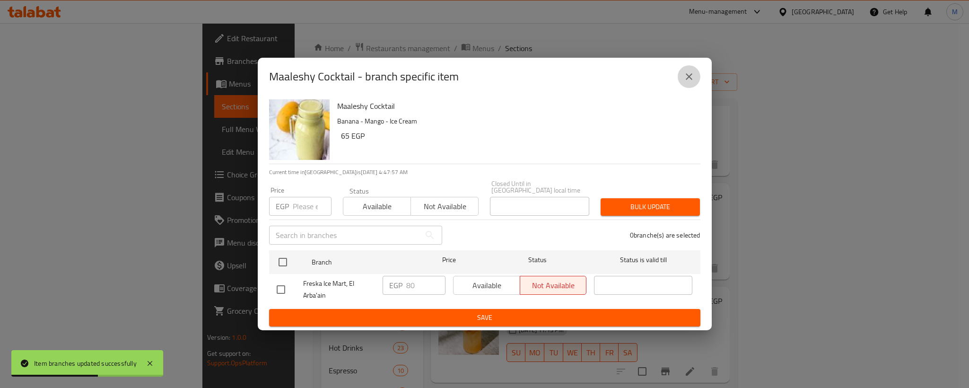
click at [693, 77] on icon "close" at bounding box center [689, 76] width 11 height 11
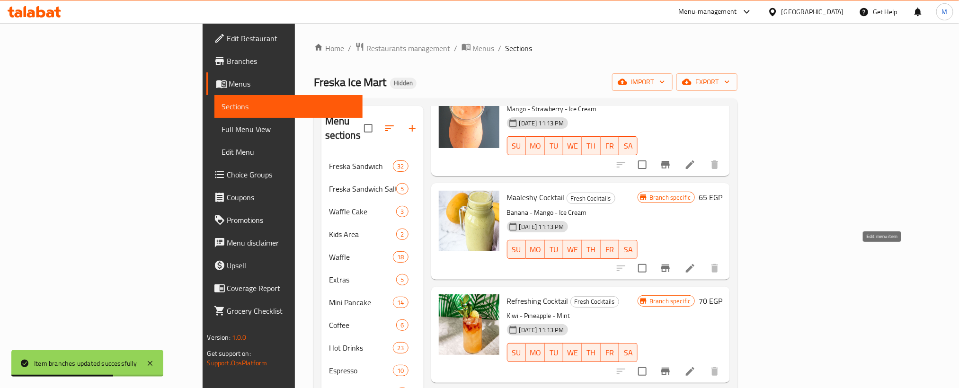
click at [694, 264] on icon at bounding box center [690, 268] width 9 height 9
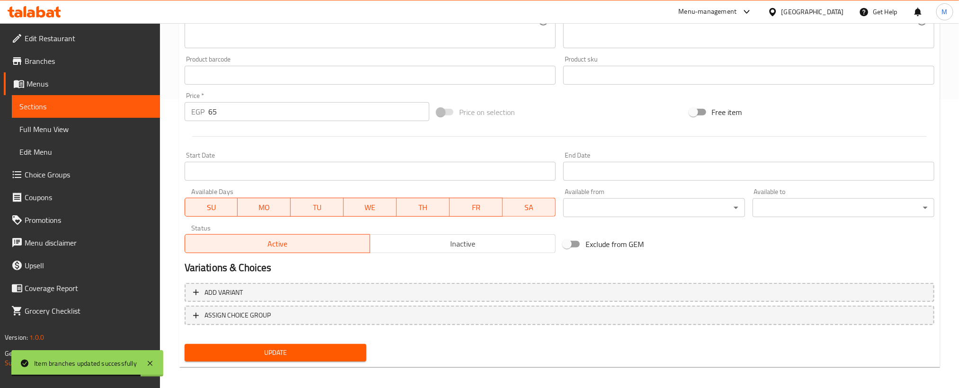
scroll to position [293, 0]
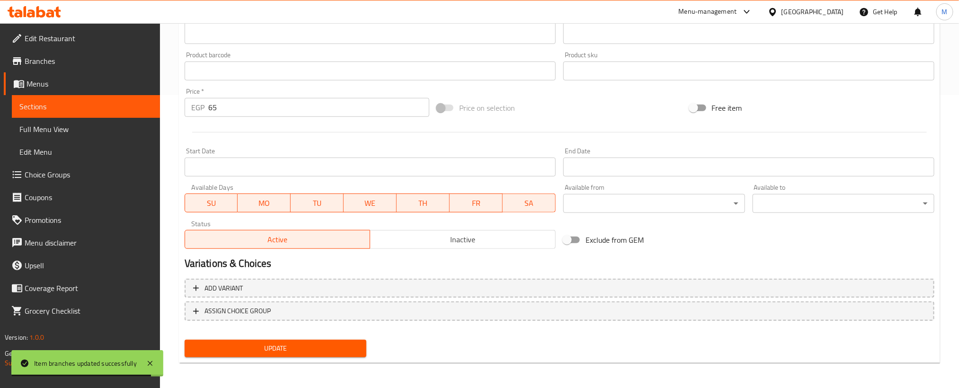
click at [450, 237] on span "Inactive" at bounding box center [463, 240] width 178 height 14
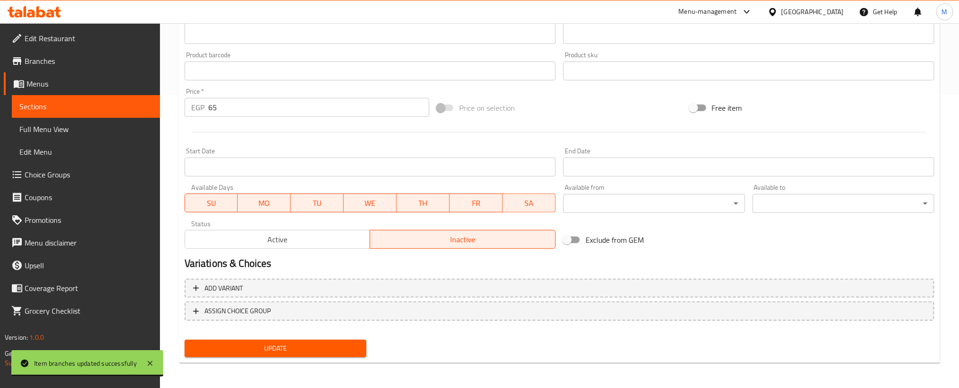
click at [312, 351] on span "Update" at bounding box center [275, 349] width 167 height 12
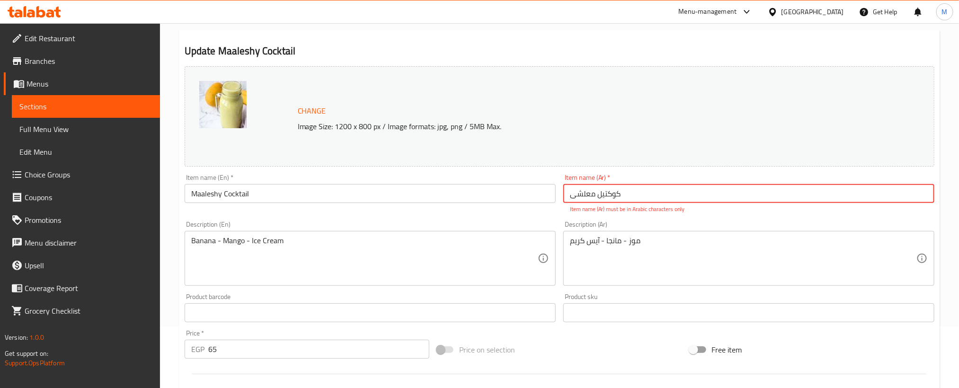
scroll to position [0, 0]
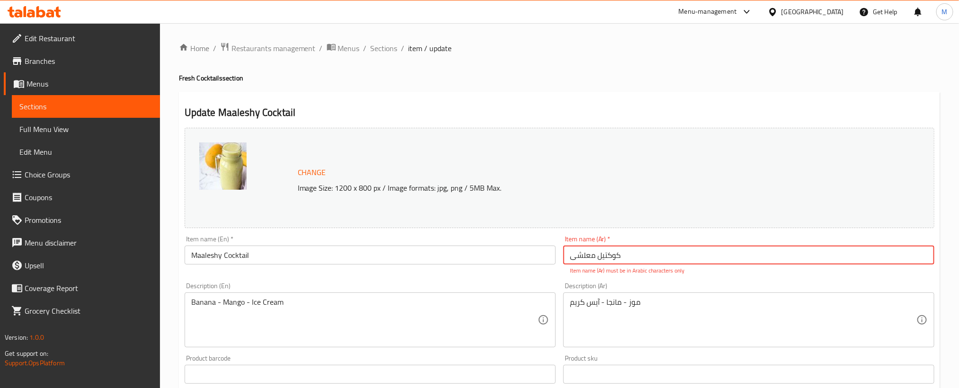
click at [670, 255] on input "کوکتیل معلشی" at bounding box center [748, 255] width 371 height 19
click at [480, 238] on div "Item name (En)   * Maaleshy Cocktail Item name (En) *" at bounding box center [370, 250] width 371 height 29
click at [481, 258] on input "Maaleshy Cocktail" at bounding box center [370, 255] width 371 height 19
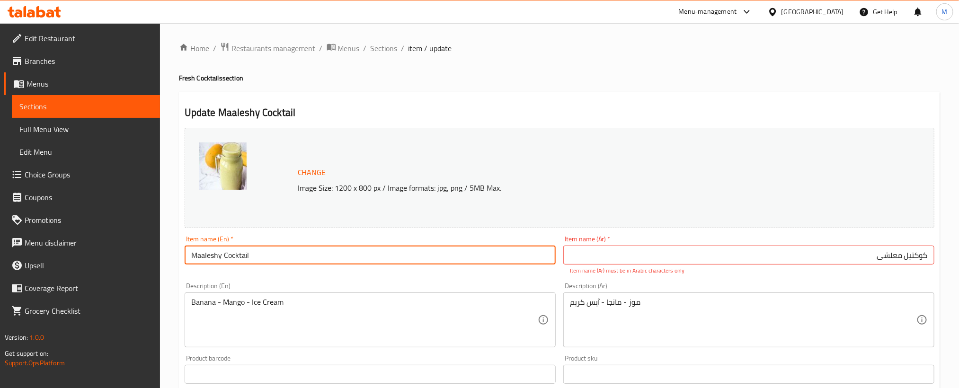
click at [481, 258] on input "Maaleshy Cocktail" at bounding box center [370, 255] width 371 height 19
click at [859, 253] on input "کوکتیل معلشی" at bounding box center [748, 255] width 371 height 19
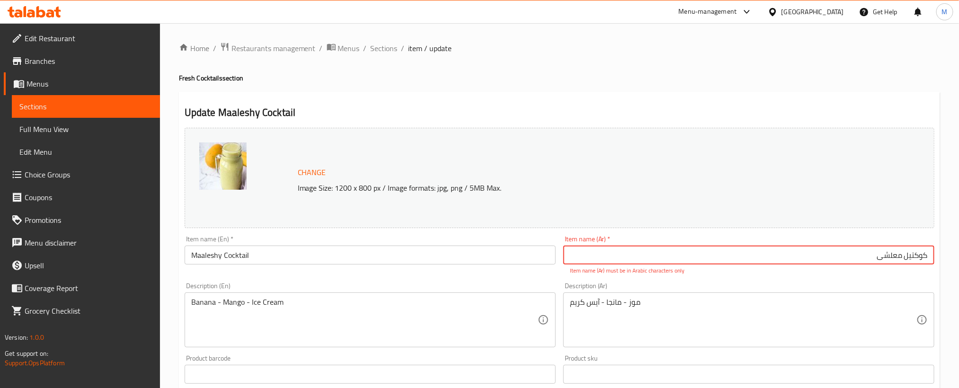
click at [859, 253] on input "کوکتیل معلشی" at bounding box center [748, 255] width 371 height 19
paste input "كوكتيل معليشي"
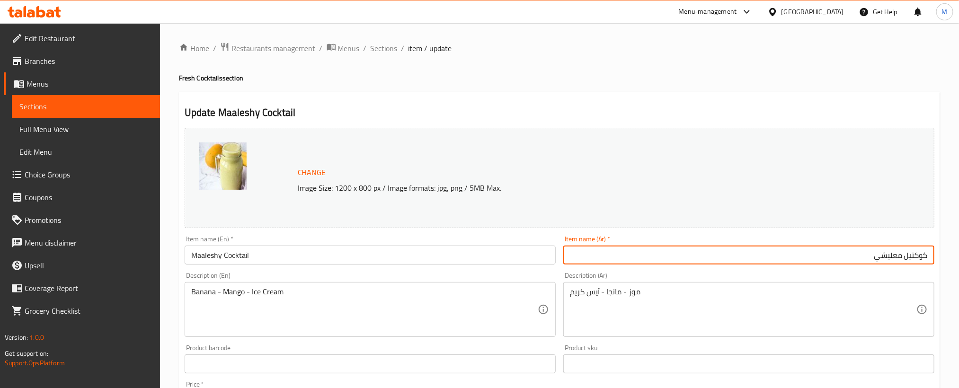
type input "كوكتيل معليشي"
click at [730, 58] on div "Home / Restaurants management / Menus / Sections / item / update Fresh Cocktail…" at bounding box center [559, 352] width 761 height 621
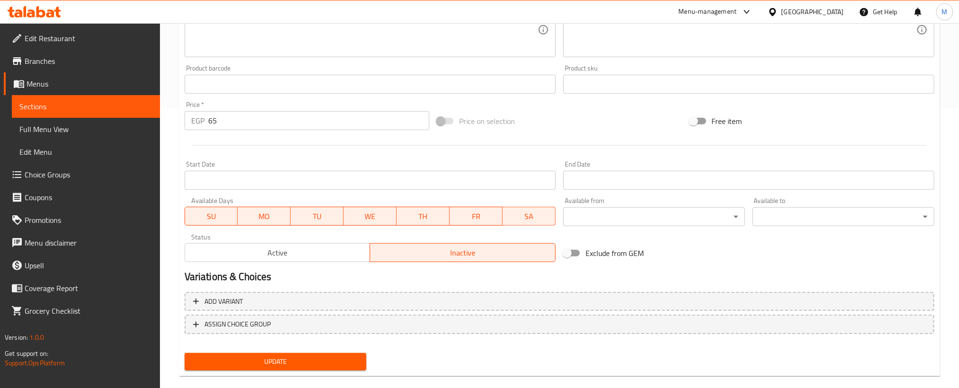
scroll to position [293, 0]
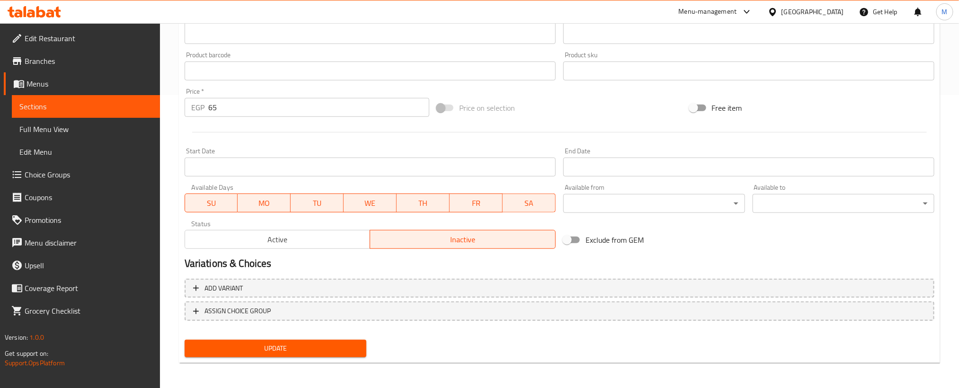
click at [351, 352] on span "Update" at bounding box center [275, 349] width 167 height 12
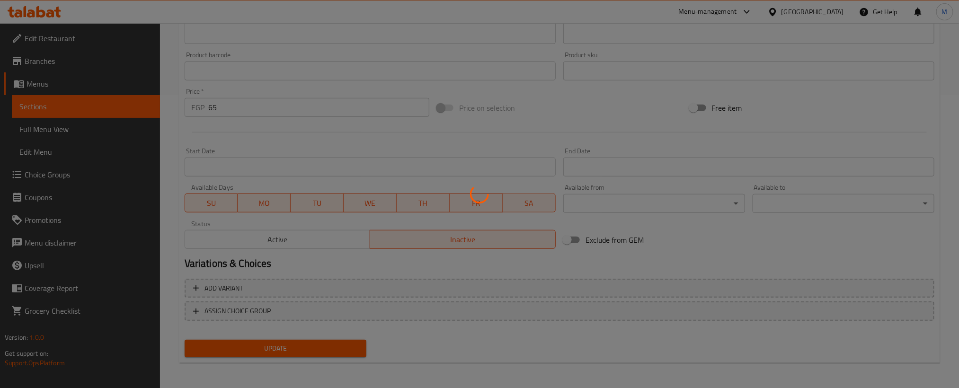
scroll to position [0, 0]
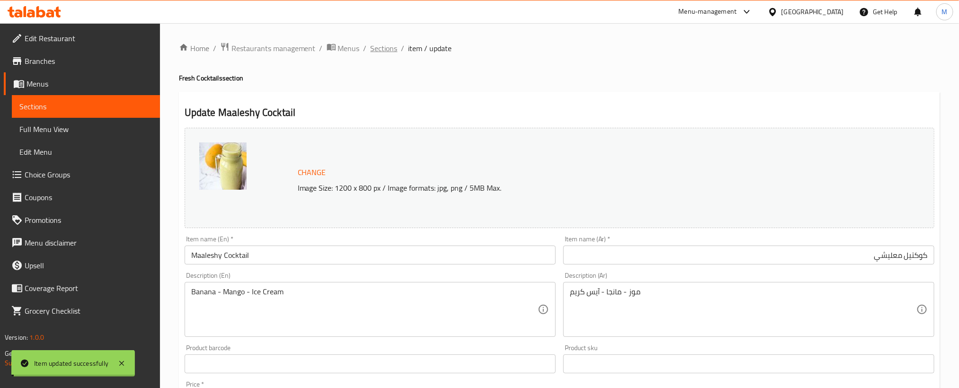
click at [394, 46] on span "Sections" at bounding box center [383, 48] width 27 height 11
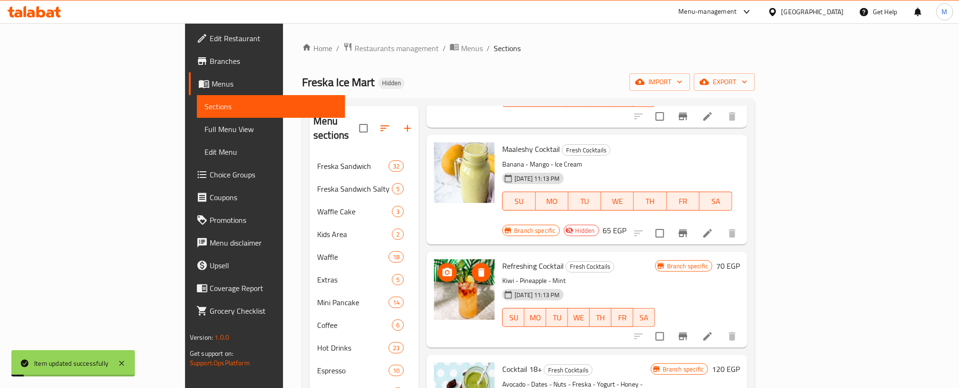
scroll to position [197, 0]
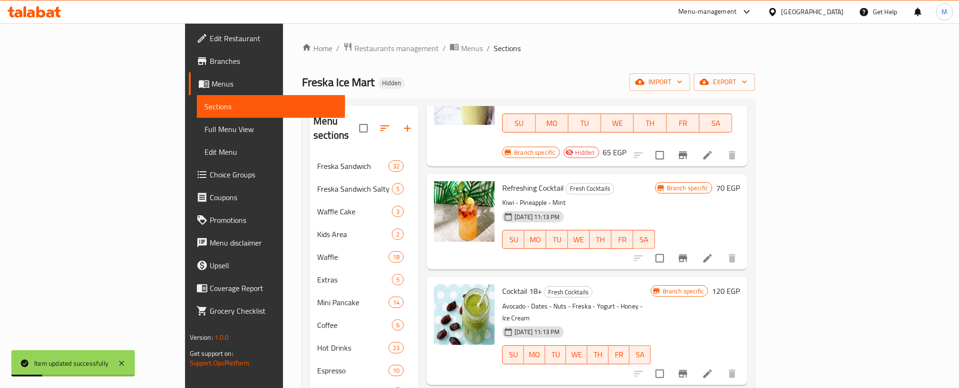
click at [713, 253] on icon at bounding box center [707, 258] width 11 height 11
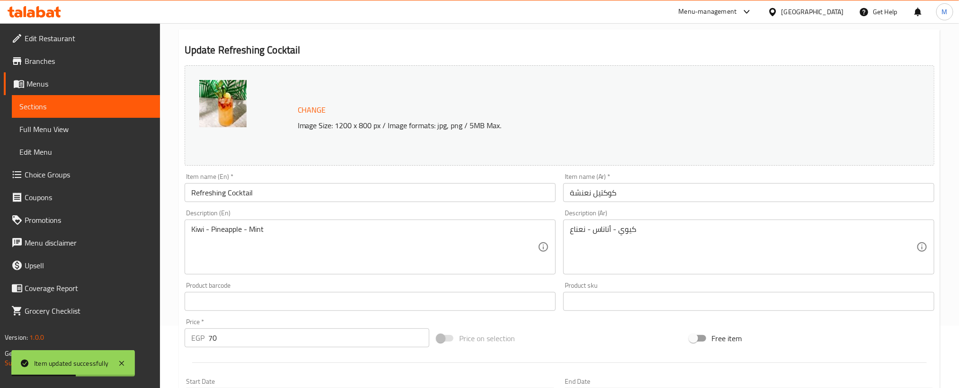
scroll to position [293, 0]
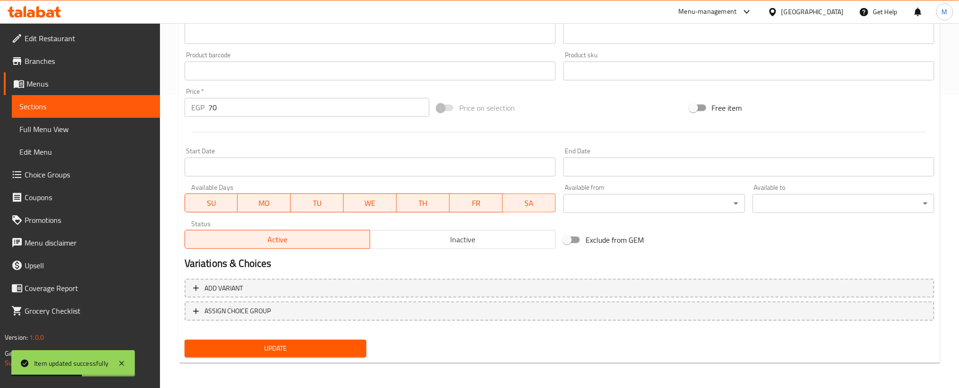
click at [431, 233] on span "Inactive" at bounding box center [463, 240] width 178 height 14
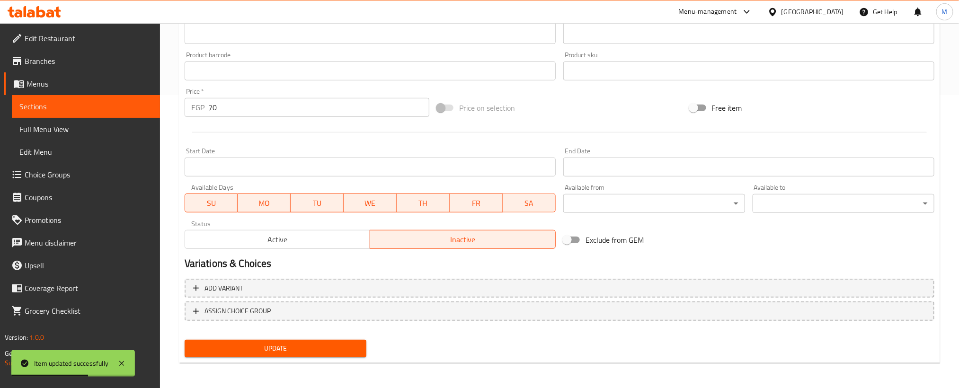
click at [344, 345] on span "Update" at bounding box center [275, 349] width 167 height 12
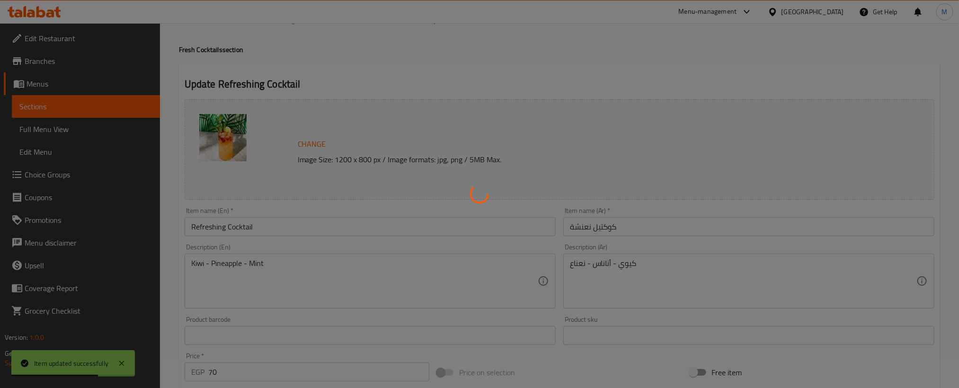
scroll to position [0, 0]
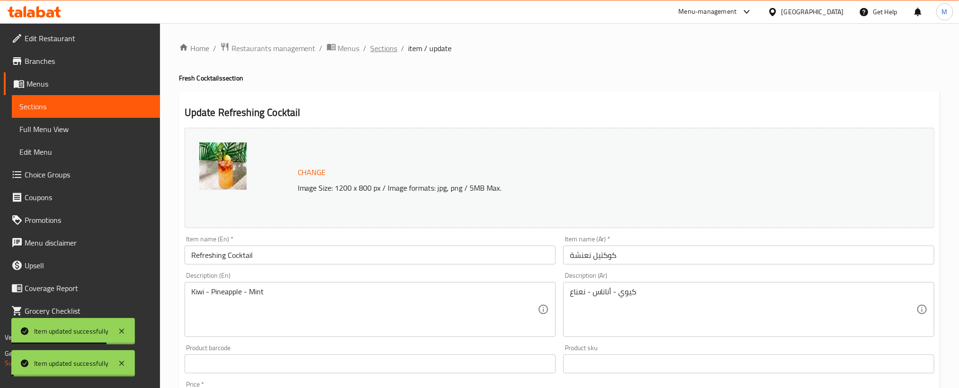
click at [385, 53] on span "Sections" at bounding box center [383, 48] width 27 height 11
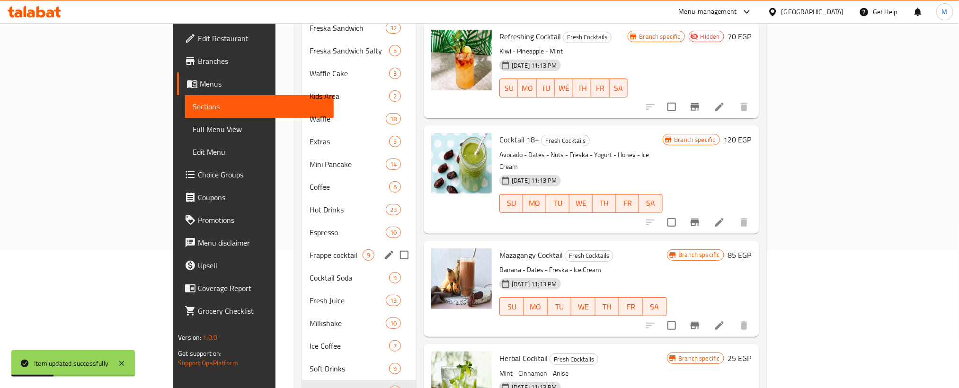
scroll to position [142, 0]
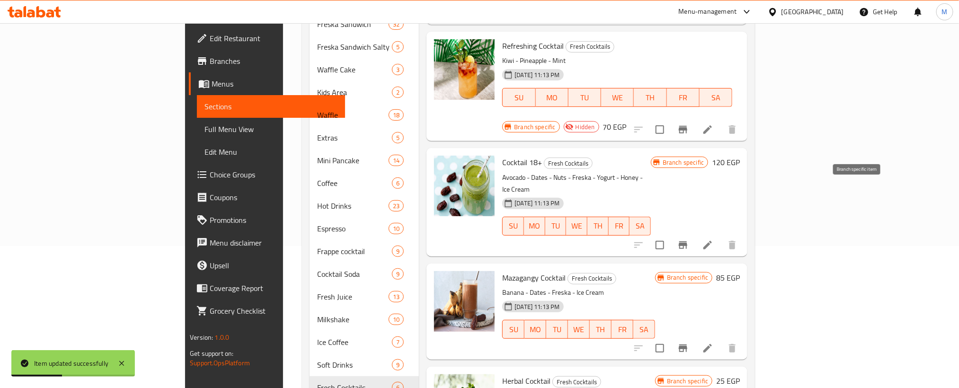
click at [687, 241] on icon "Branch-specific-item" at bounding box center [682, 245] width 9 height 8
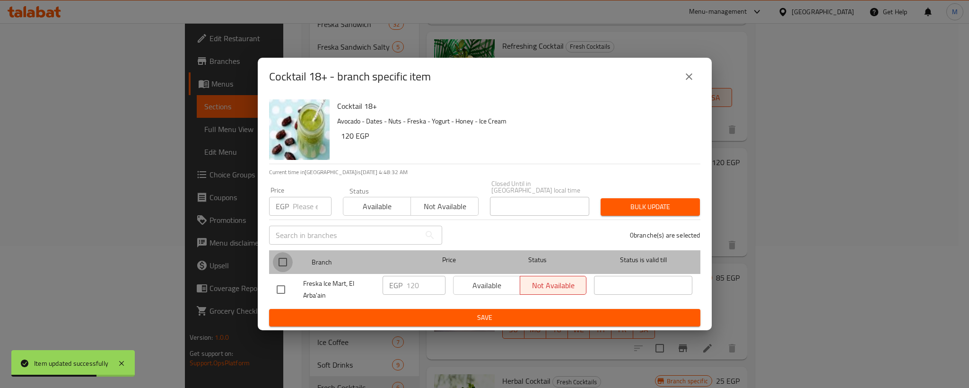
click at [285, 259] on input "checkbox" at bounding box center [283, 262] width 20 height 20
checkbox input "true"
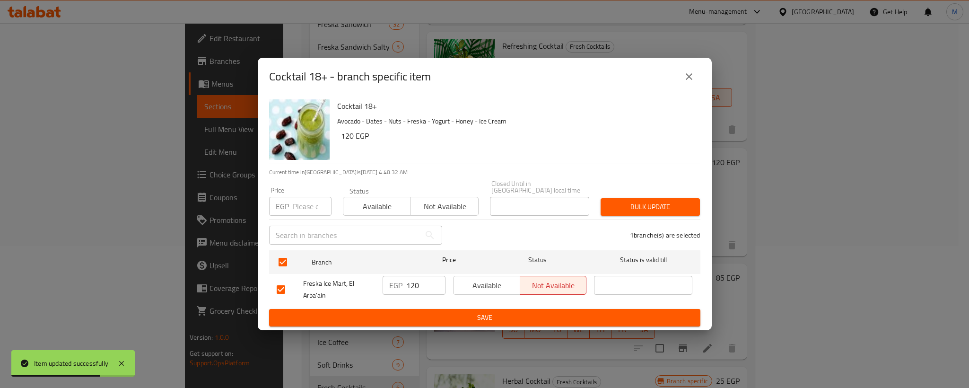
click at [311, 209] on input "number" at bounding box center [312, 206] width 39 height 19
type input "170"
click at [523, 121] on p "Avocado - Dates - Nuts - Freska - Yogurt - Honey - Ice Cream" at bounding box center [515, 121] width 356 height 12
click at [631, 202] on span "Bulk update" at bounding box center [650, 207] width 84 height 12
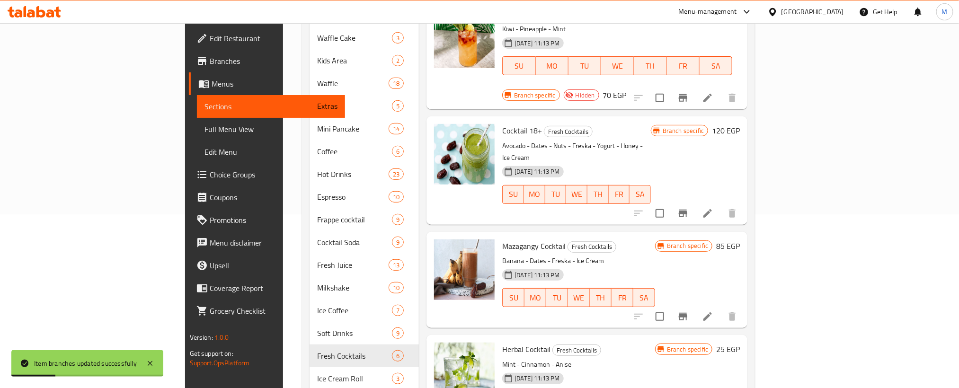
scroll to position [192, 0]
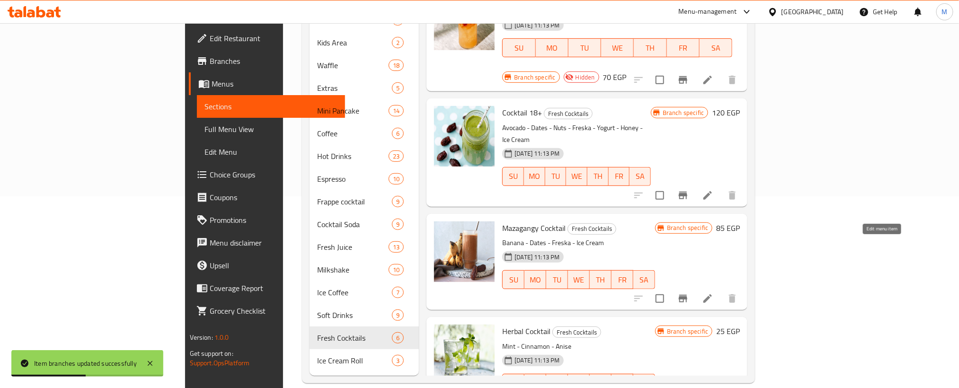
click at [713, 293] on icon at bounding box center [707, 298] width 11 height 11
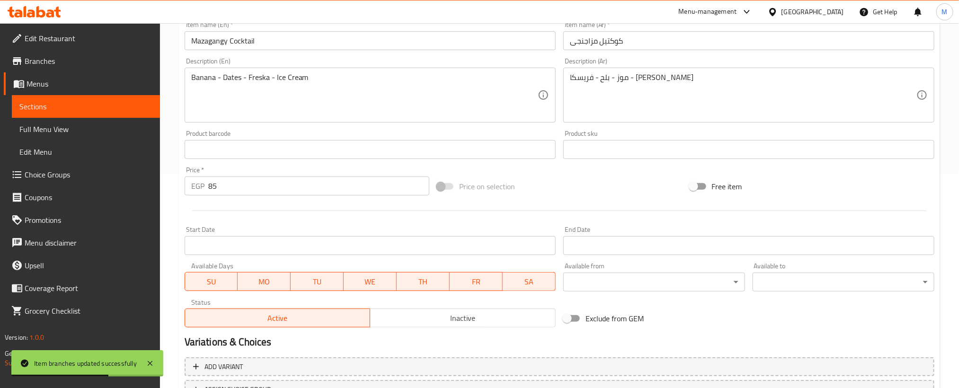
scroll to position [284, 0]
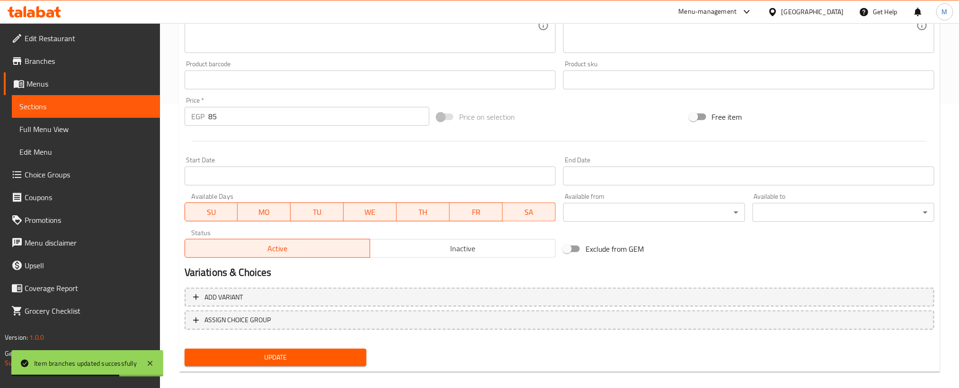
click at [470, 245] on span "Inactive" at bounding box center [463, 249] width 178 height 14
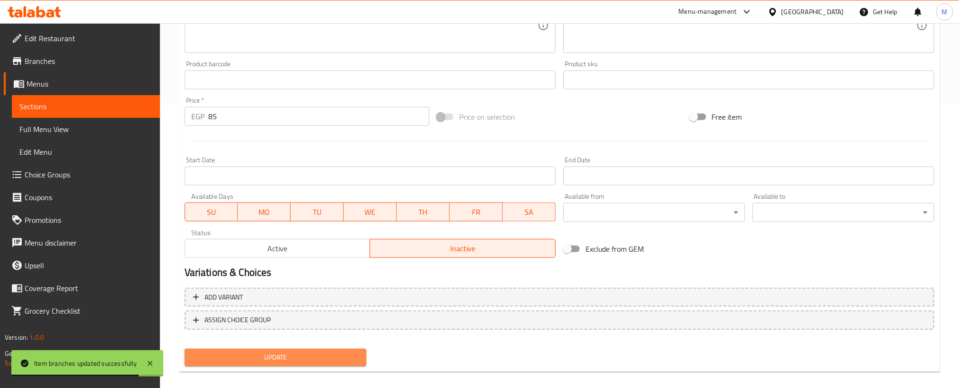
click at [339, 358] on span "Update" at bounding box center [275, 358] width 167 height 12
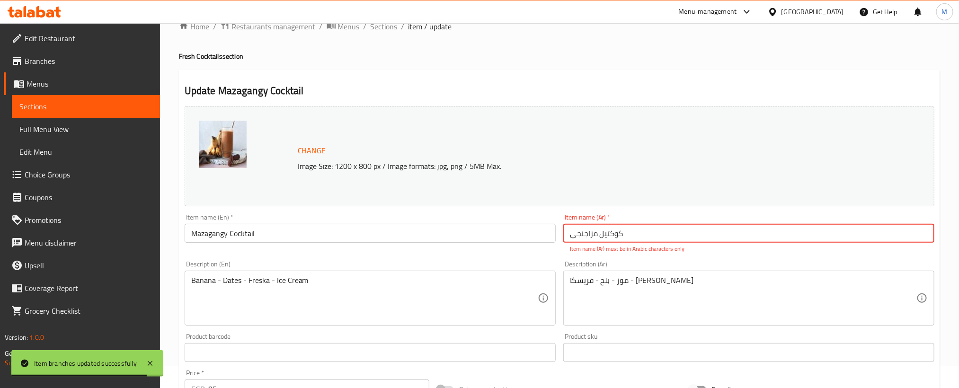
scroll to position [0, 0]
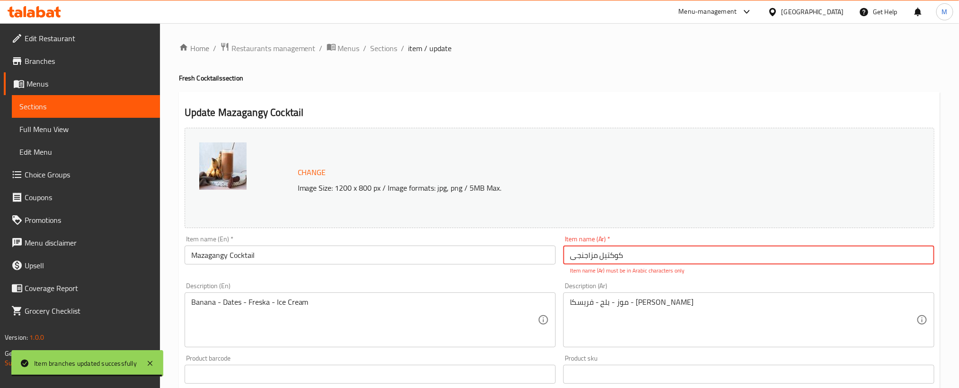
click at [442, 255] on input "Mazagangy Cocktail" at bounding box center [370, 255] width 371 height 19
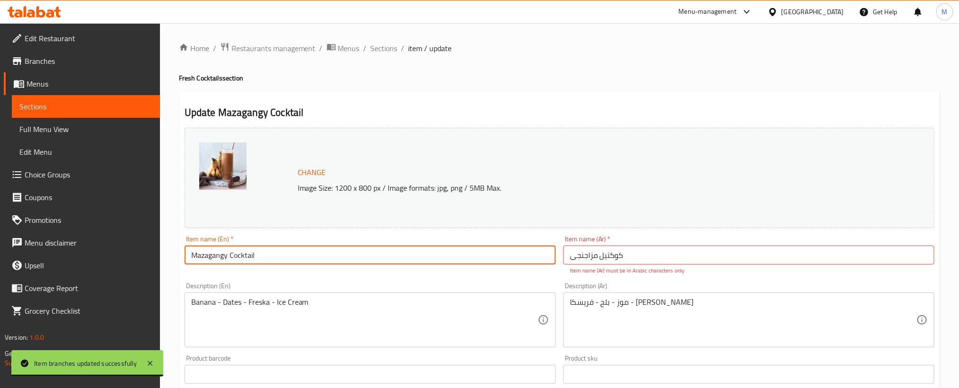
click at [442, 255] on input "Mazagangy Cocktail" at bounding box center [370, 255] width 371 height 19
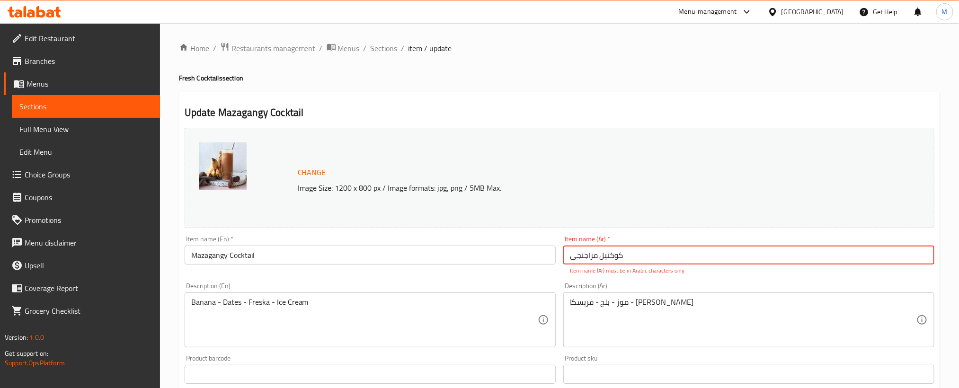
click at [790, 255] on input "کوکتیل مزاجنجی" at bounding box center [748, 255] width 371 height 19
paste input "كوكتيل مازاجانجي"
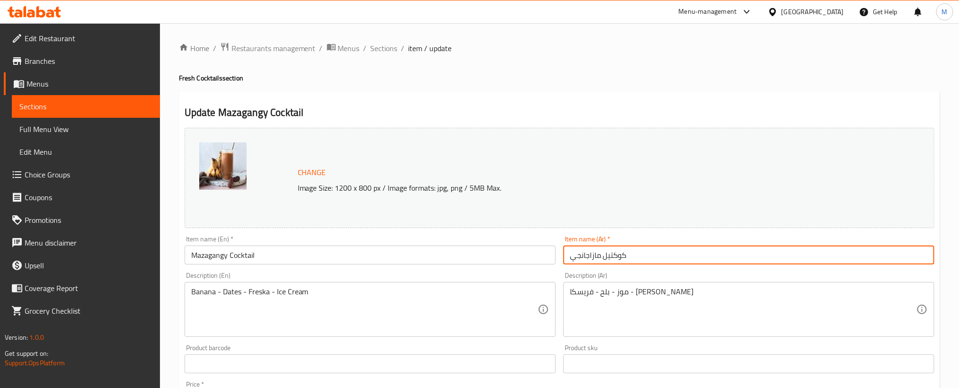
type input "كوكتيل مازاجانجي"
click at [691, 81] on h4 "Fresh Cocktails section" at bounding box center [559, 77] width 761 height 9
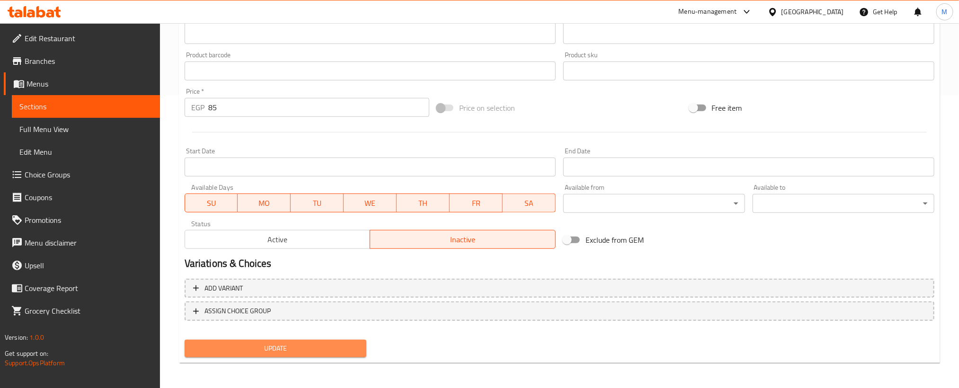
click at [328, 346] on span "Update" at bounding box center [275, 349] width 167 height 12
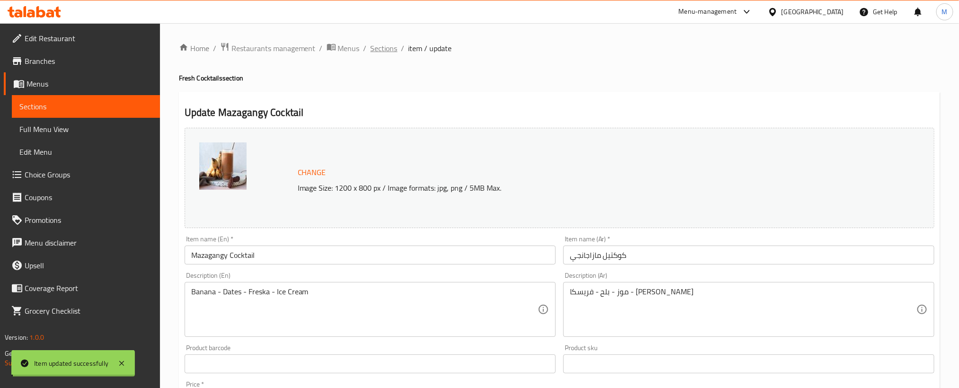
click at [384, 45] on span "Sections" at bounding box center [383, 48] width 27 height 11
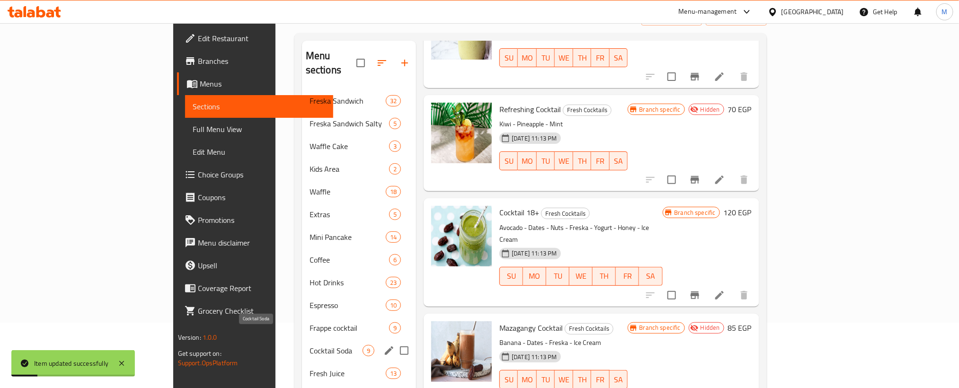
scroll to position [192, 0]
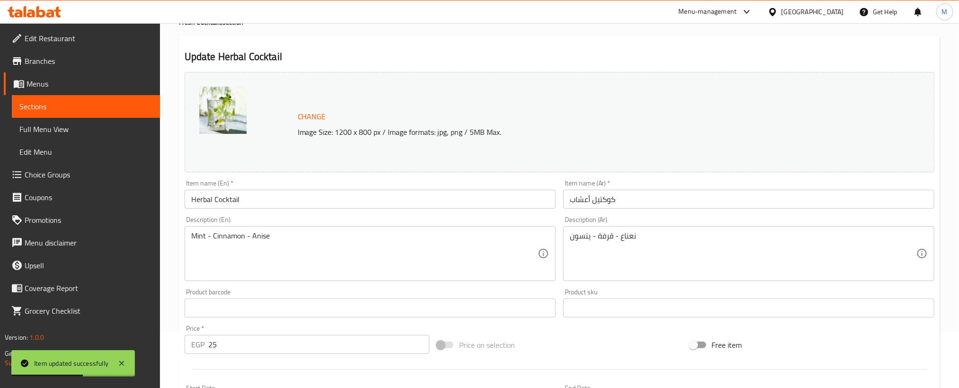
scroll to position [293, 0]
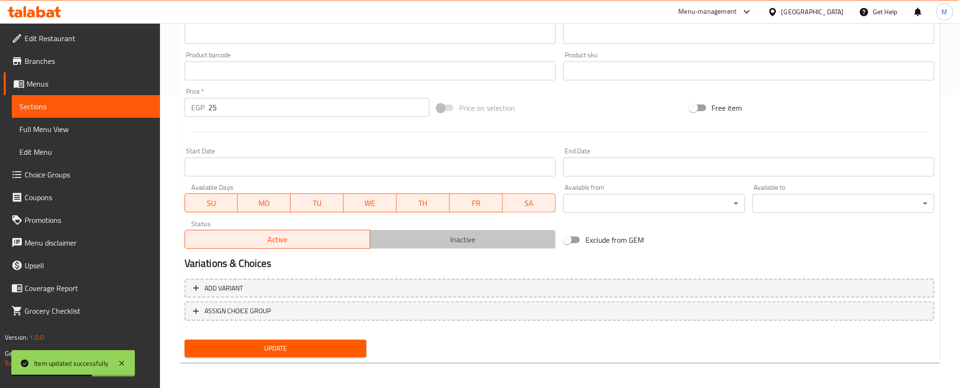
click at [452, 242] on span "Inactive" at bounding box center [463, 240] width 178 height 14
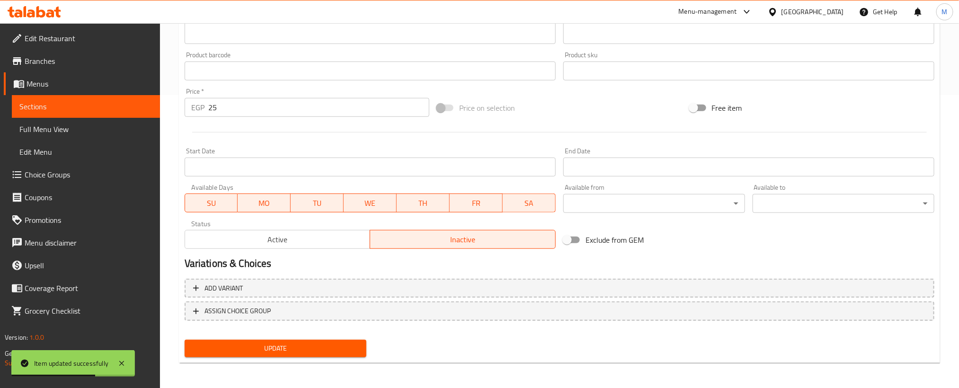
click at [341, 346] on span "Update" at bounding box center [275, 349] width 167 height 12
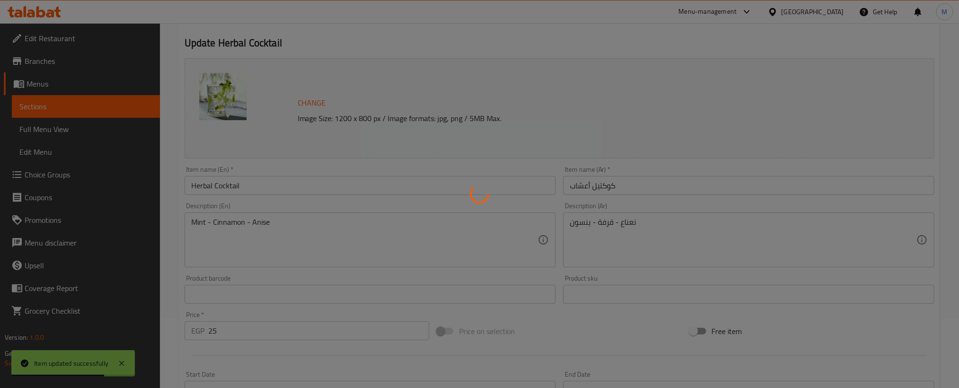
scroll to position [0, 0]
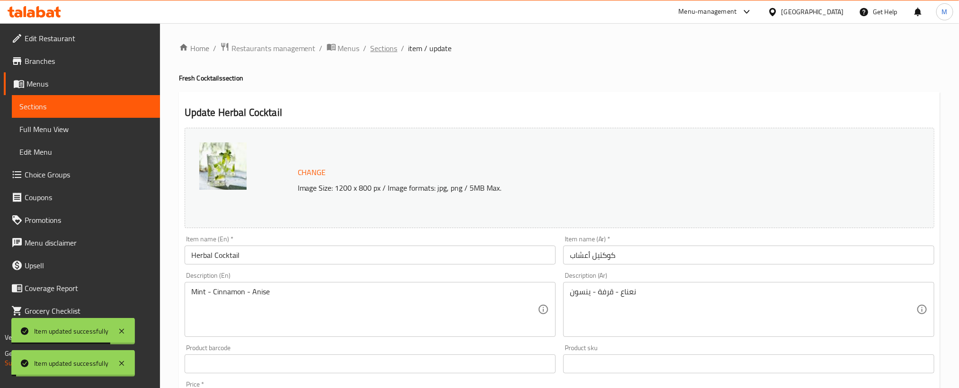
click at [382, 47] on span "Sections" at bounding box center [383, 48] width 27 height 11
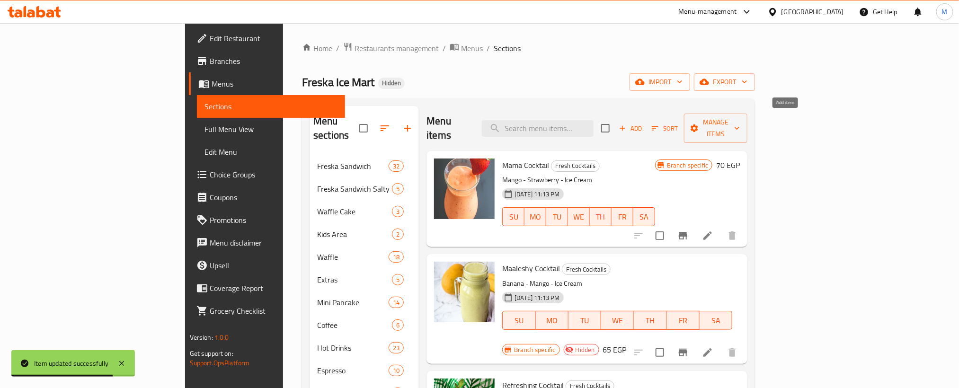
click at [643, 126] on span "Add" at bounding box center [630, 128] width 26 height 11
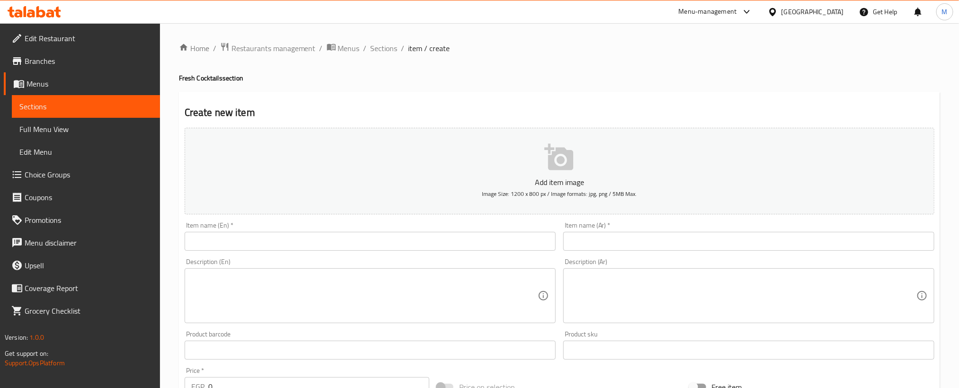
click at [748, 240] on input "text" at bounding box center [748, 241] width 371 height 19
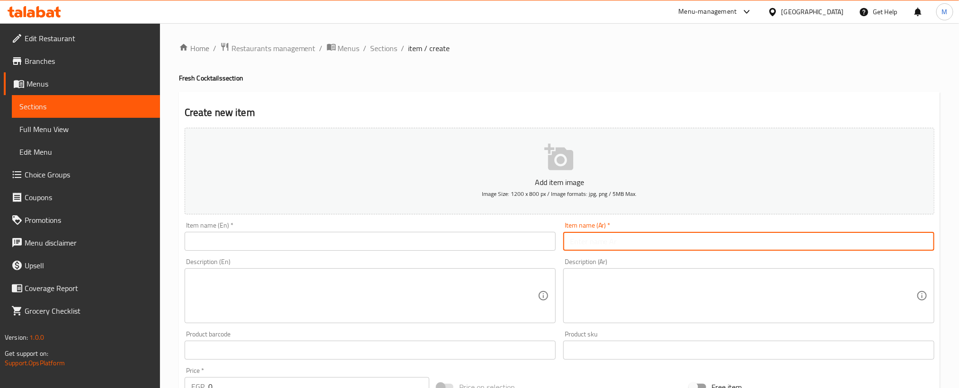
paste input "فريسكي"
type input "فريسكي"
click at [417, 249] on input "text" at bounding box center [370, 241] width 371 height 19
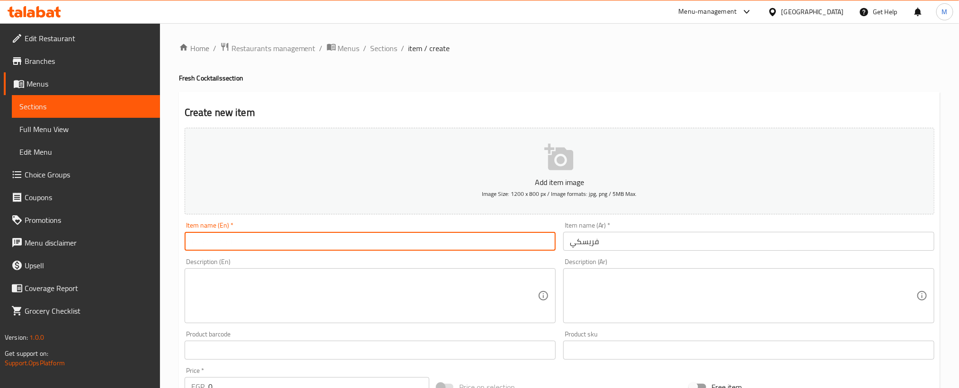
paste input "Frisky"
paste input "COCKTAILS"
click at [315, 239] on input "Frisky COCKTAILS" at bounding box center [370, 241] width 371 height 19
click at [314, 239] on input "Frisky COCKTAILS" at bounding box center [370, 241] width 371 height 19
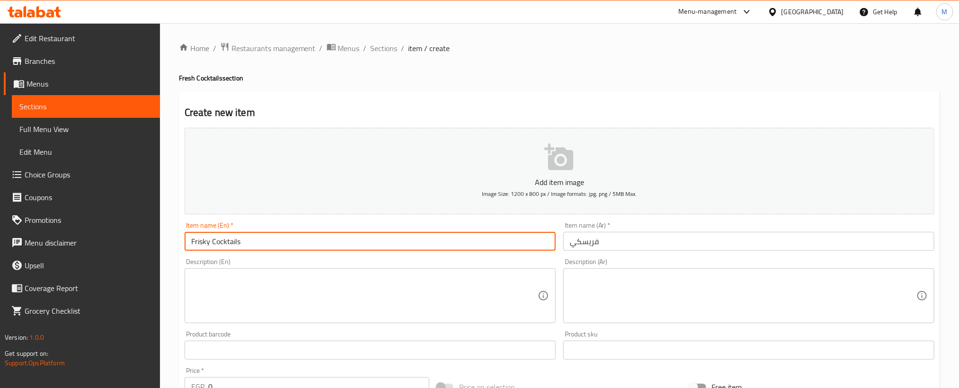
click at [308, 238] on input "Frisky Cocktails" at bounding box center [370, 241] width 371 height 19
type input "Frisky Cocktails"
click at [763, 243] on input "فريسكي" at bounding box center [748, 241] width 371 height 19
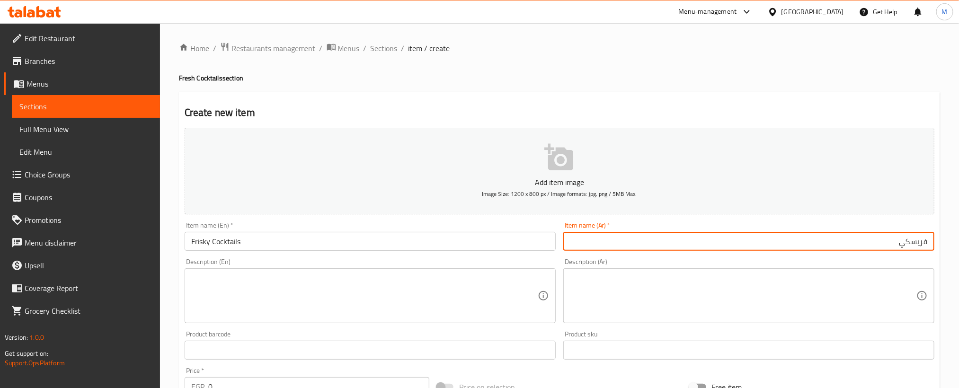
paste input "كوكتيل"
type input "[PERSON_NAME]"
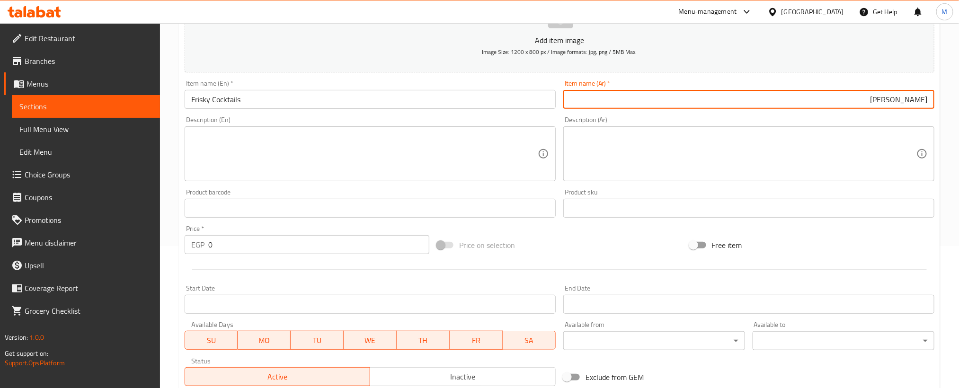
click at [351, 247] on input "0" at bounding box center [318, 244] width 221 height 19
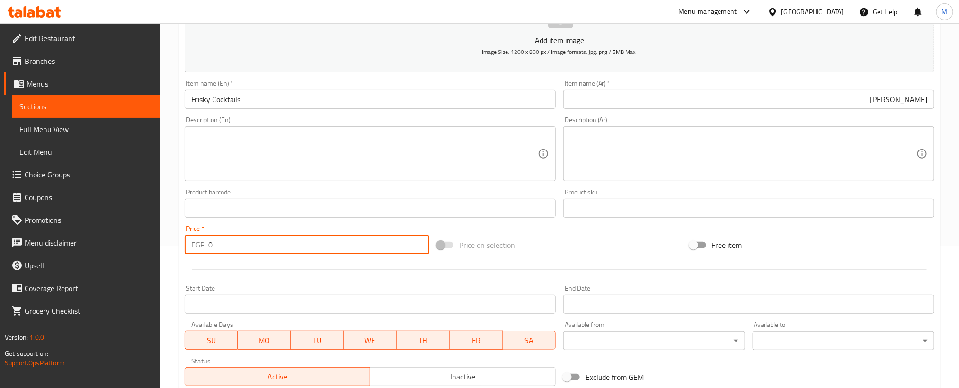
click at [351, 247] on input "0" at bounding box center [318, 244] width 221 height 19
paste input "11"
type input "110"
click at [463, 132] on textarea at bounding box center [364, 154] width 346 height 45
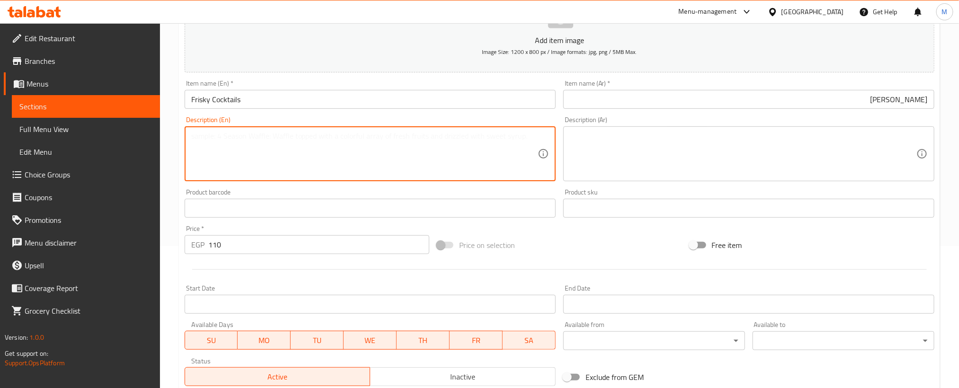
paste textarea "mango + banana ice cream"
type textarea "mango + banana ice cream"
click at [741, 142] on textarea at bounding box center [743, 154] width 346 height 45
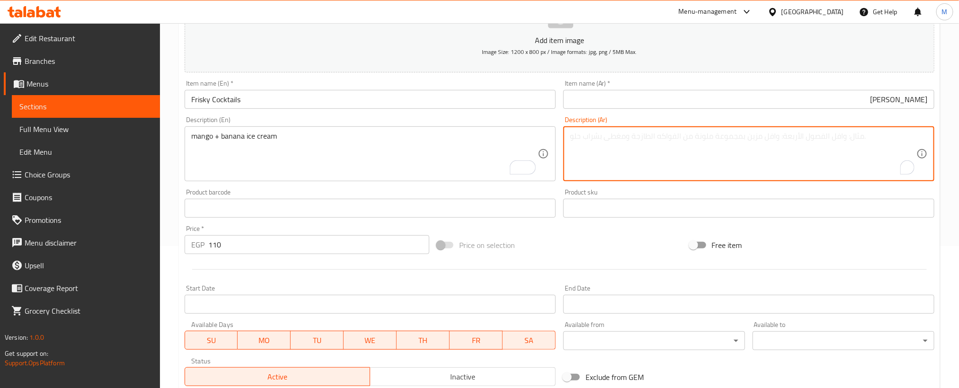
paste textarea "آيس [PERSON_NAME] وموز"
type textarea "آيس [PERSON_NAME] وموز"
click at [813, 239] on div "Free item" at bounding box center [812, 245] width 252 height 26
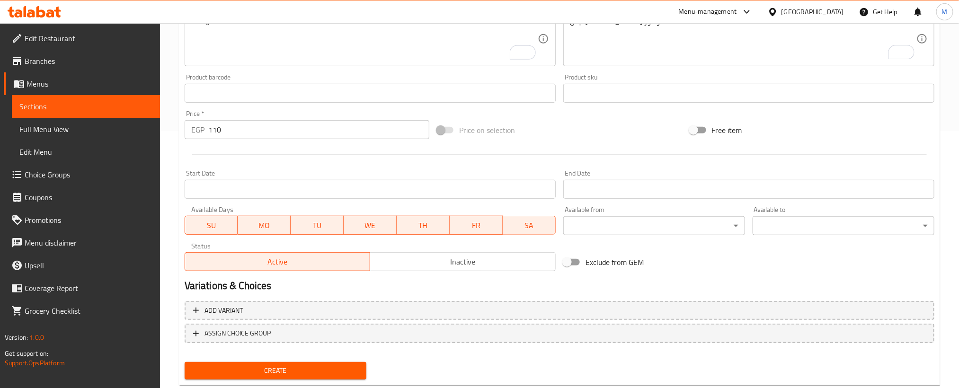
scroll to position [280, 0]
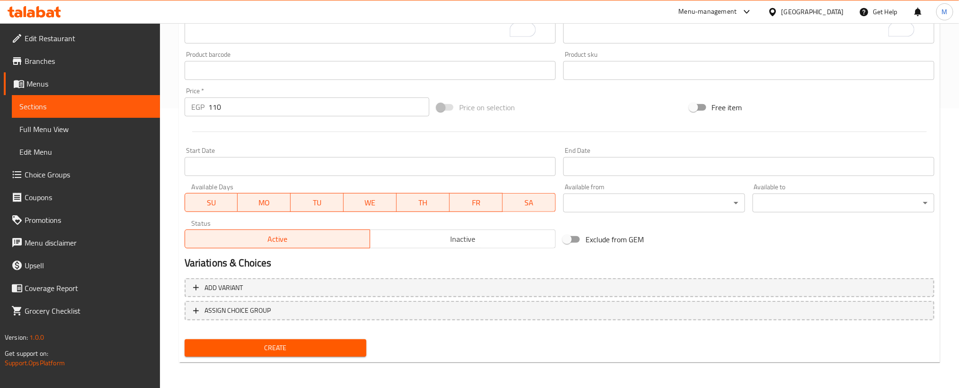
click at [339, 346] on span "Create" at bounding box center [275, 348] width 167 height 12
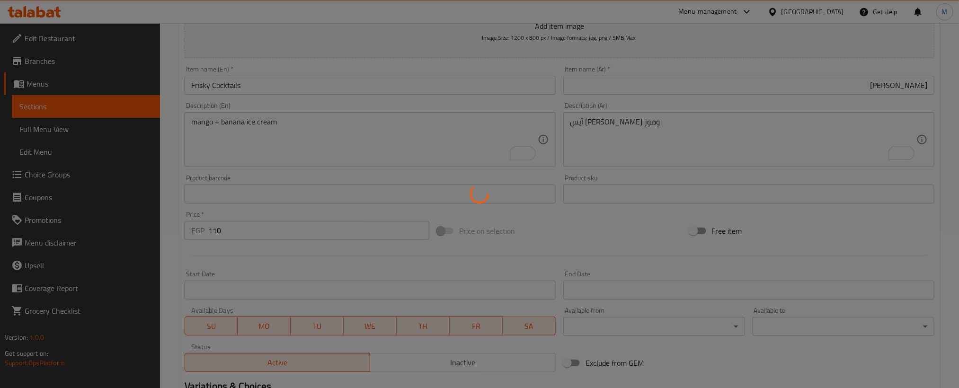
scroll to position [0, 0]
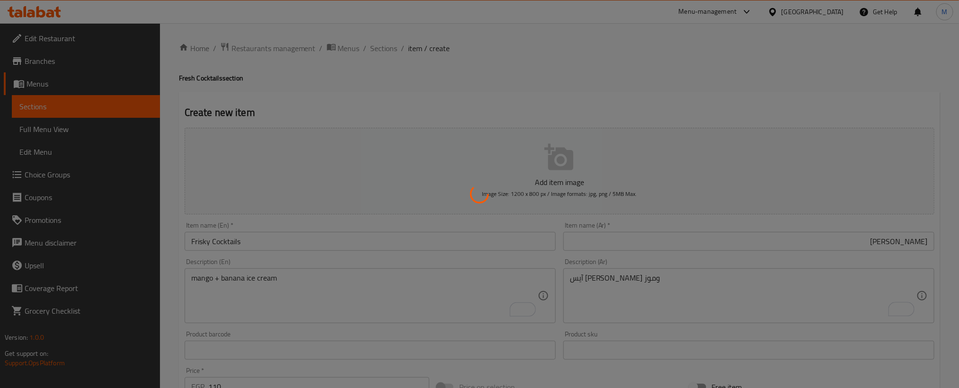
type input "0"
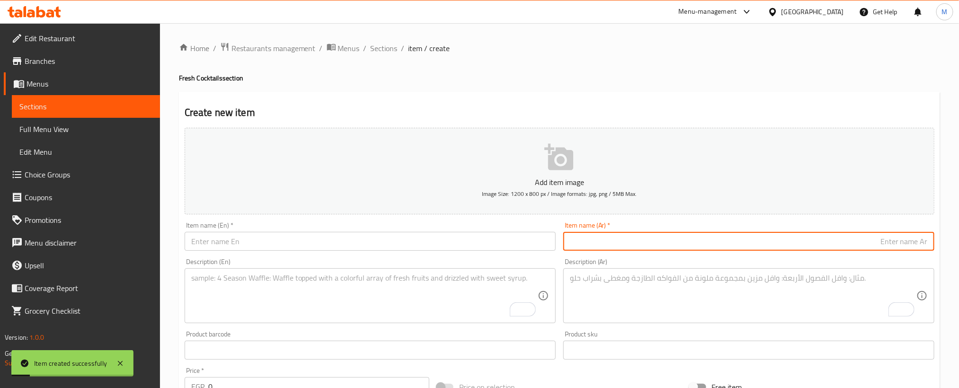
click at [795, 240] on input "text" at bounding box center [748, 241] width 371 height 19
paste input "جوافه نعناع"
type input "جوافه نعناع"
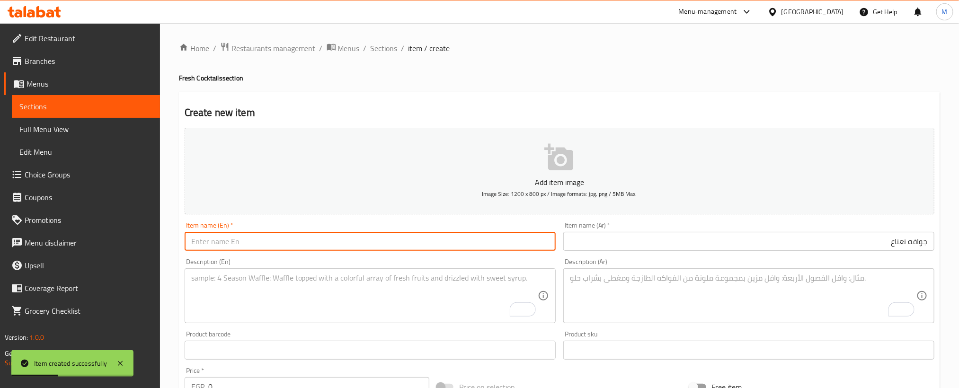
click at [433, 237] on input "text" at bounding box center [370, 241] width 371 height 19
paste input "Guava mint"
type input "Guava mint"
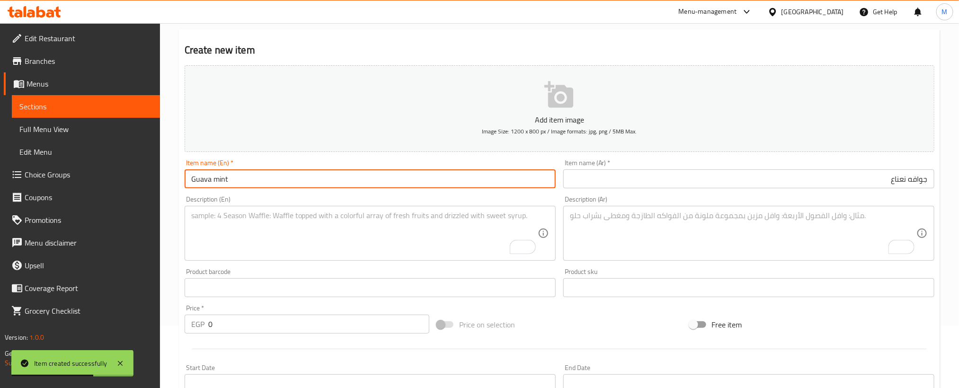
scroll to position [142, 0]
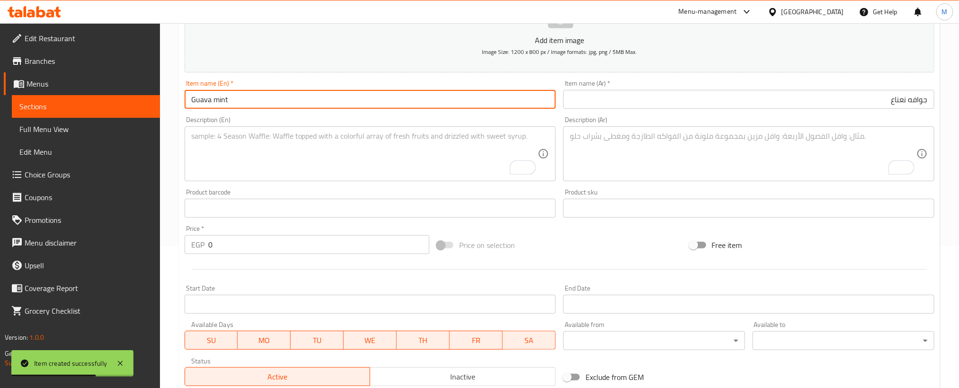
click at [386, 252] on input "0" at bounding box center [318, 244] width 221 height 19
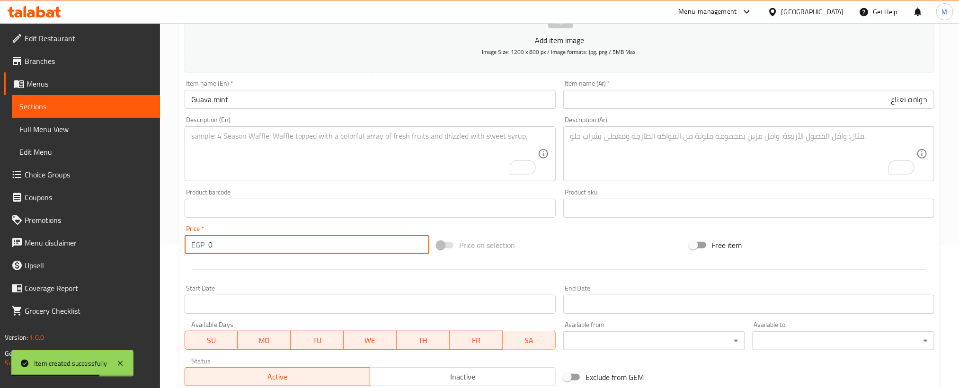
click at [386, 252] on input "0" at bounding box center [318, 244] width 221 height 19
paste input "8"
type input "80"
click at [353, 278] on div at bounding box center [559, 269] width 757 height 23
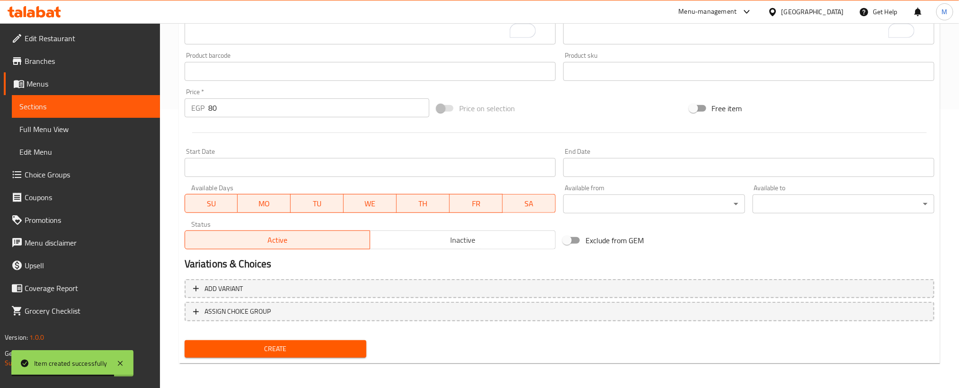
scroll to position [280, 0]
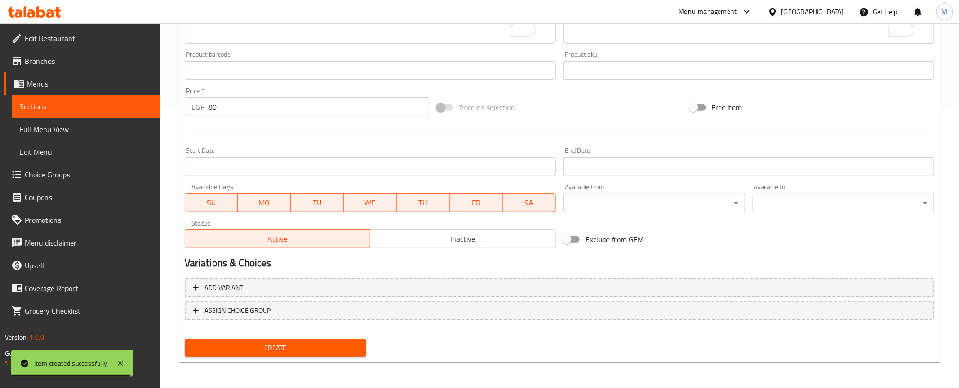
click at [304, 343] on span "Create" at bounding box center [275, 348] width 167 height 12
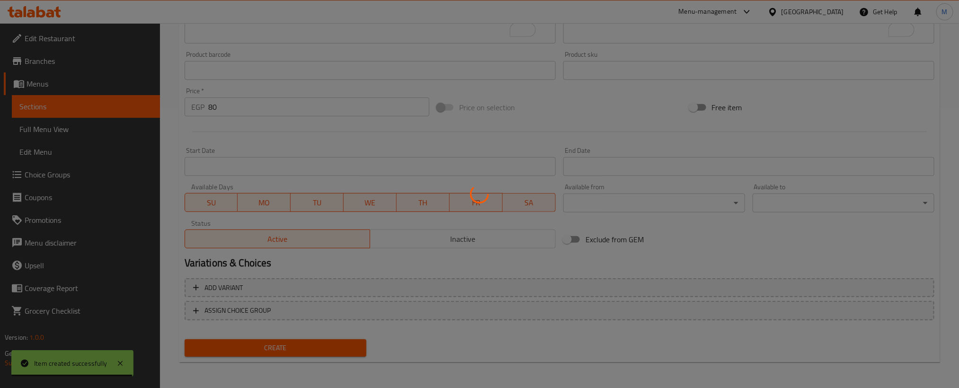
type input "0"
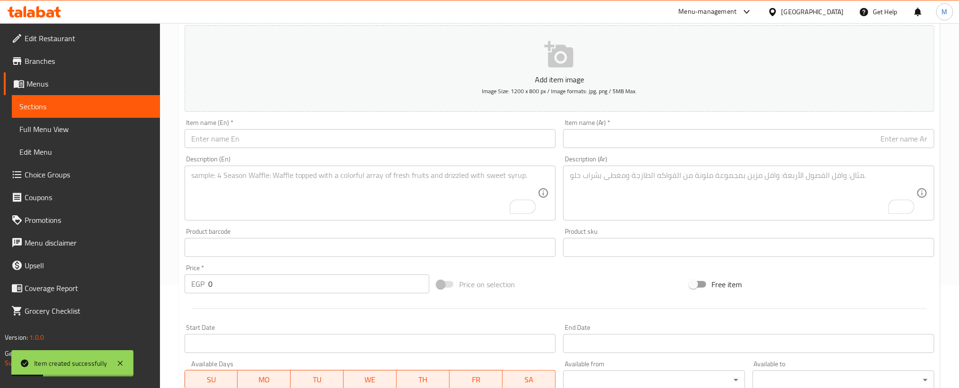
scroll to position [67, 0]
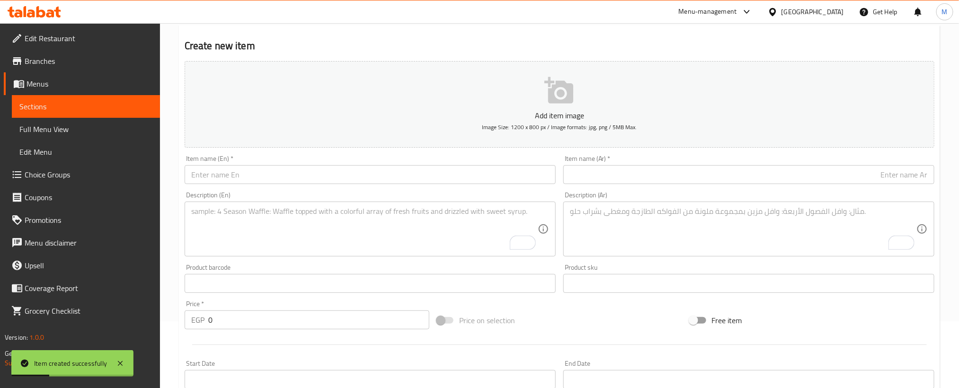
click at [741, 162] on div "Item name (Ar)   * Item name (Ar) *" at bounding box center [748, 169] width 371 height 29
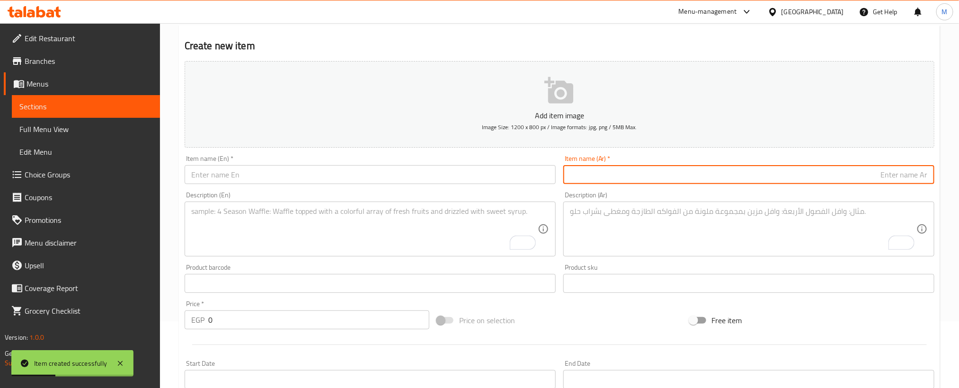
click at [742, 171] on input "text" at bounding box center [748, 174] width 371 height 19
paste input "بطيخ نعناع"
type input "بطيخ نعناع"
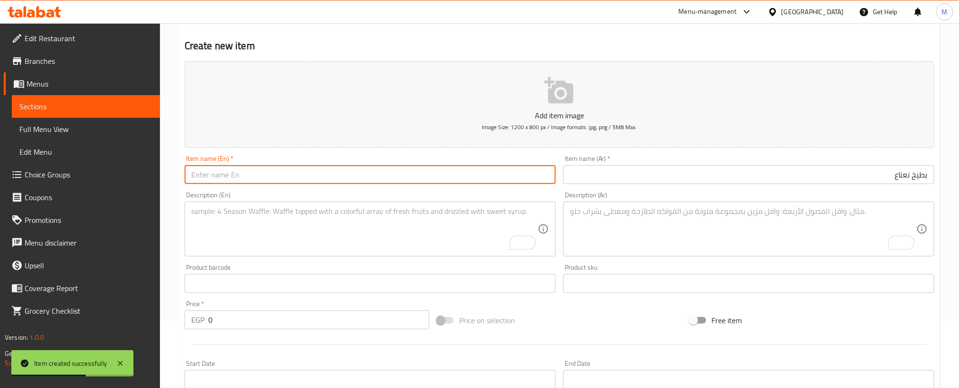
click at [402, 183] on input "text" at bounding box center [370, 174] width 371 height 19
paste input "Watermelon mint"
click at [402, 183] on input "Watermelon mint" at bounding box center [370, 174] width 371 height 19
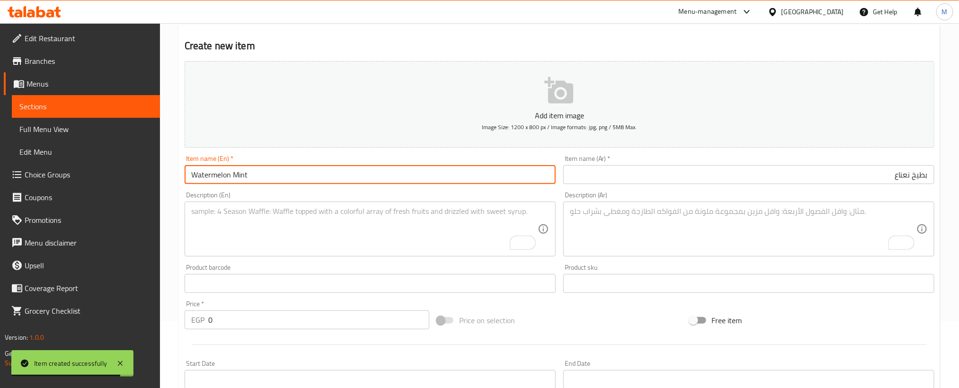
type input "Watermelon Mint"
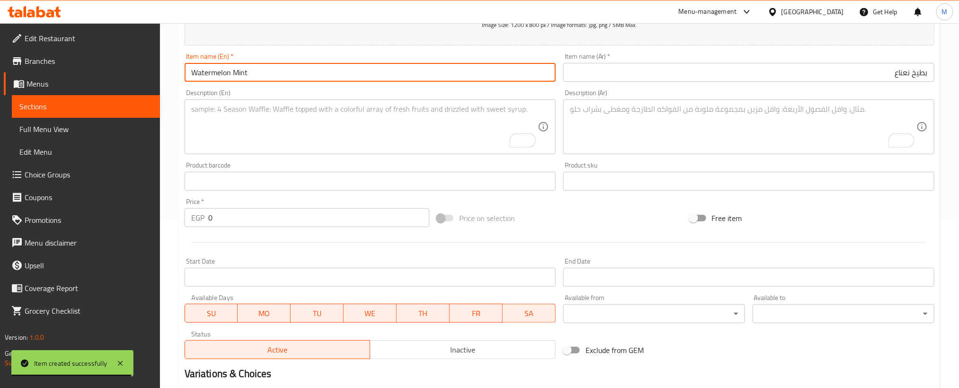
scroll to position [280, 0]
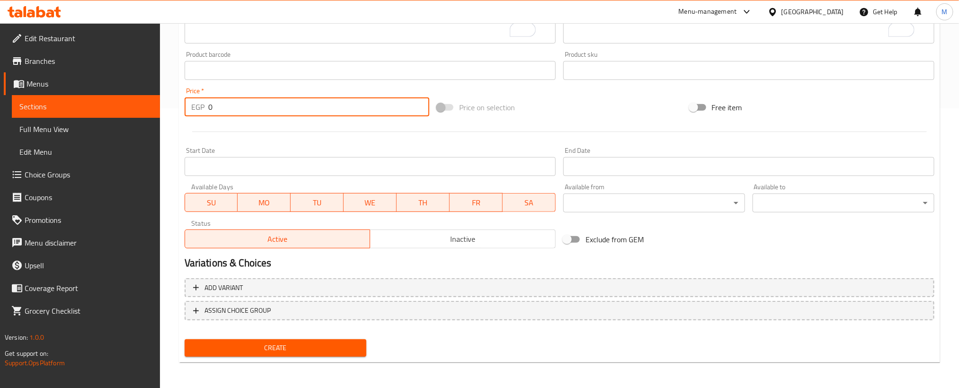
click at [372, 111] on input "0" at bounding box center [318, 106] width 221 height 19
paste input "75"
type input "75"
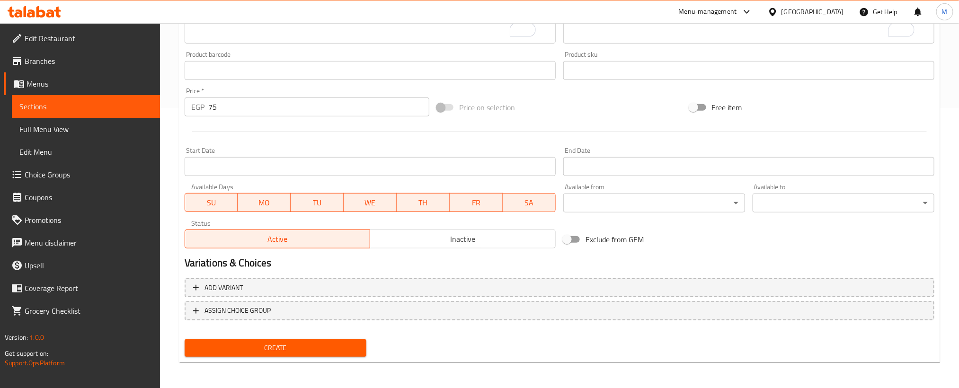
click at [367, 132] on div at bounding box center [559, 131] width 757 height 23
click at [337, 352] on span "Create" at bounding box center [275, 348] width 167 height 12
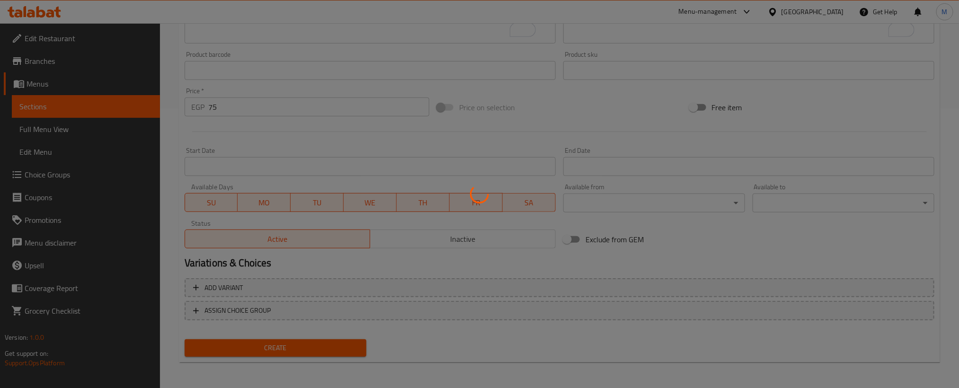
type input "0"
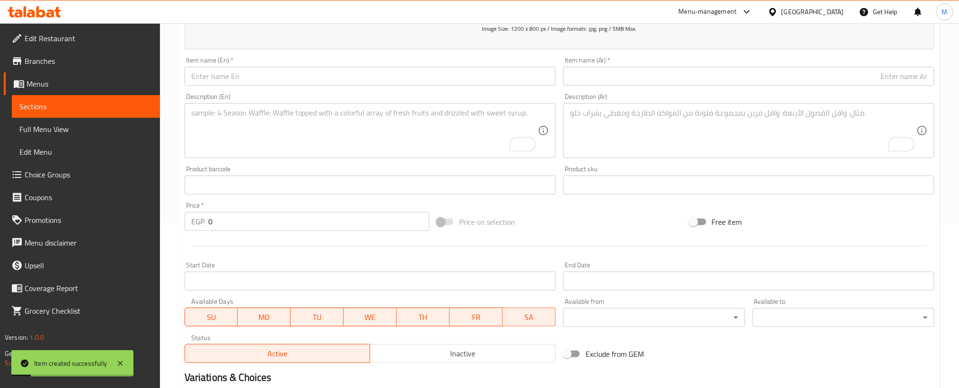
scroll to position [67, 0]
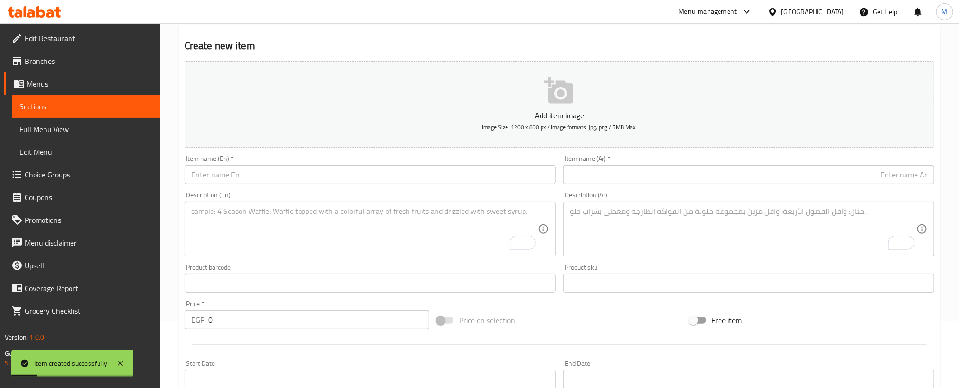
click at [774, 175] on input "text" at bounding box center [748, 174] width 371 height 19
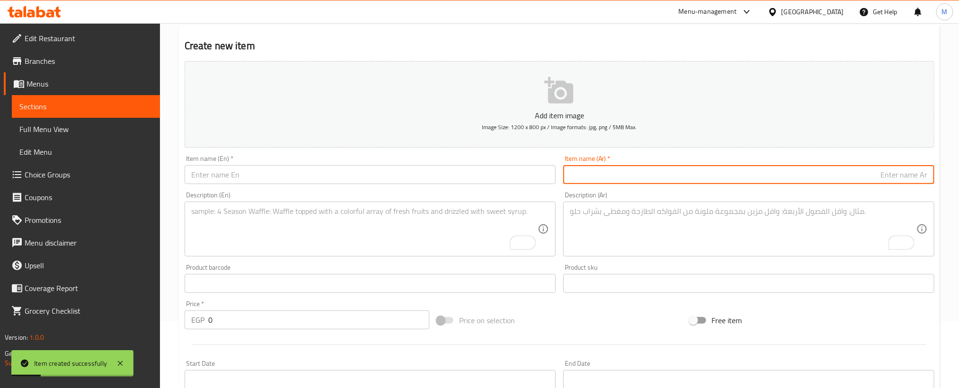
paste input "لوليتا"
type input "لوليتا"
click at [402, 193] on div "Description (En) Description (En)" at bounding box center [370, 224] width 371 height 65
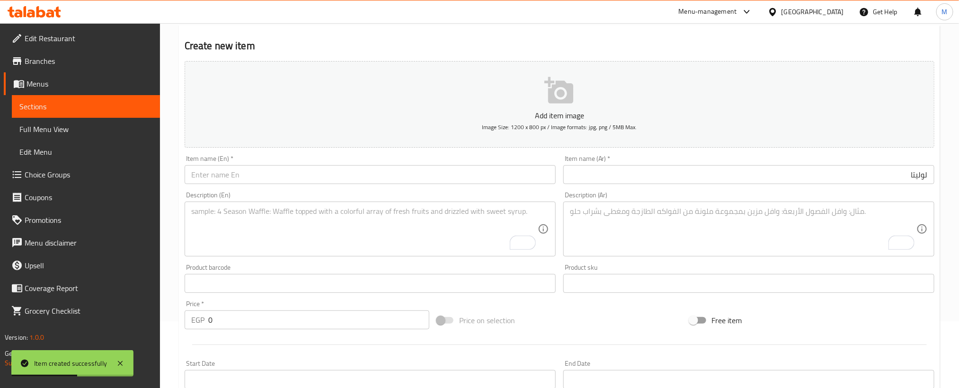
click at [406, 172] on input "text" at bounding box center [370, 174] width 371 height 19
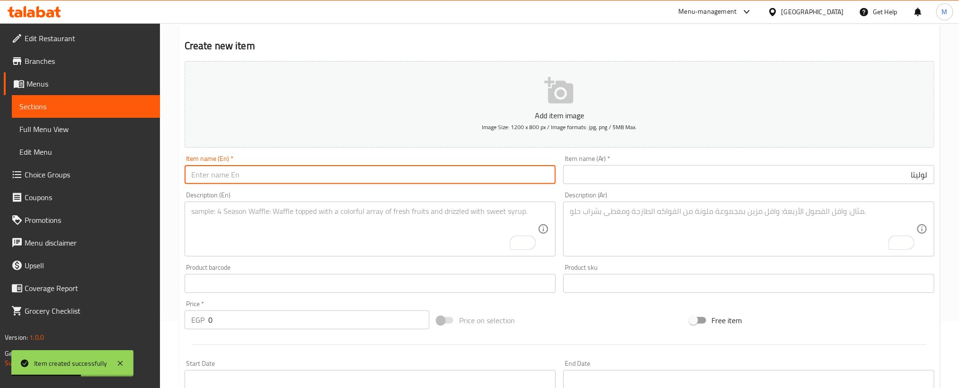
paste input "Lolita"
type input "Lolita"
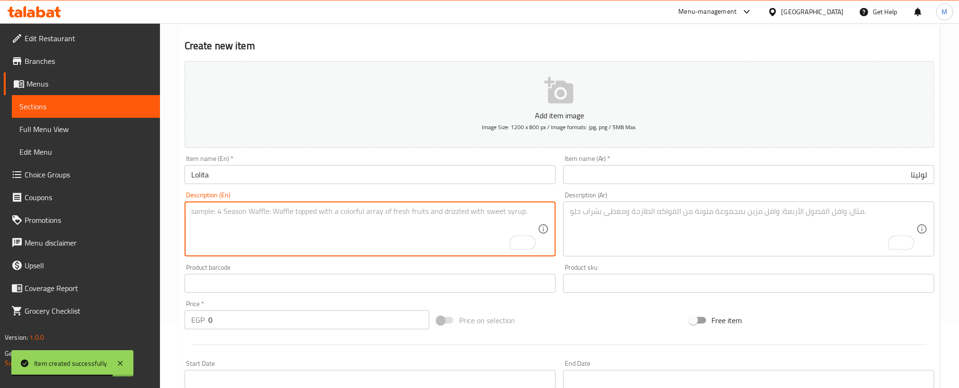
click at [378, 252] on textarea "To enrich screen reader interactions, please activate Accessibility in Grammarl…" at bounding box center [364, 229] width 346 height 45
paste textarea "strawberry + banana"
type textarea "strawberry + banana"
click at [701, 228] on textarea "To enrich screen reader interactions, please activate Accessibility in Grammarl…" at bounding box center [743, 229] width 346 height 45
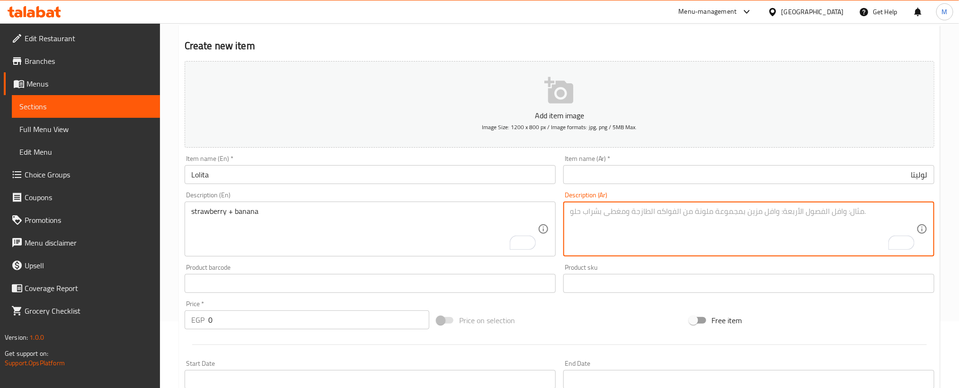
paste textarea "الفراولة + الموز"
type textarea "الفراولة + الموز"
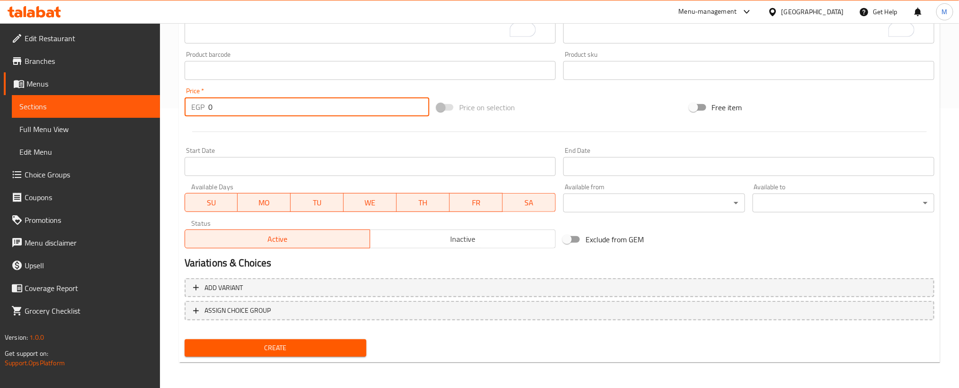
click at [273, 108] on input "0" at bounding box center [318, 106] width 221 height 19
paste input "85"
click at [273, 108] on input "0" at bounding box center [318, 106] width 221 height 19
type input "85"
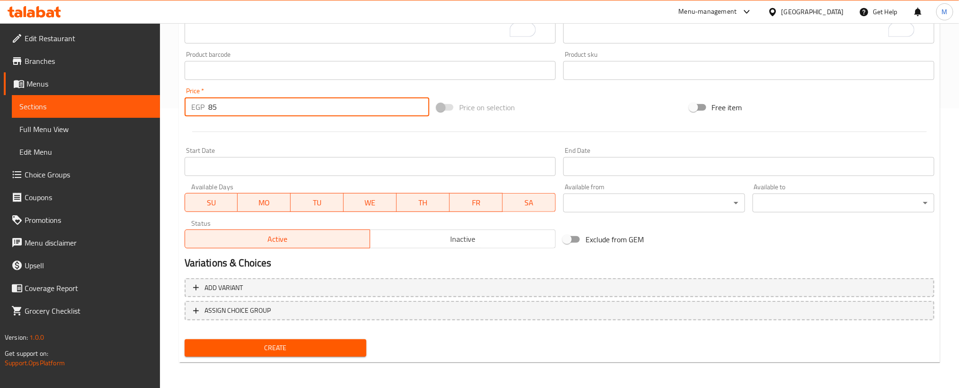
click at [299, 346] on span "Create" at bounding box center [275, 348] width 167 height 12
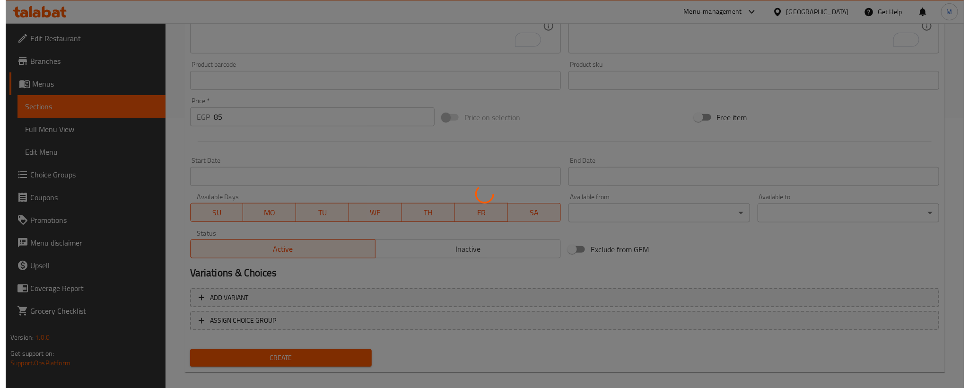
scroll to position [0, 0]
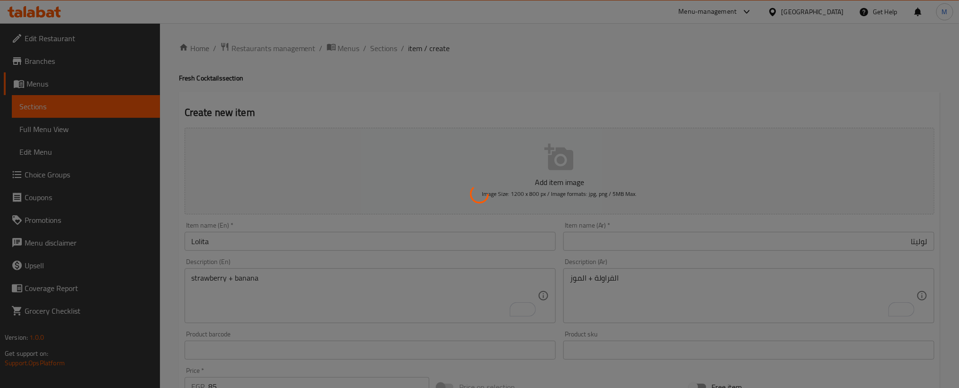
type input "0"
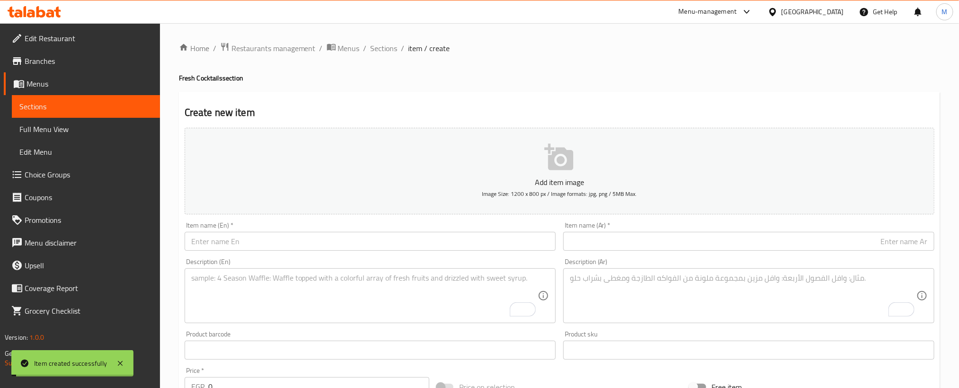
click at [382, 57] on div "Home / Restaurants management / Menus / Sections / item / create Fresh Cocktail…" at bounding box center [559, 345] width 761 height 607
click at [382, 53] on span "Sections" at bounding box center [383, 48] width 27 height 11
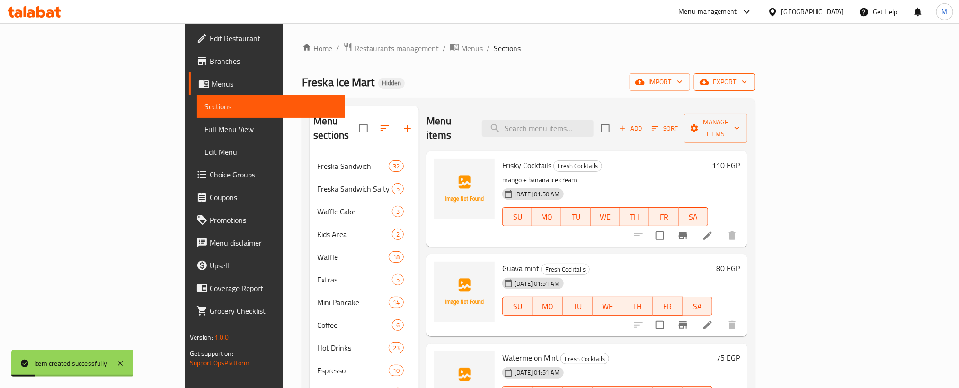
click at [709, 79] on icon "button" at bounding box center [703, 82] width 9 height 6
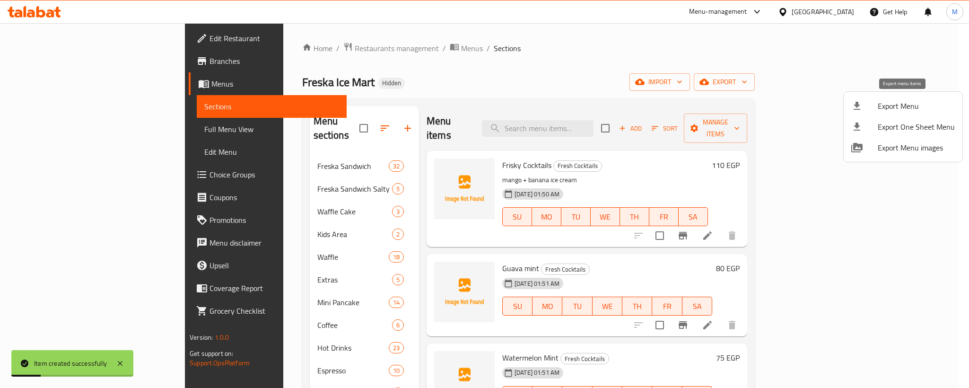
click at [890, 114] on li "Export Menu" at bounding box center [903, 106] width 119 height 21
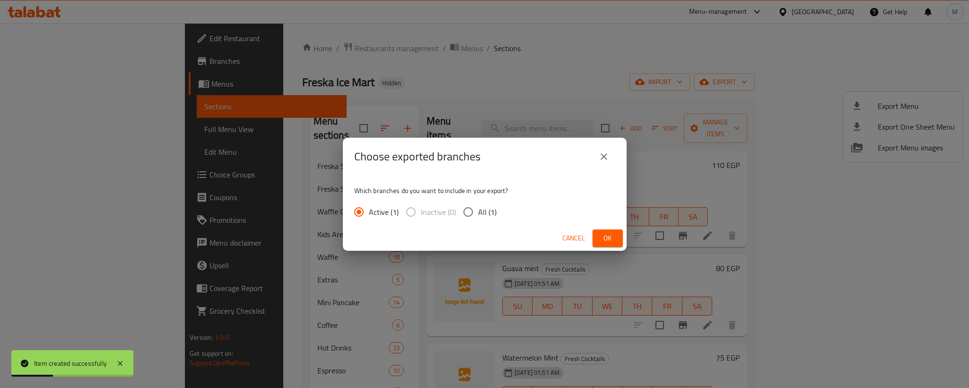
click at [601, 236] on span "Ok" at bounding box center [607, 238] width 15 height 12
